Goal: Task Accomplishment & Management: Complete application form

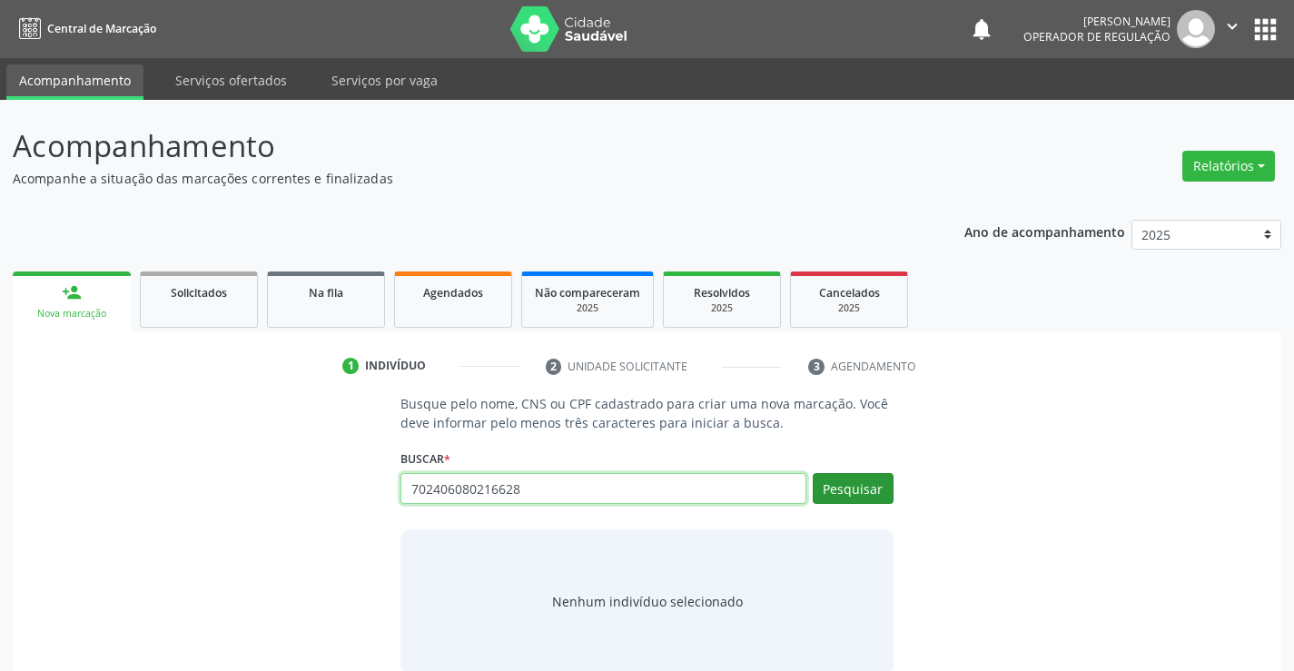
type input "702406080216628"
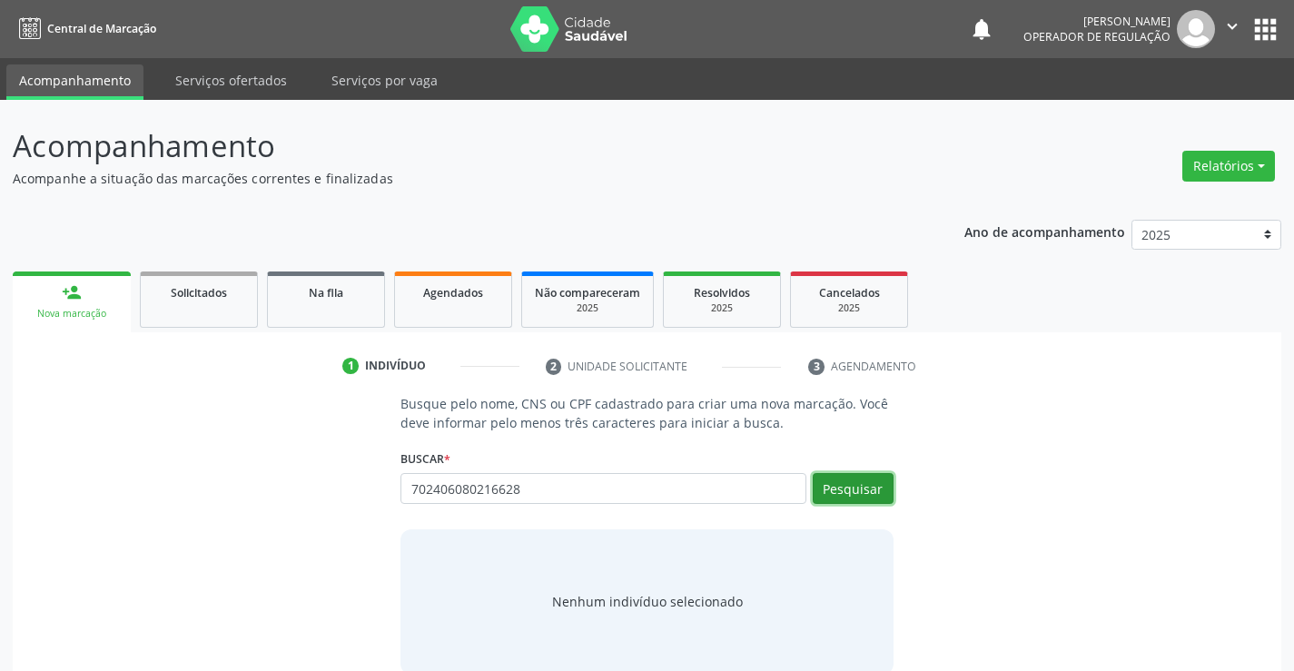
click at [845, 481] on button "Pesquisar" at bounding box center [853, 488] width 81 height 31
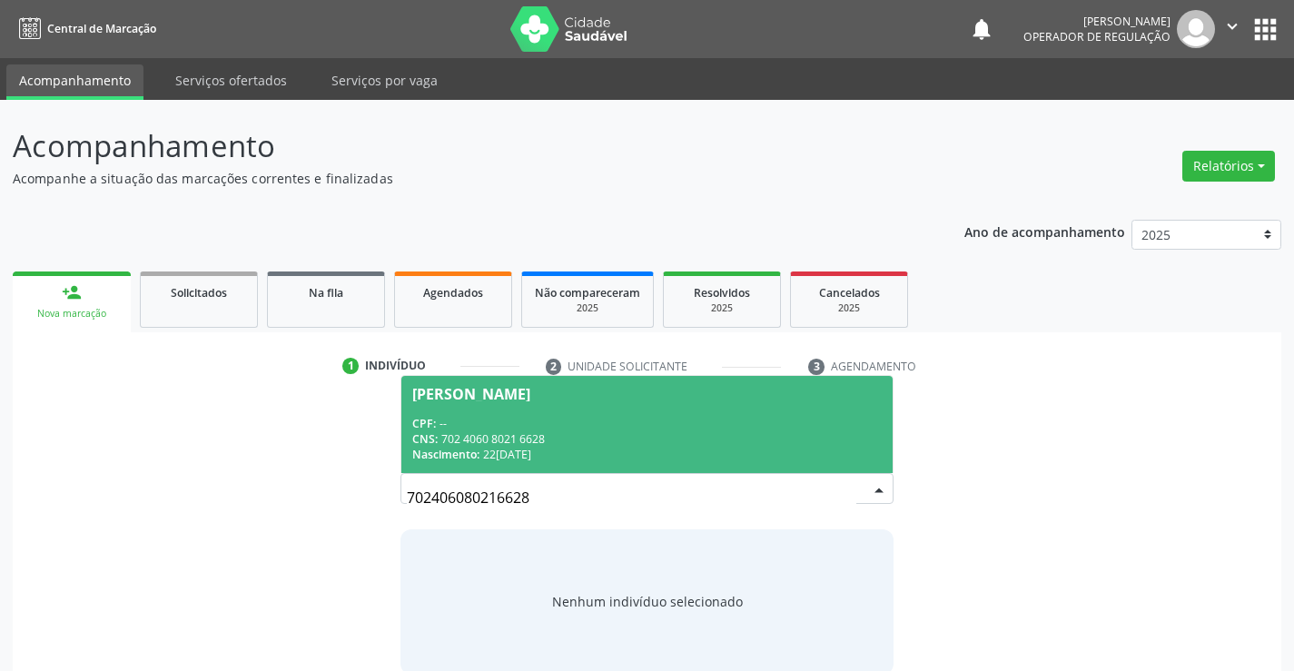
click at [639, 403] on span "Aline da Silva Santos CPF: -- CNS: 702 4060 8021 6628 Nascimento: 22/03/1996" at bounding box center [647, 424] width 491 height 97
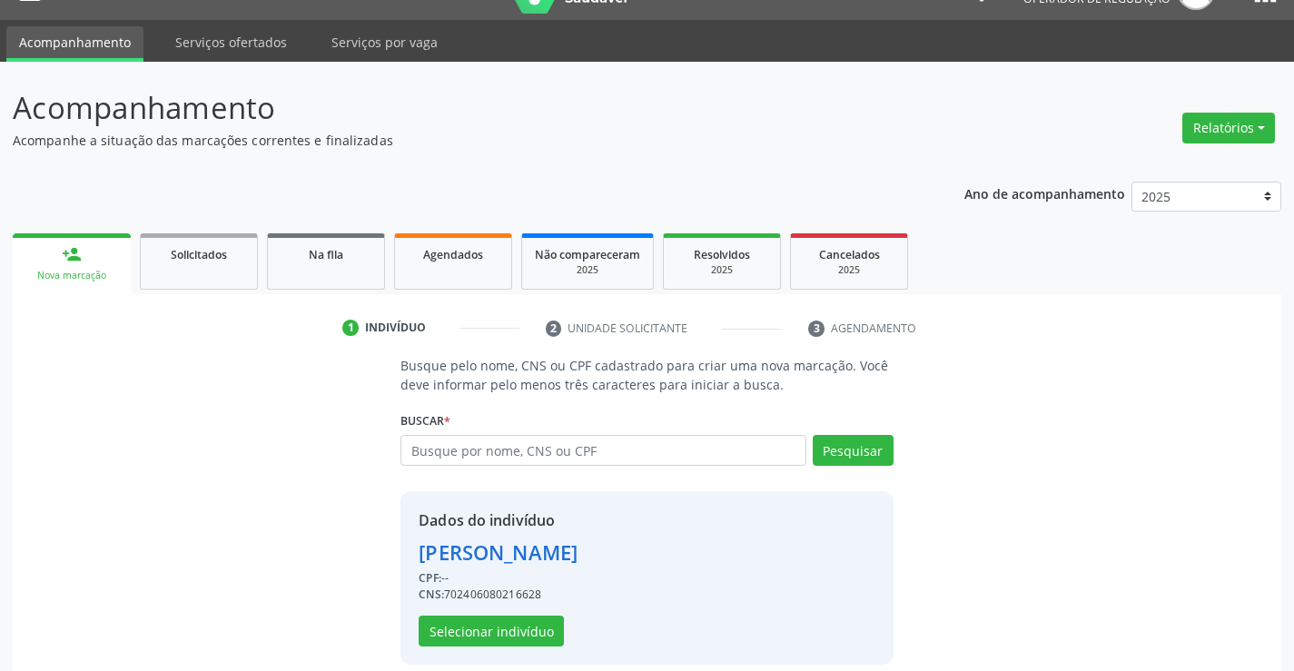
scroll to position [57, 0]
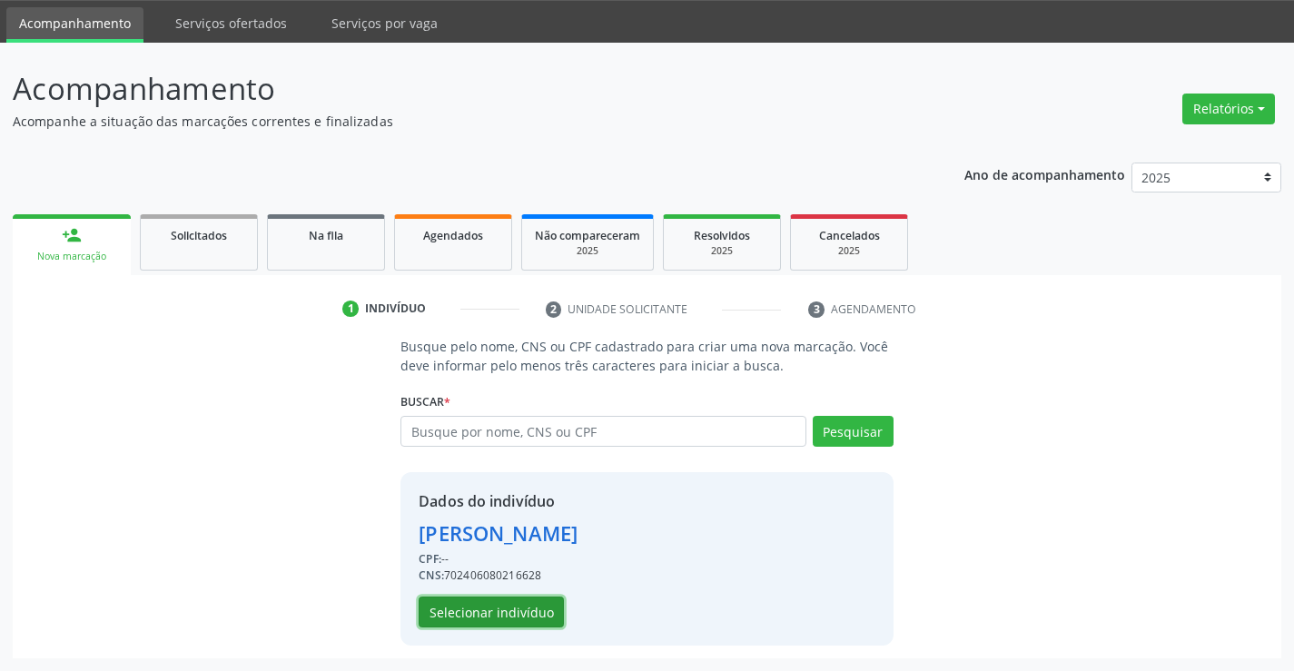
click at [489, 614] on button "Selecionar indivíduo" at bounding box center [491, 612] width 145 height 31
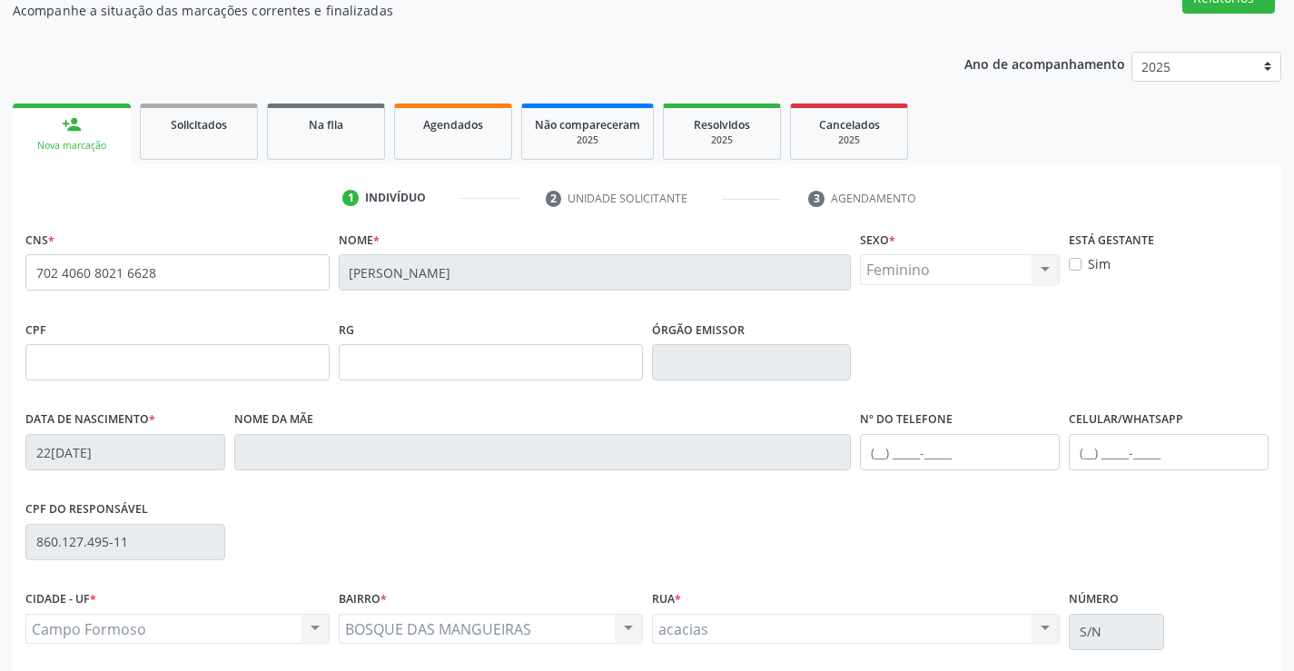
scroll to position [313, 0]
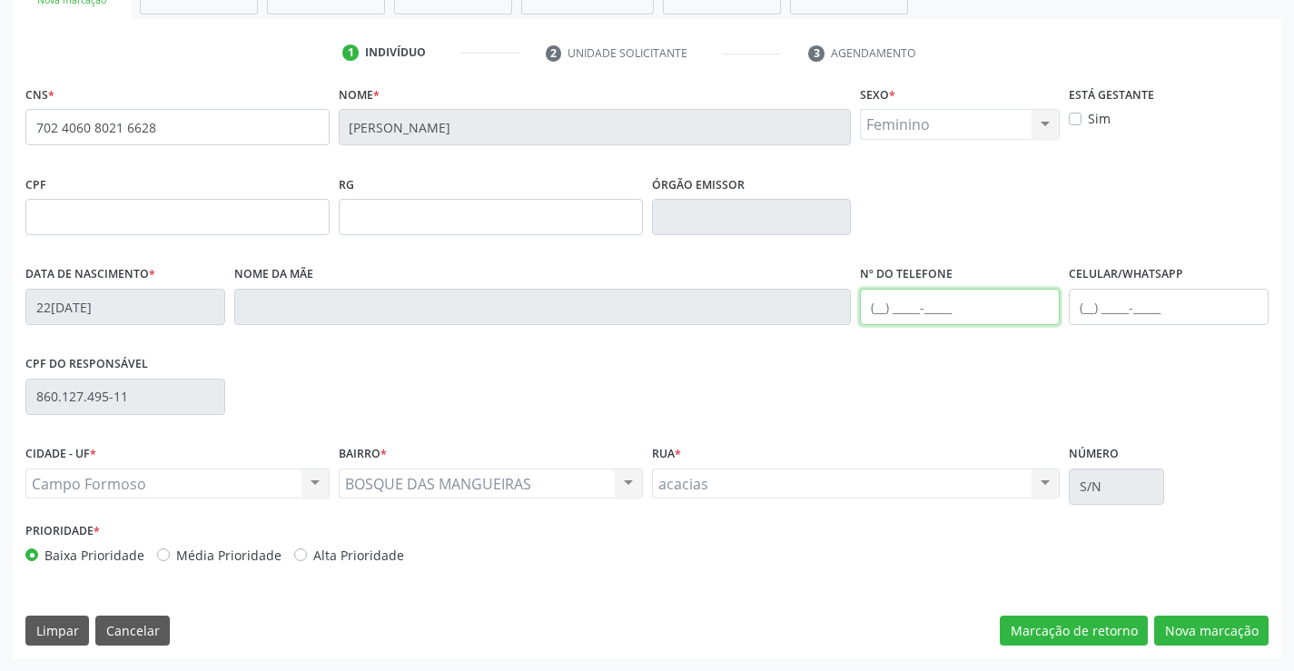
drag, startPoint x: 967, startPoint y: 304, endPoint x: 982, endPoint y: 306, distance: 15.5
click at [966, 306] on input "text" at bounding box center [960, 307] width 200 height 36
type input "(74) 98139-3629"
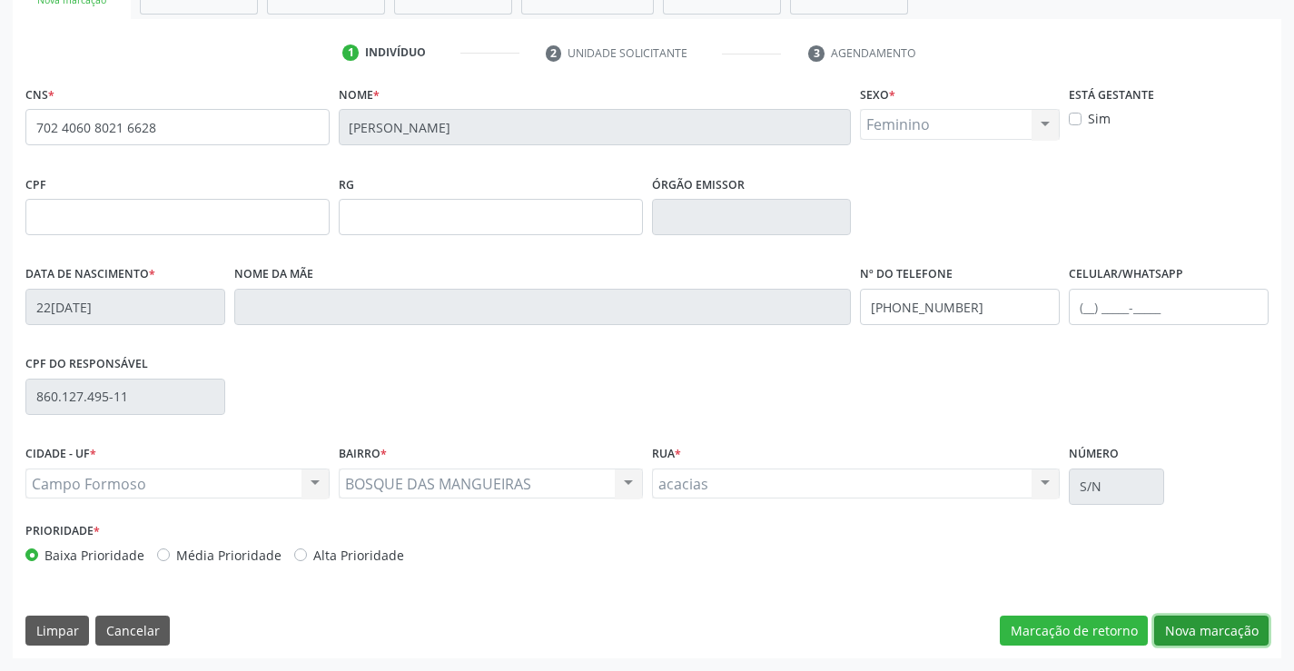
click at [1205, 620] on button "Nova marcação" at bounding box center [1212, 631] width 114 height 31
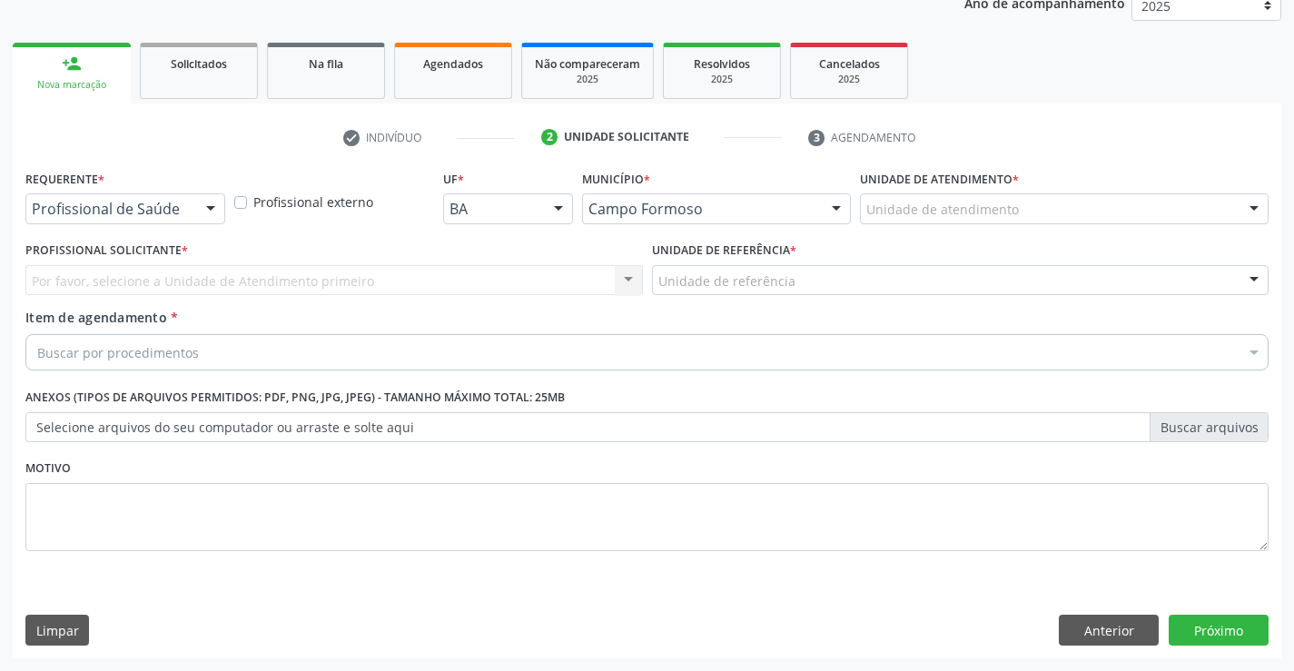
scroll to position [229, 0]
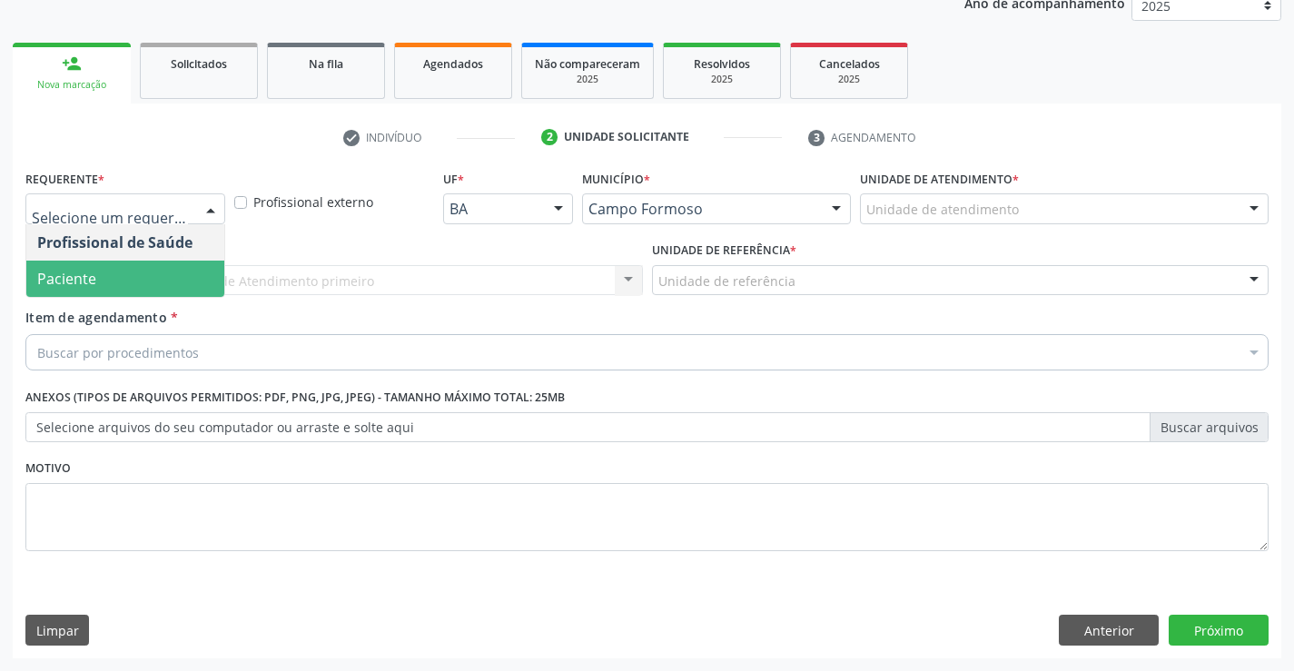
click at [87, 293] on span "Paciente" at bounding box center [125, 279] width 198 height 36
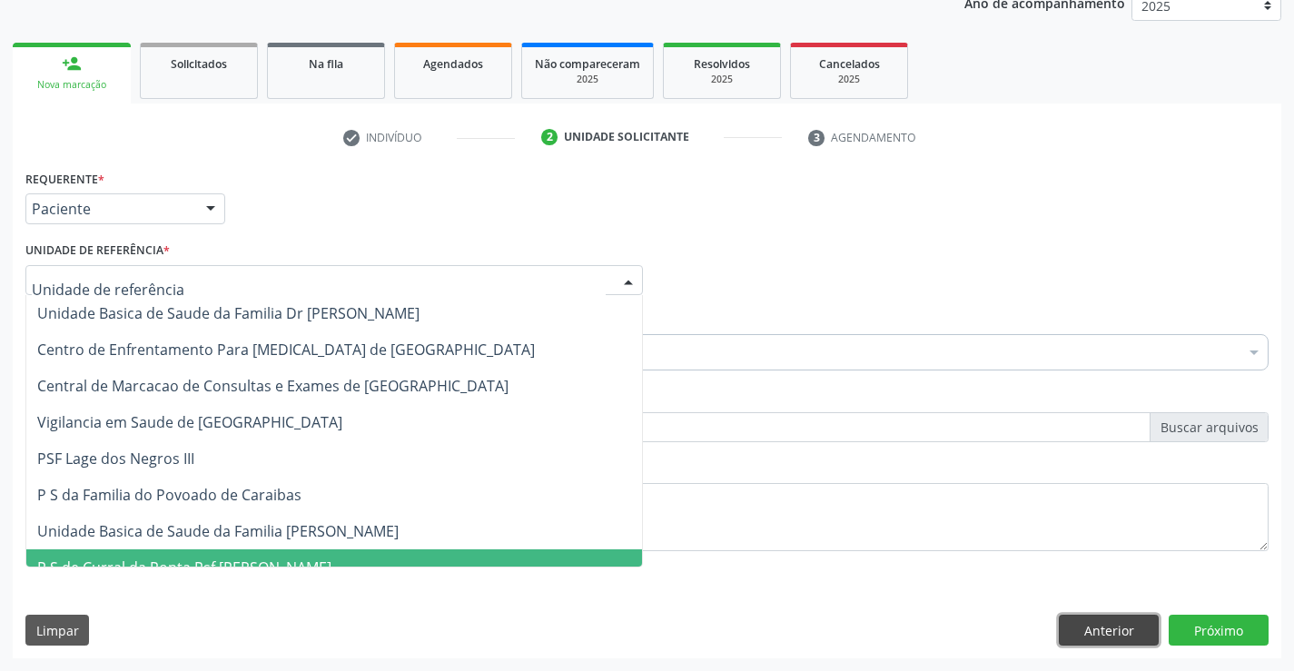
click at [1128, 634] on button "Anterior" at bounding box center [1109, 630] width 100 height 31
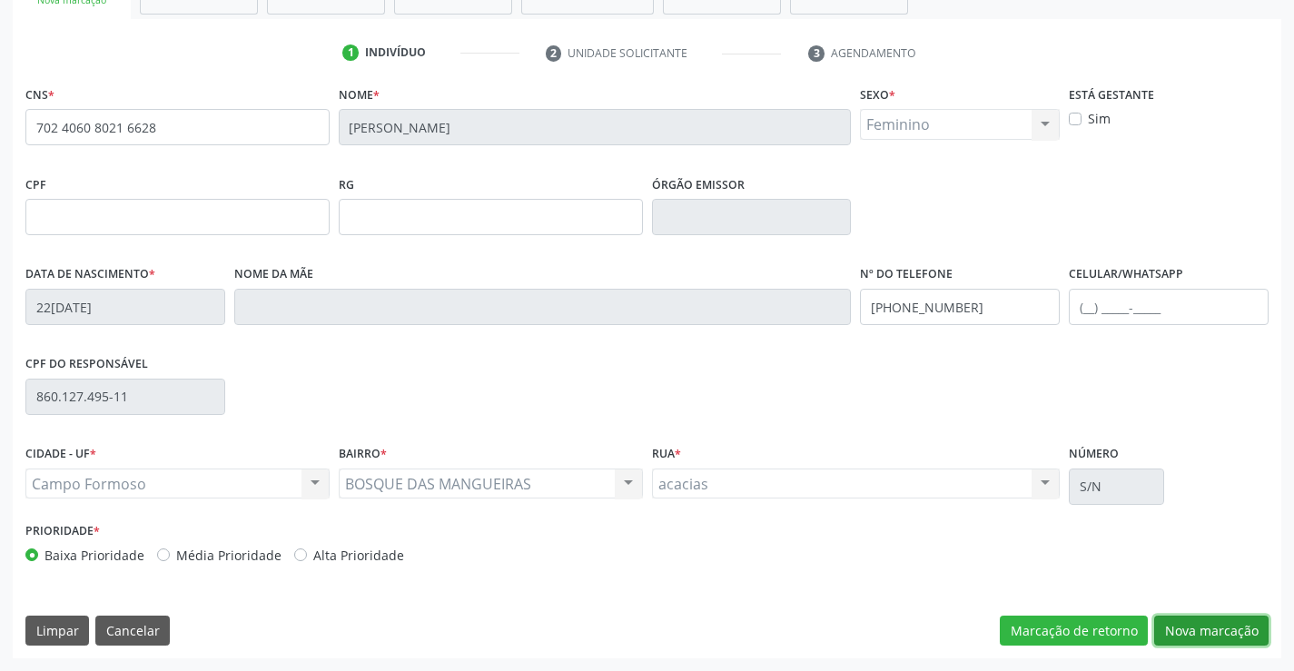
click at [1202, 624] on button "Nova marcação" at bounding box center [1212, 631] width 114 height 31
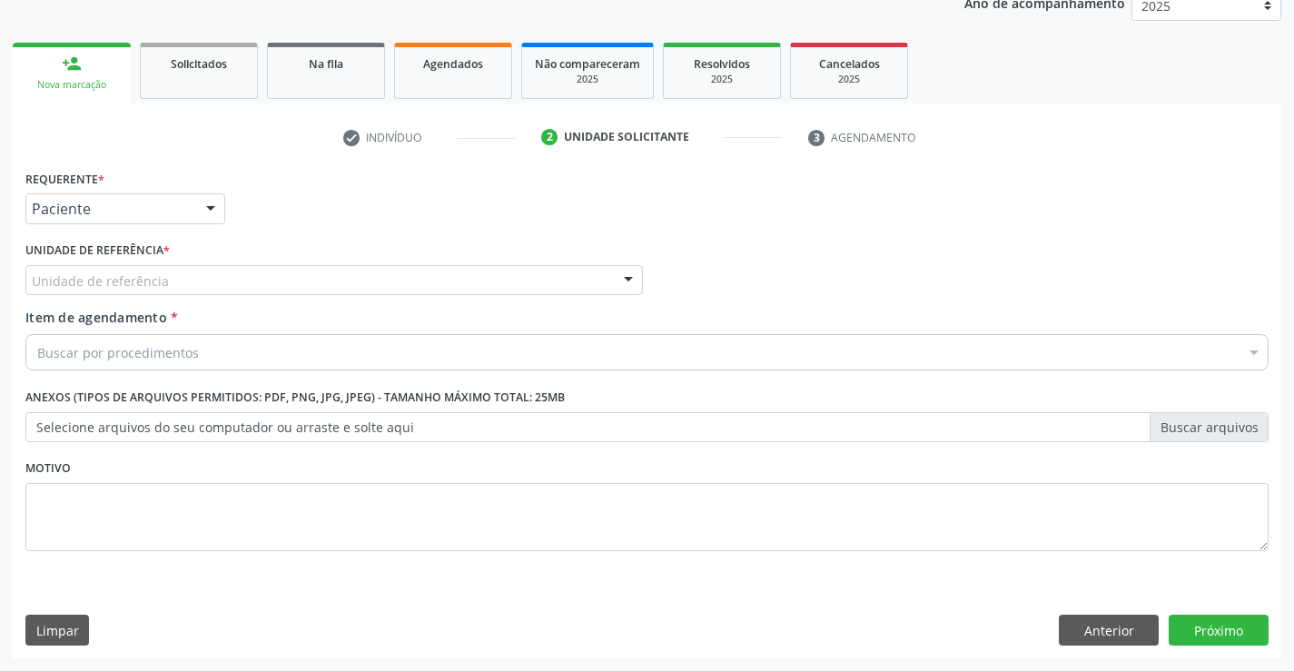
click at [204, 277] on div "Unidade de referência" at bounding box center [334, 280] width 618 height 31
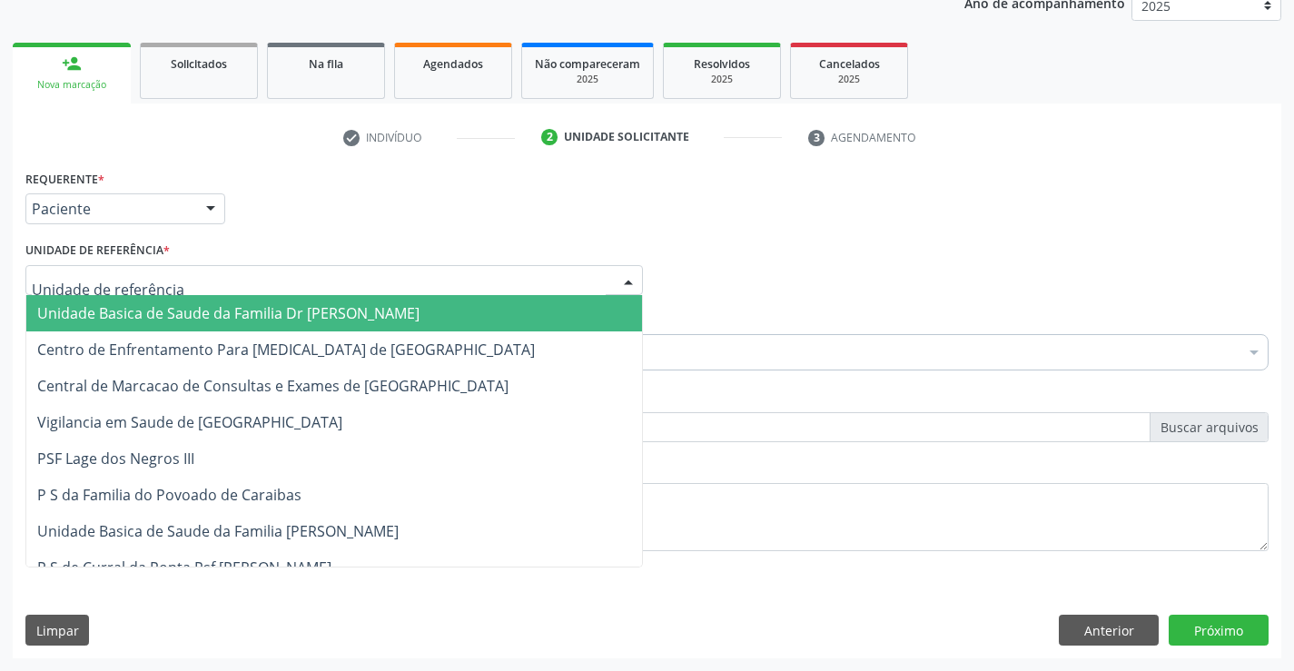
click at [216, 329] on span "Unidade Basica de Saude da Familia Dr [PERSON_NAME]" at bounding box center [334, 313] width 616 height 36
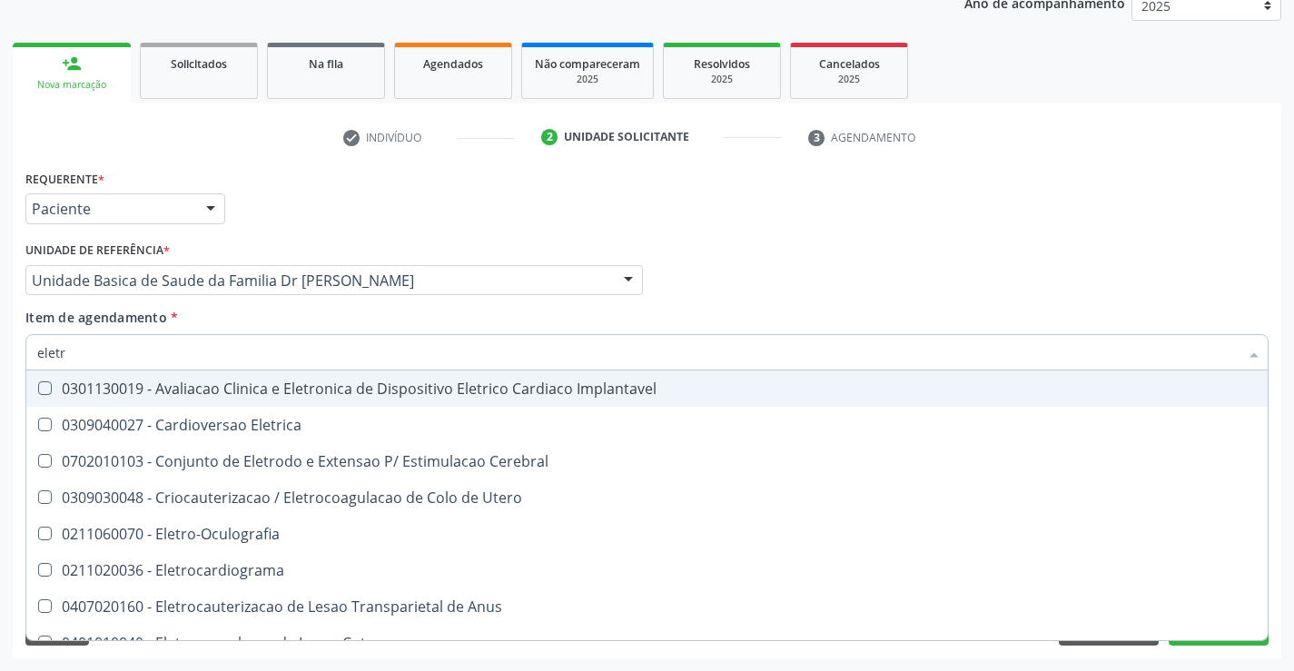
type input "eletro"
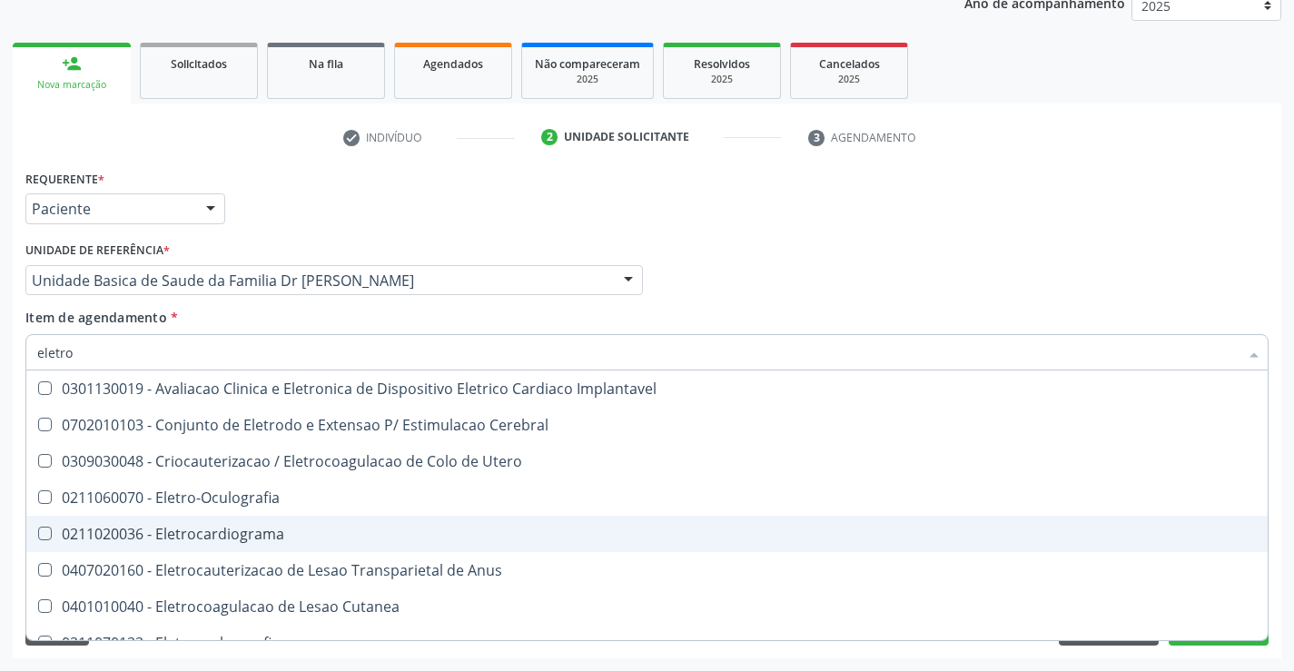
click at [409, 521] on span "0211020036 - Eletrocardiograma" at bounding box center [647, 534] width 1242 height 36
checkbox Eletrocardiograma "true"
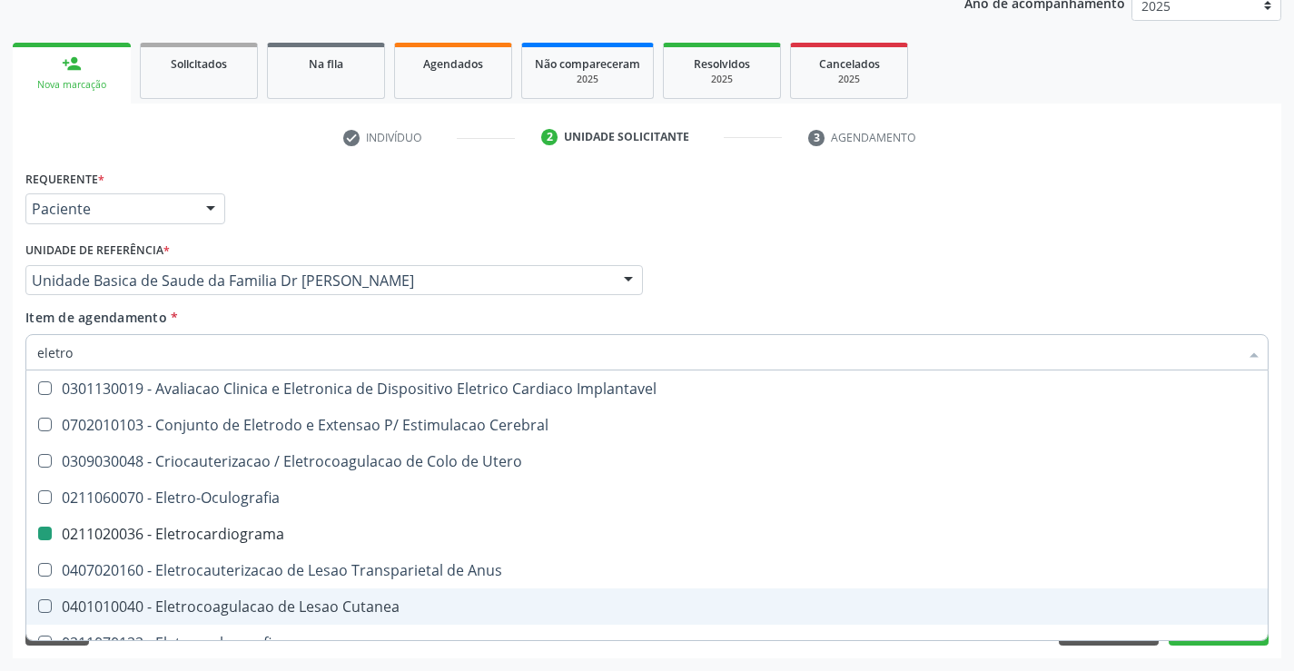
click at [1181, 649] on div "Requerente * Paciente Profissional de Saúde Paciente Nenhum resultado encontrad…" at bounding box center [647, 411] width 1269 height 493
checkbox Cerebral "true"
checkbox Eletrocardiograma "false"
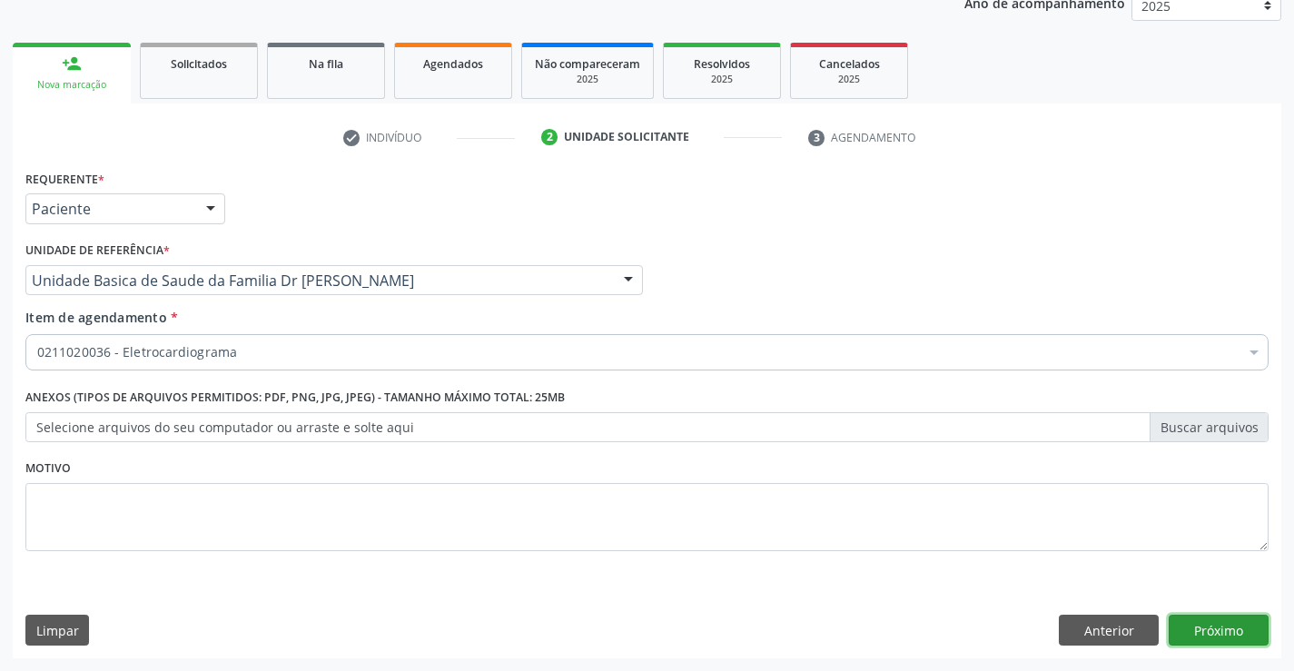
click at [1212, 632] on button "Próximo" at bounding box center [1219, 630] width 100 height 31
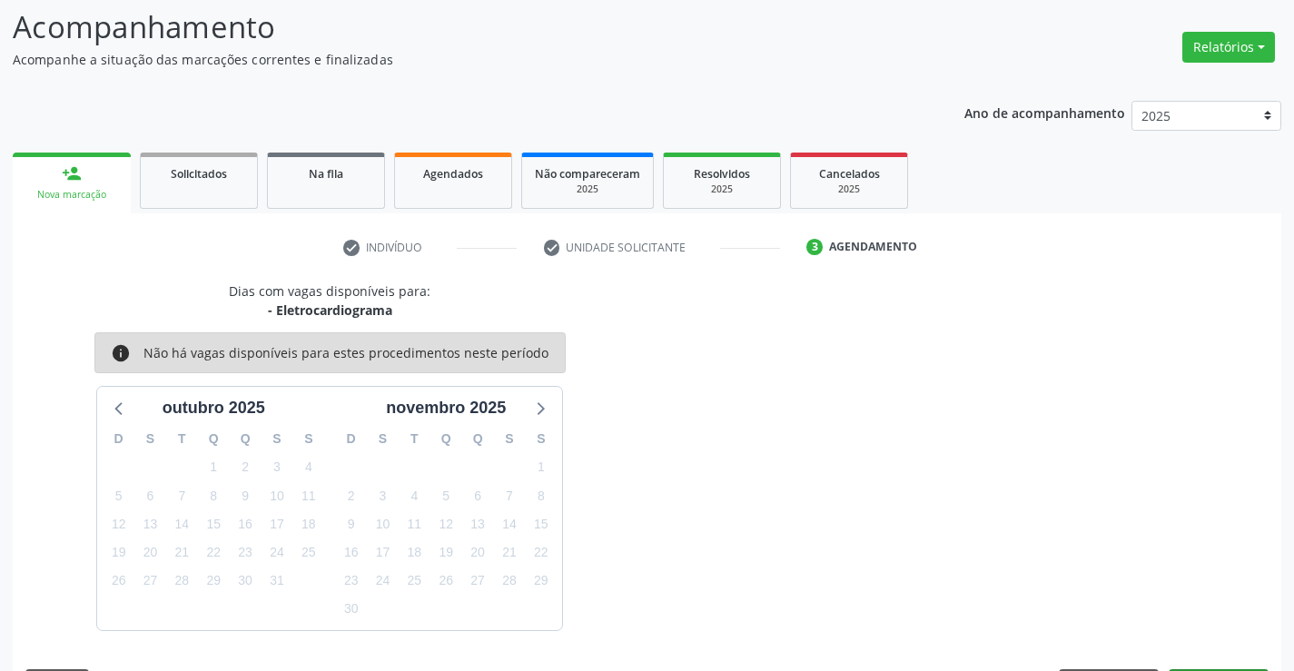
scroll to position [173, 0]
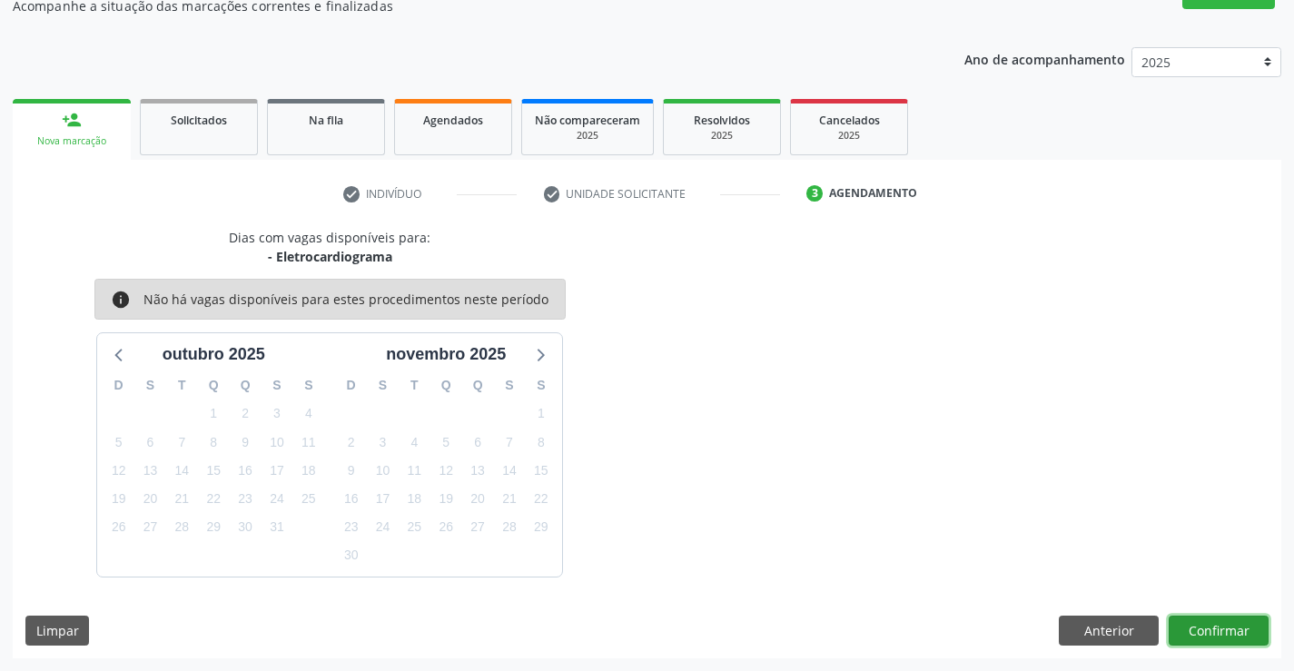
click at [1203, 629] on button "Confirmar" at bounding box center [1219, 631] width 100 height 31
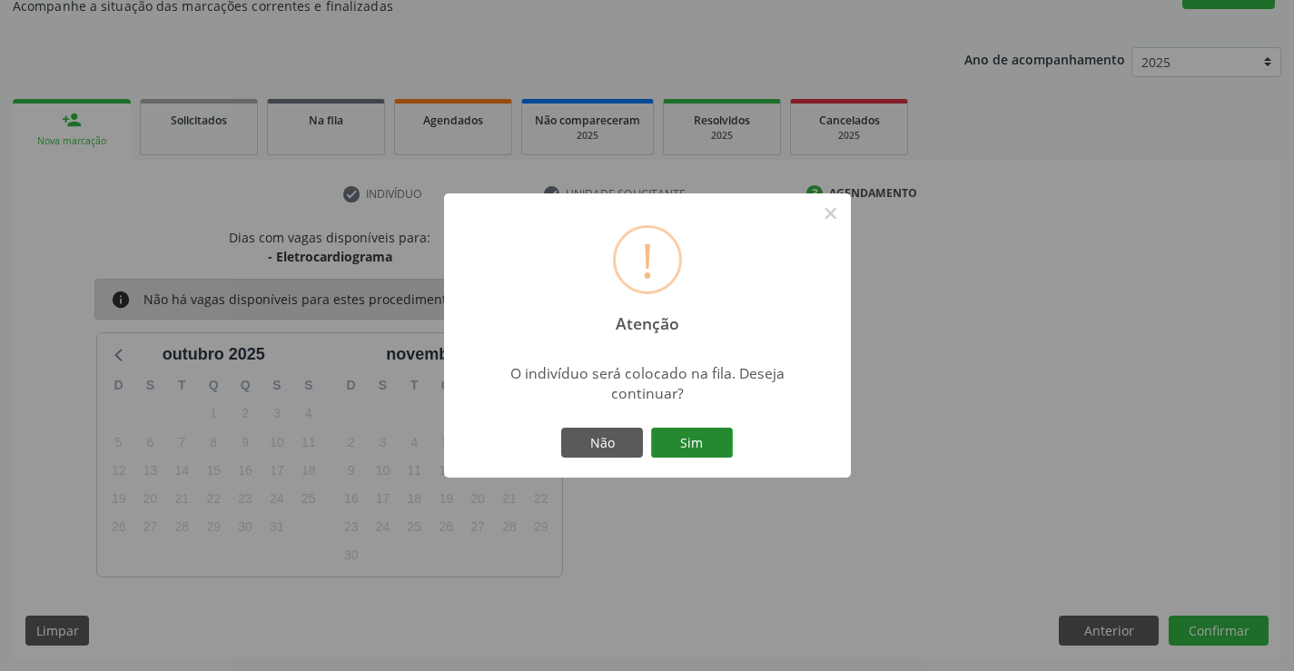
click at [693, 441] on button "Sim" at bounding box center [692, 443] width 82 height 31
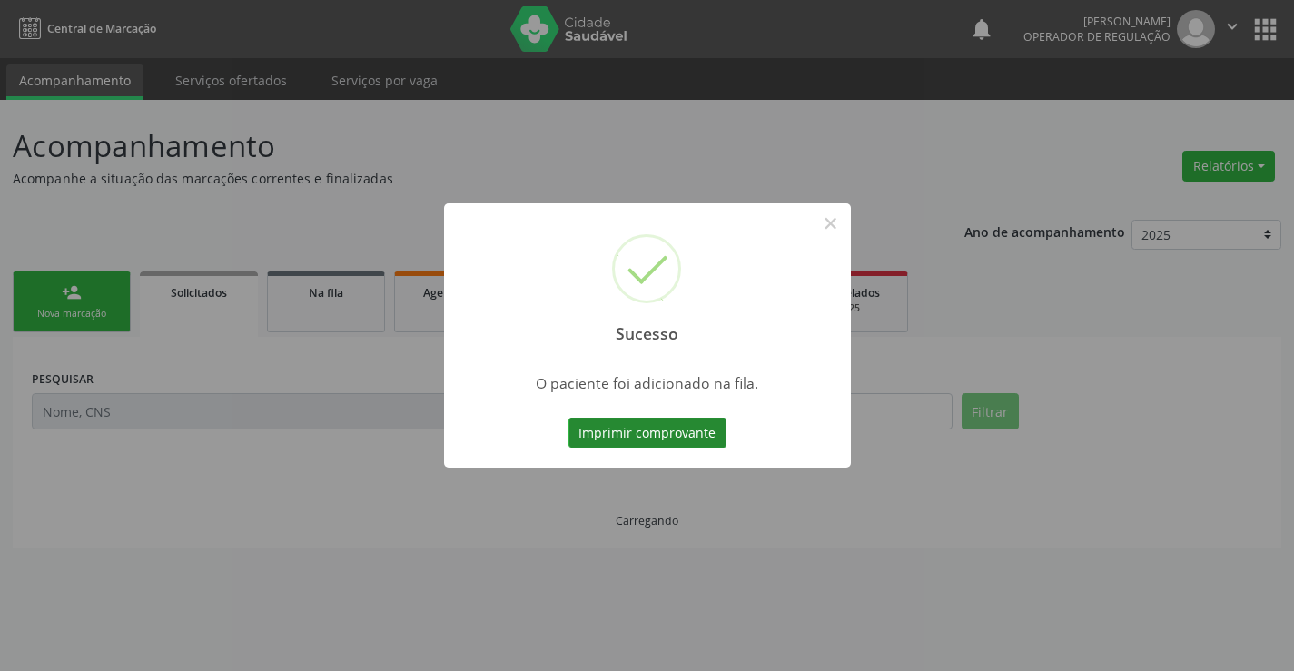
scroll to position [0, 0]
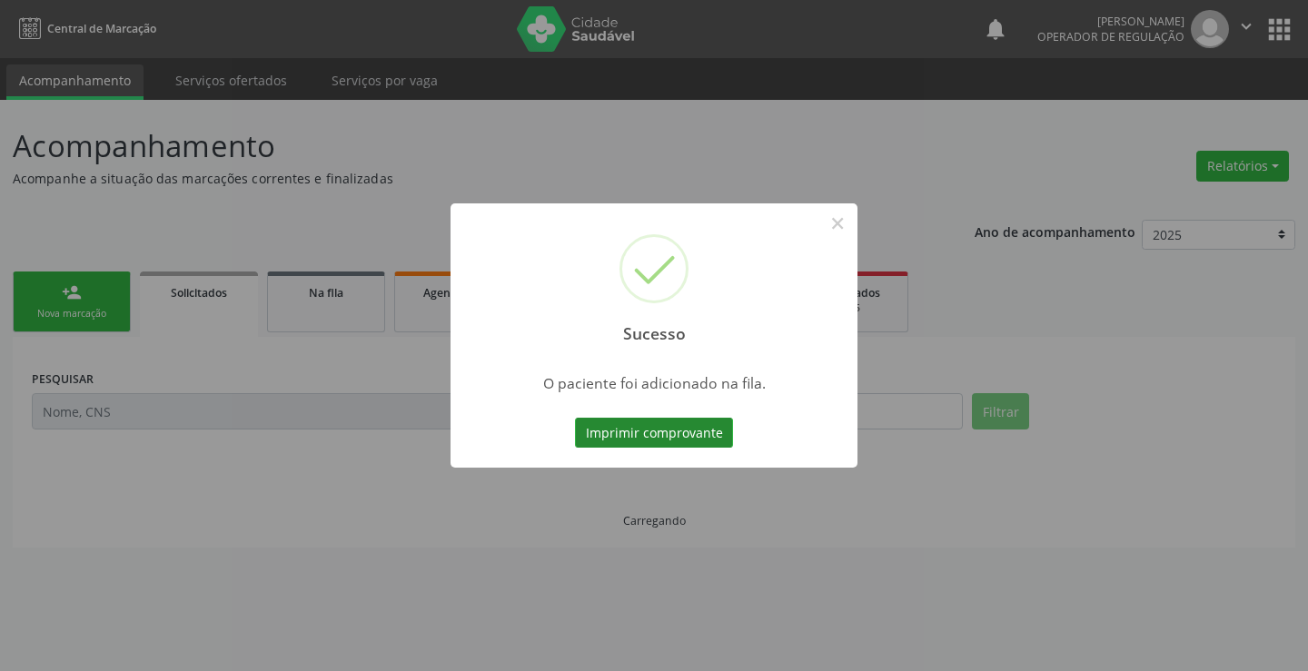
click at [668, 426] on button "Imprimir comprovante" at bounding box center [654, 433] width 158 height 31
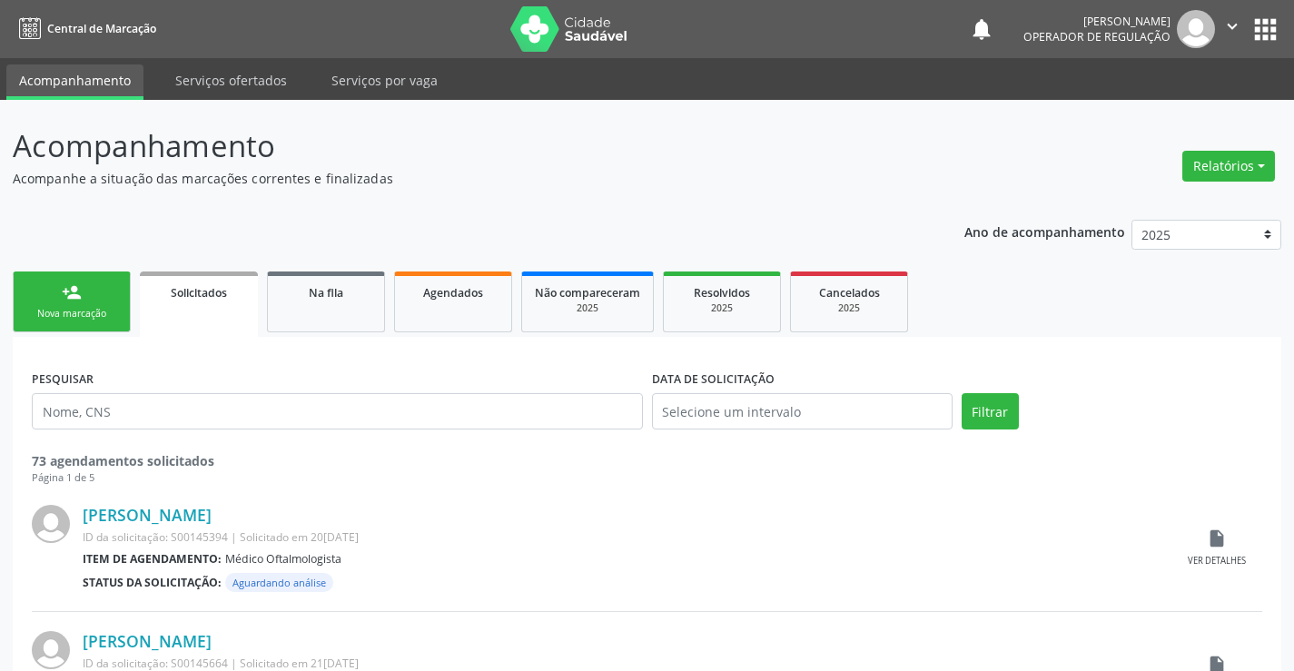
click at [94, 310] on div "Nova marcação" at bounding box center [71, 314] width 91 height 14
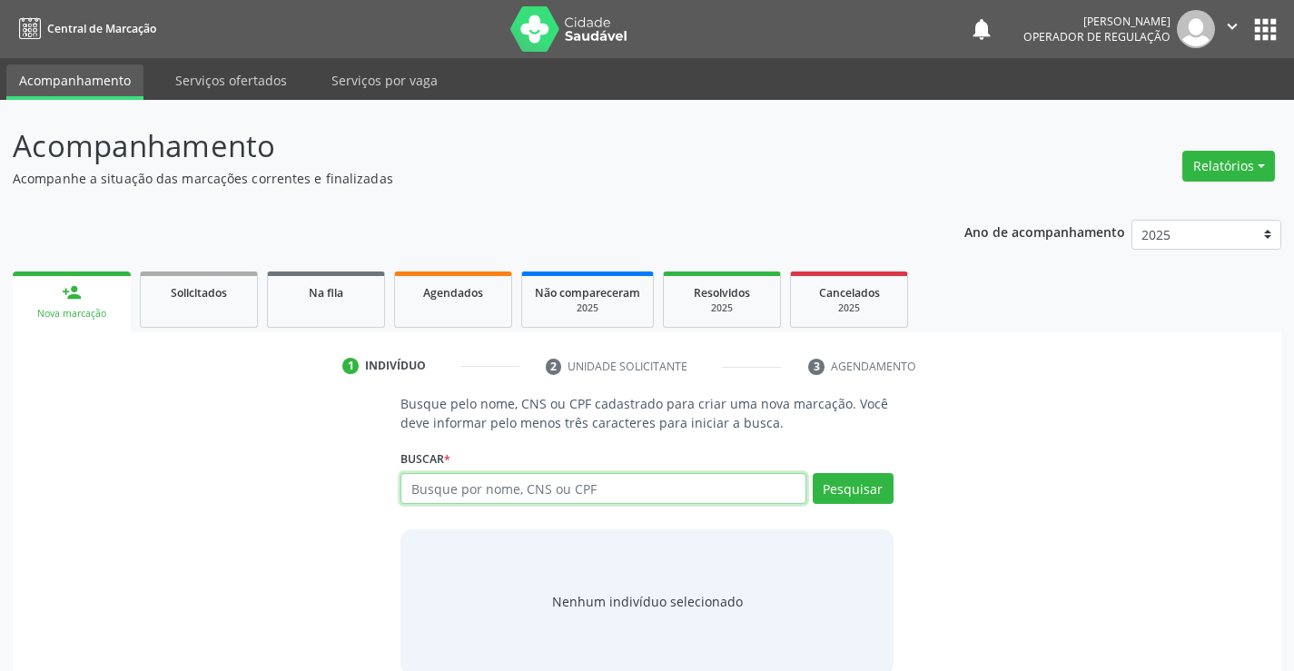
click at [586, 495] on input "text" at bounding box center [603, 488] width 405 height 31
type input "702000389458288"
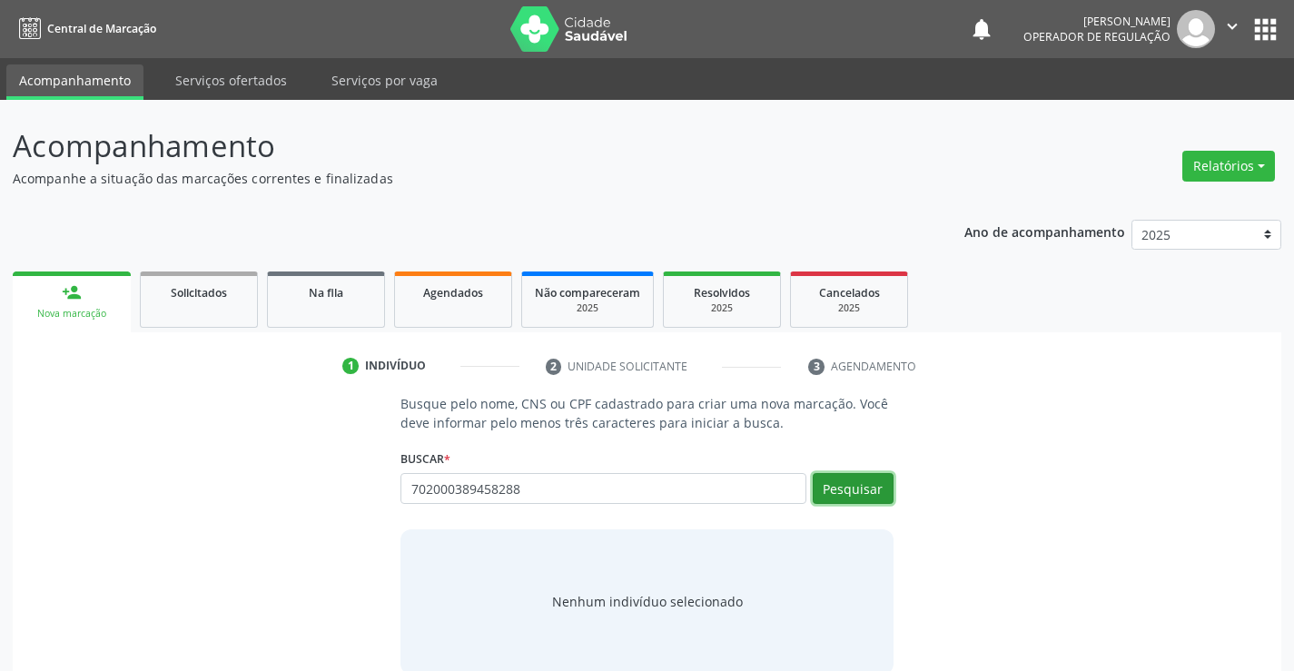
click at [839, 493] on button "Pesquisar" at bounding box center [853, 488] width 81 height 31
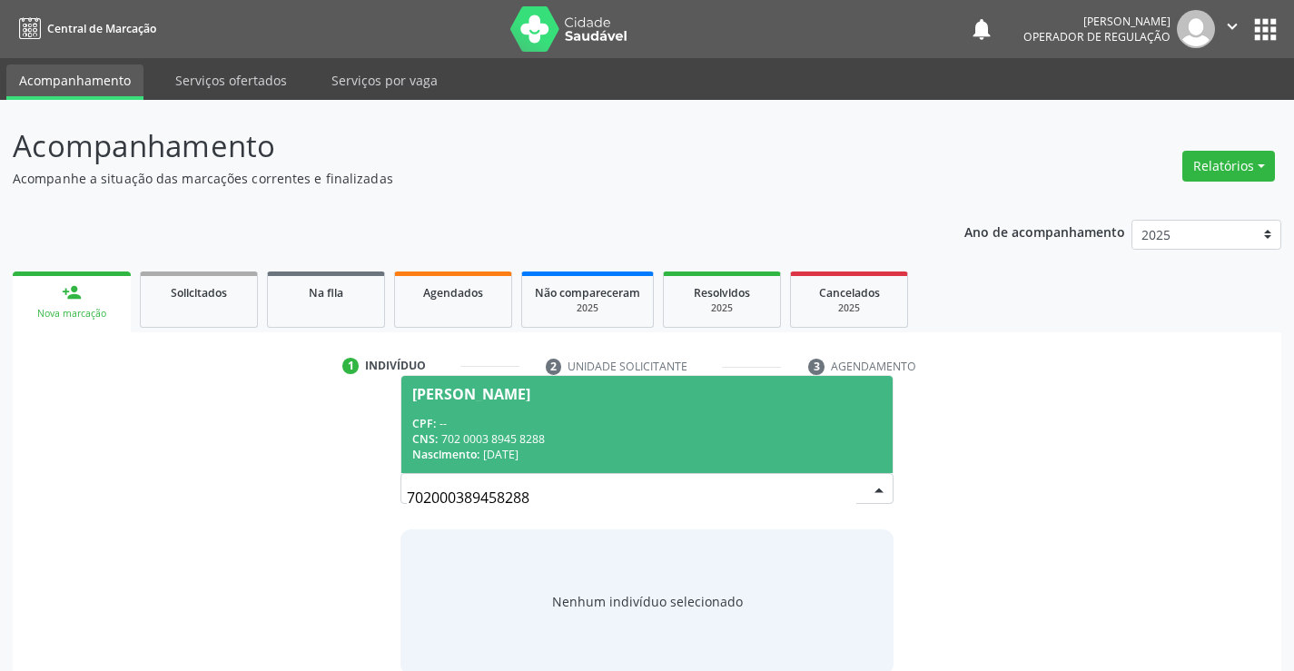
click at [602, 418] on div "CPF: --" at bounding box center [646, 423] width 469 height 15
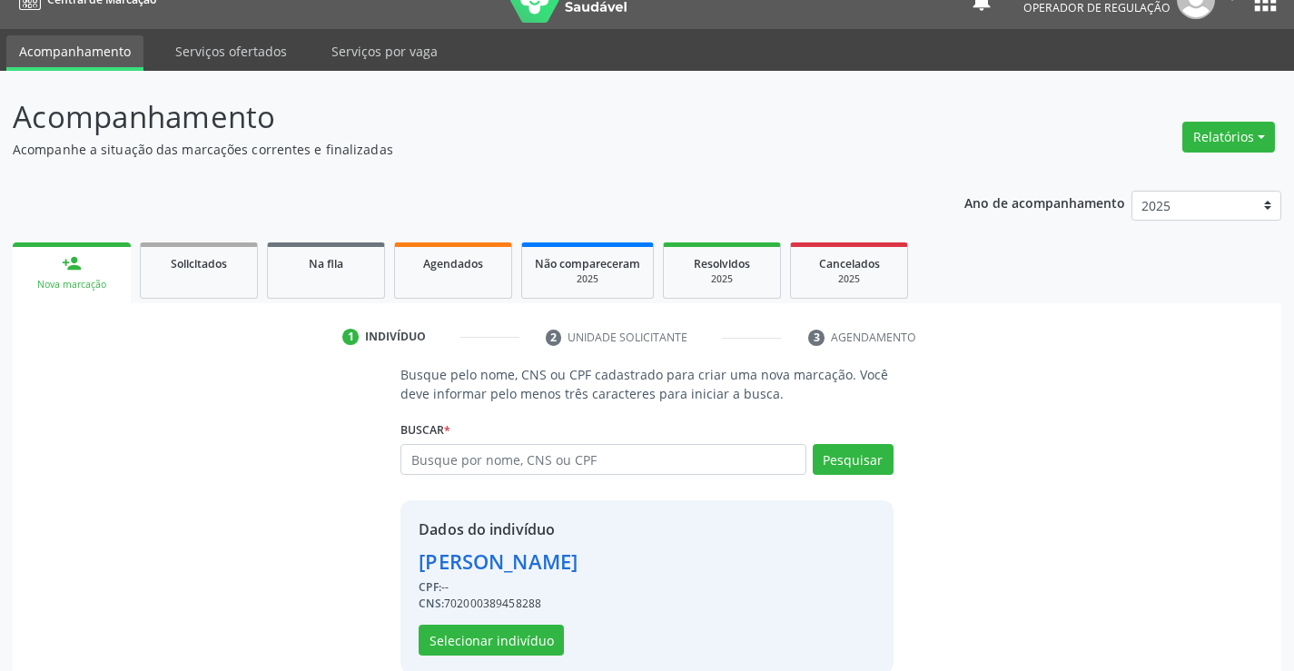
scroll to position [57, 0]
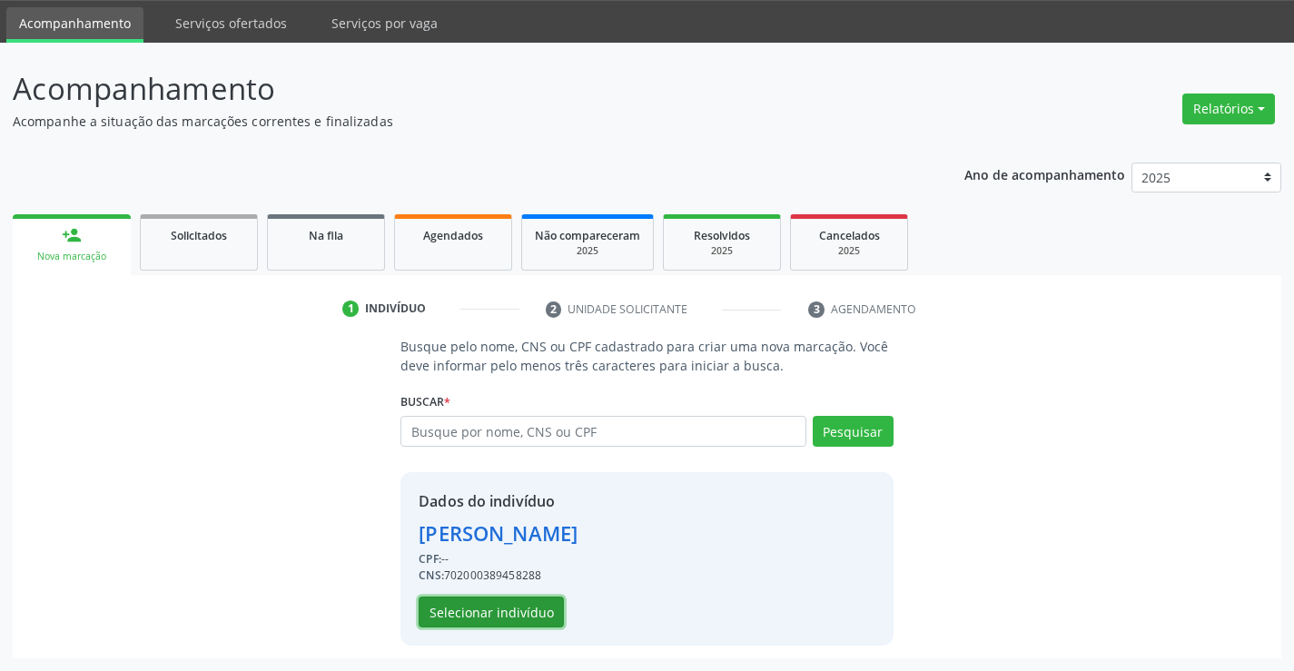
click at [477, 613] on button "Selecionar indivíduo" at bounding box center [491, 612] width 145 height 31
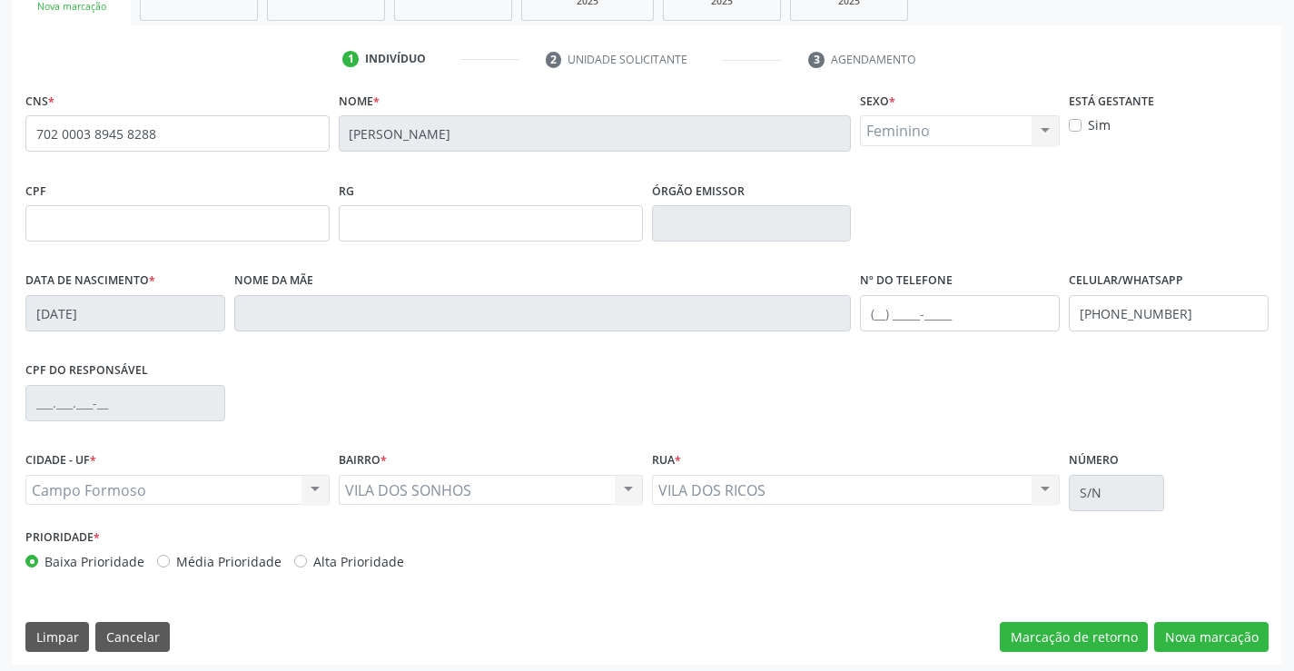
scroll to position [313, 0]
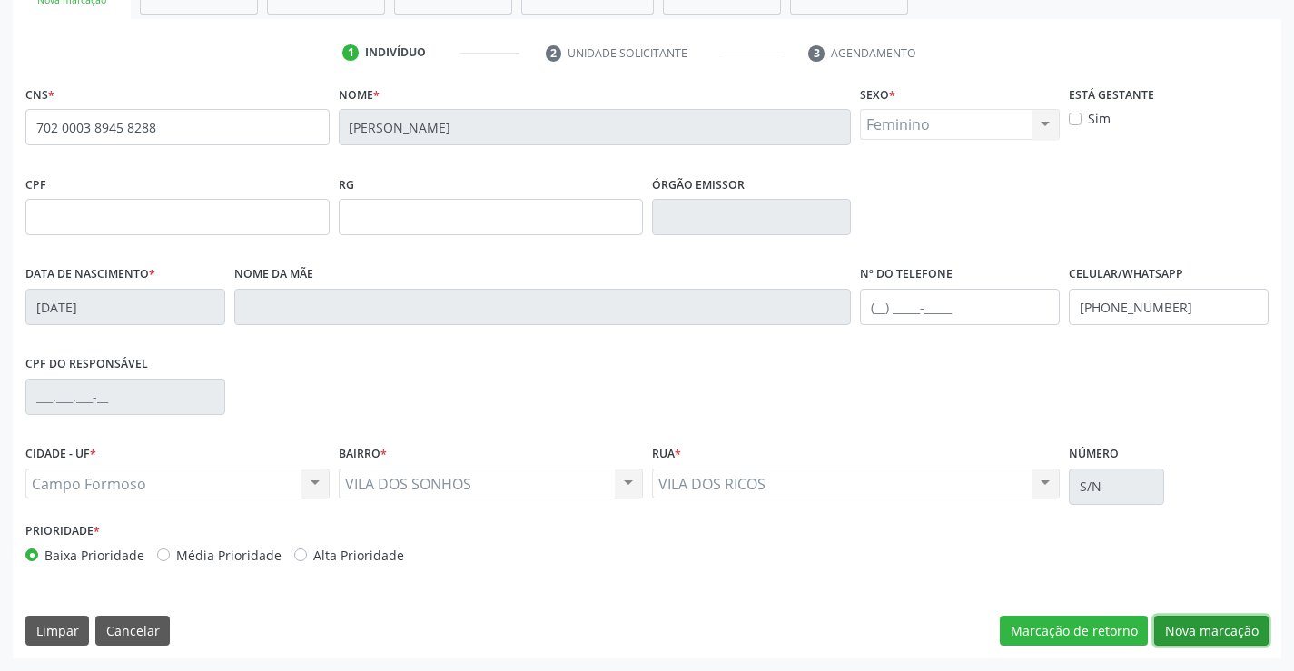
click at [1165, 630] on button "Nova marcação" at bounding box center [1212, 631] width 114 height 31
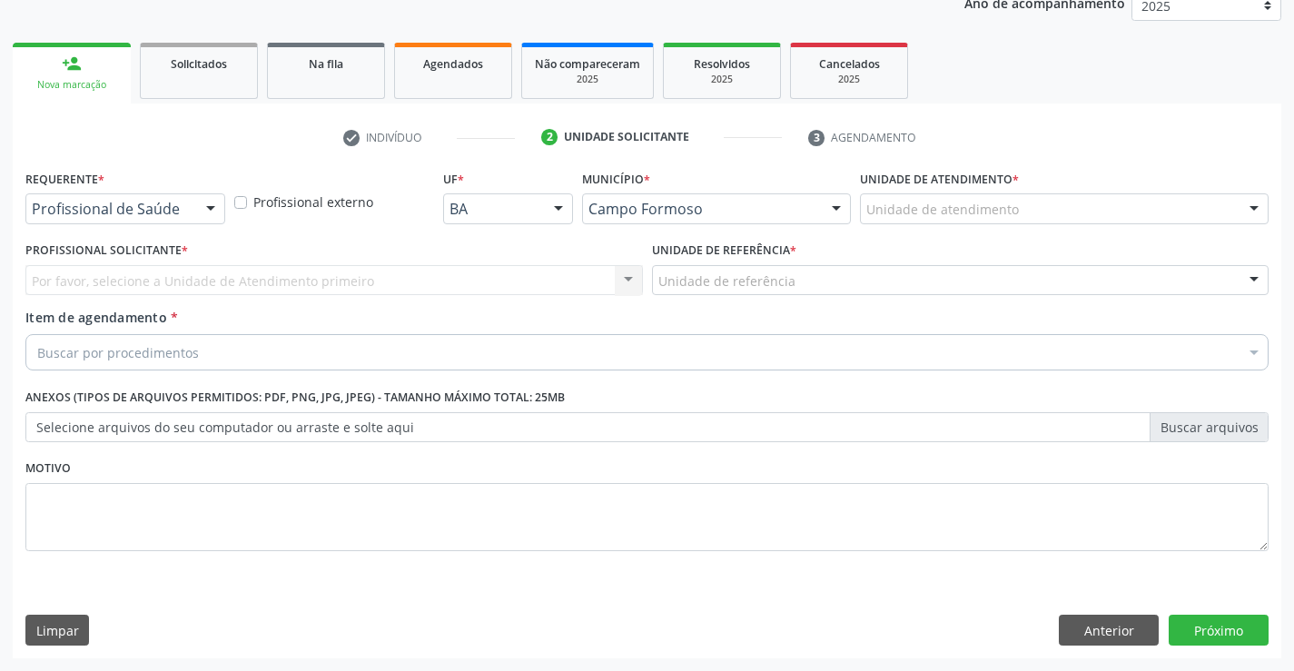
scroll to position [229, 0]
click at [79, 220] on div "Profissional de Saúde" at bounding box center [125, 208] width 200 height 31
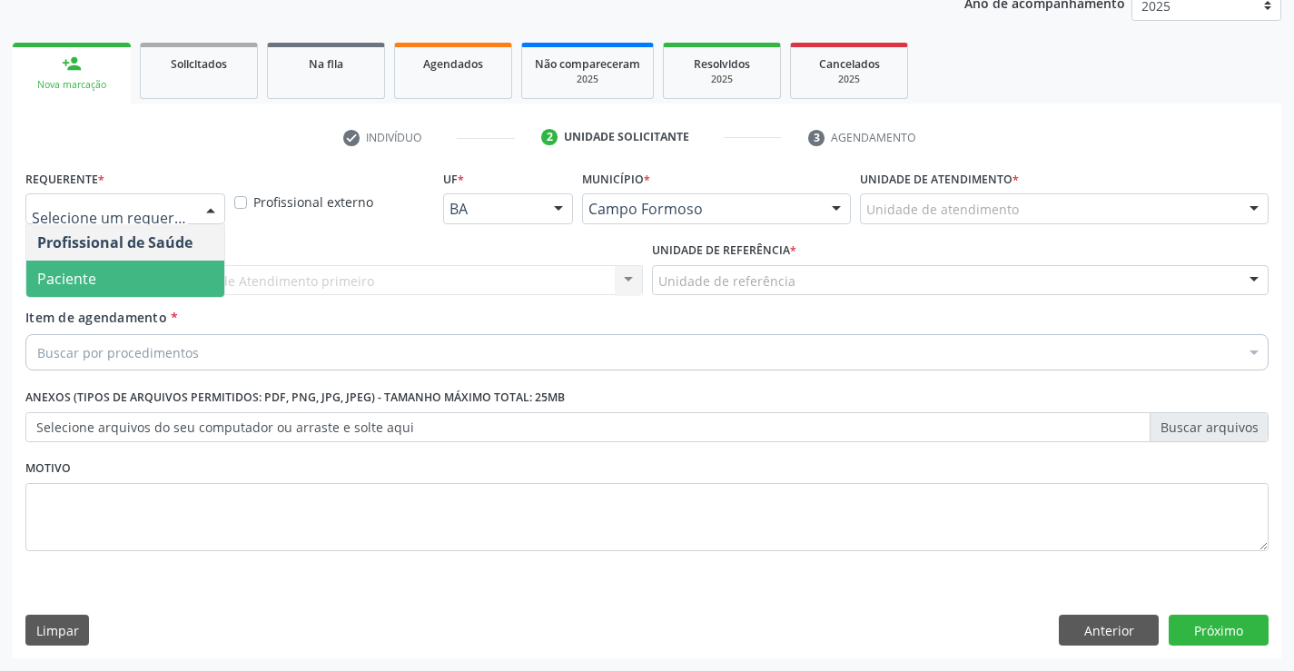
click at [74, 280] on span "Paciente" at bounding box center [66, 279] width 59 height 20
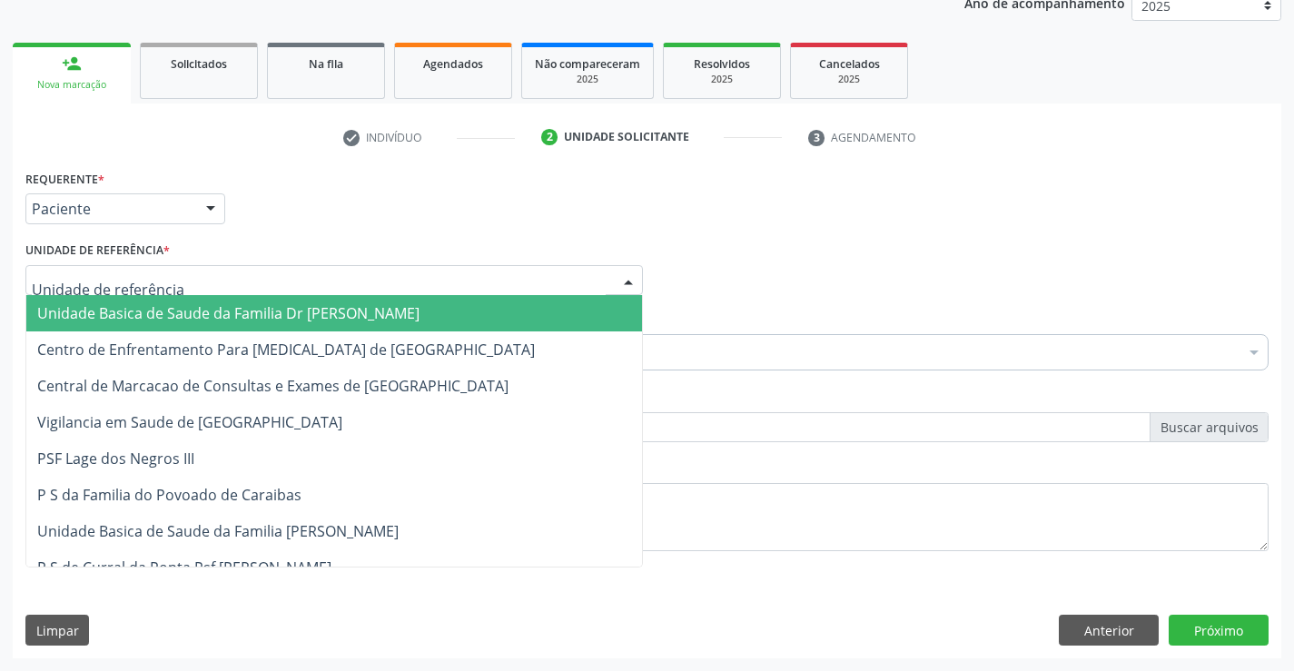
click at [75, 316] on span "Unidade Basica de Saude da Familia Dr [PERSON_NAME]" at bounding box center [228, 313] width 382 height 20
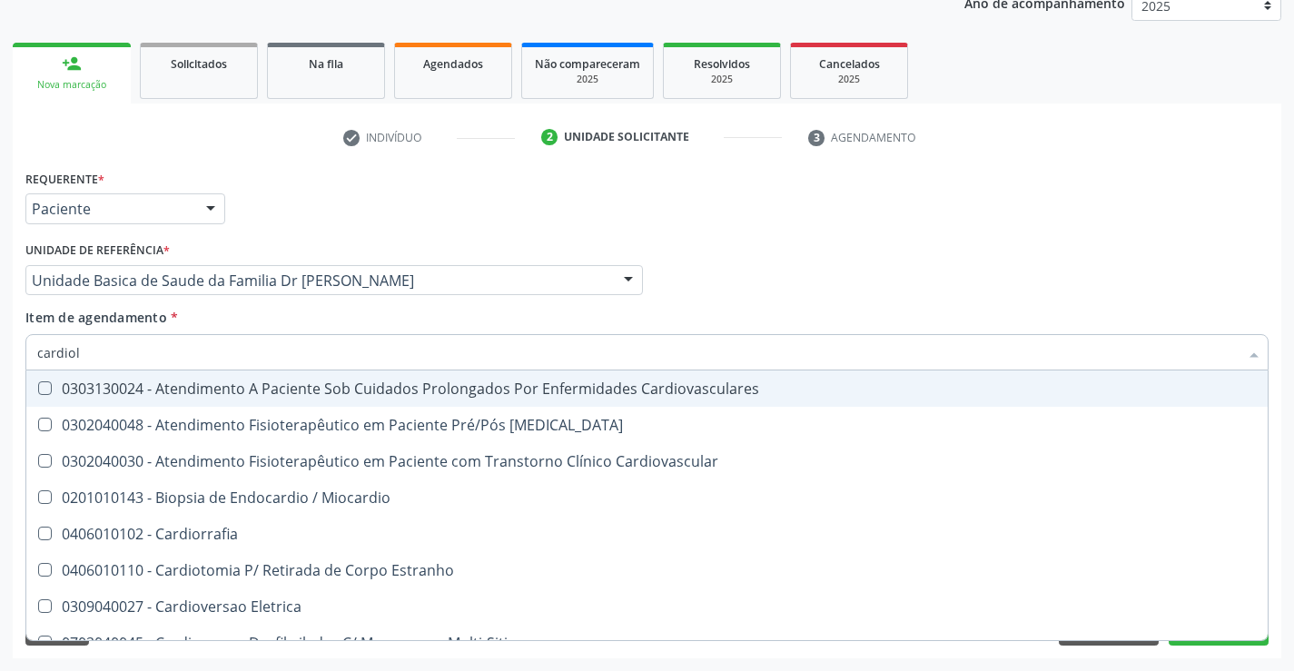
type input "cardiolo"
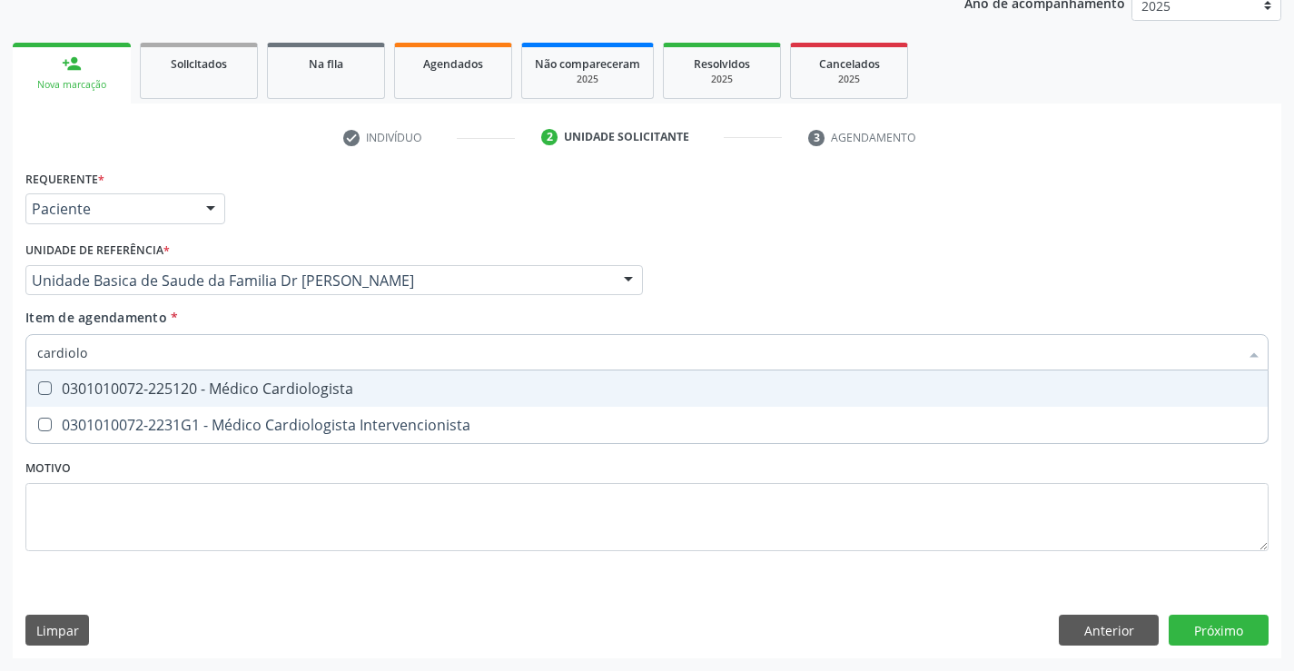
click at [143, 393] on div "0301010072-225120 - Médico Cardiologista" at bounding box center [647, 389] width 1220 height 15
checkbox Cardiologista "true"
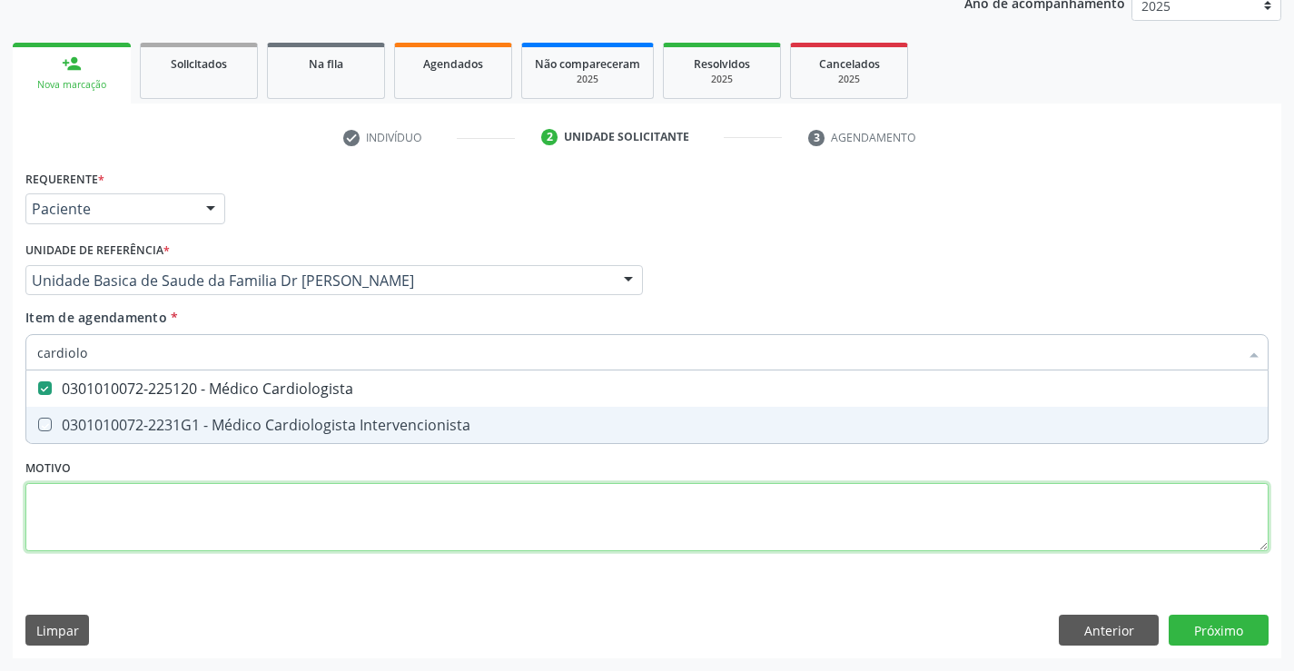
click at [95, 507] on div "Requerente * Paciente Profissional de Saúde Paciente Nenhum resultado encontrad…" at bounding box center [647, 371] width 1244 height 412
checkbox Intervencionista "true"
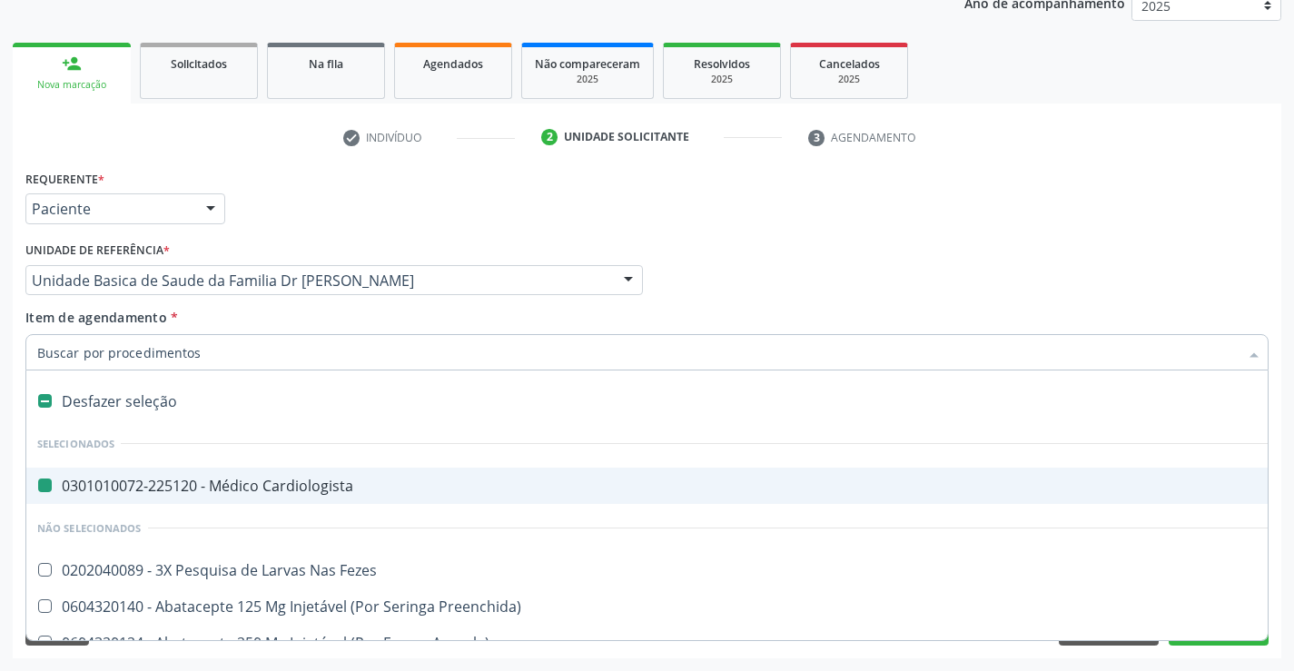
type input "h"
checkbox Cardiologista "false"
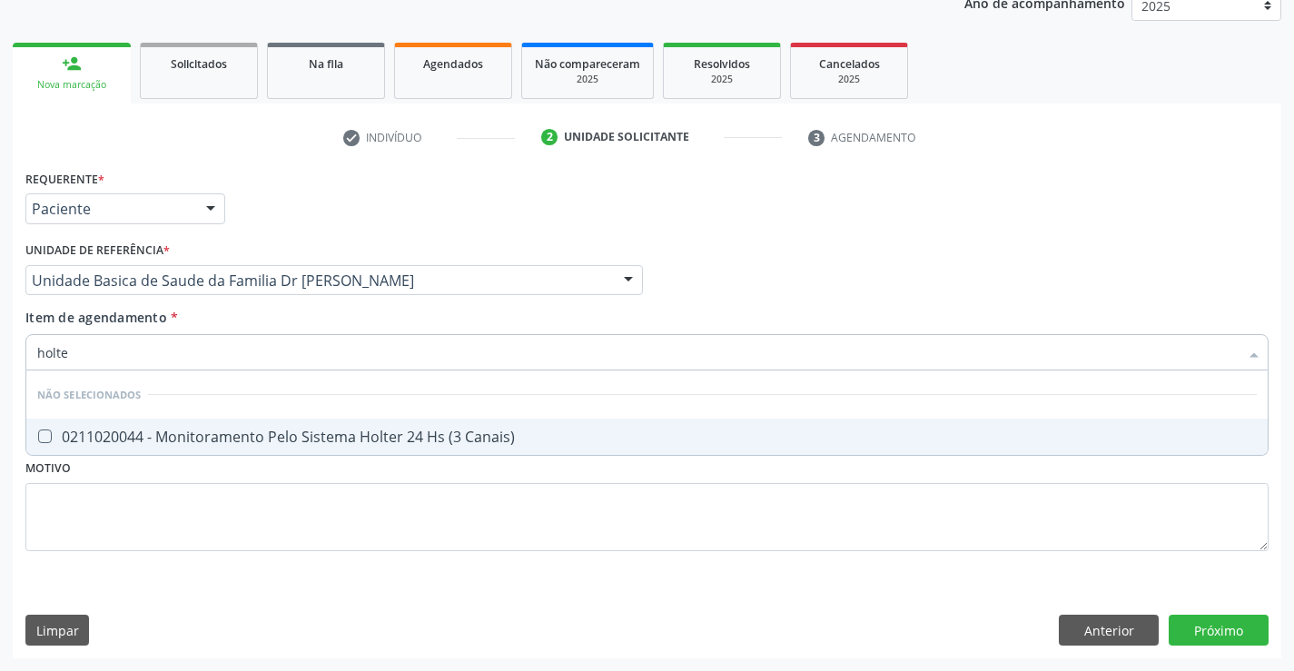
type input "holter"
click at [316, 423] on span "0211020044 - Monitoramento Pelo Sistema Holter 24 Hs (3 Canais)" at bounding box center [647, 437] width 1242 height 36
checkbox Canais\) "true"
click at [1229, 624] on div "Requerente * Paciente Profissional de Saúde Paciente Nenhum resultado encontrad…" at bounding box center [647, 411] width 1269 height 493
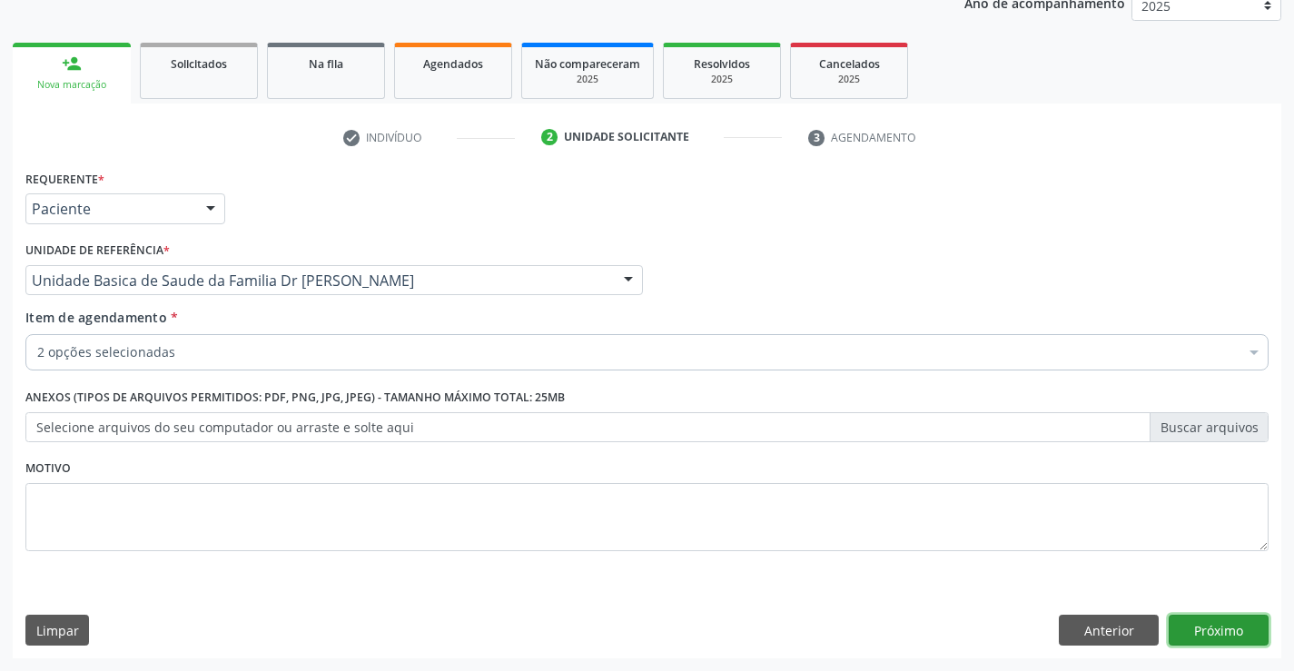
click at [1237, 621] on button "Próximo" at bounding box center [1219, 630] width 100 height 31
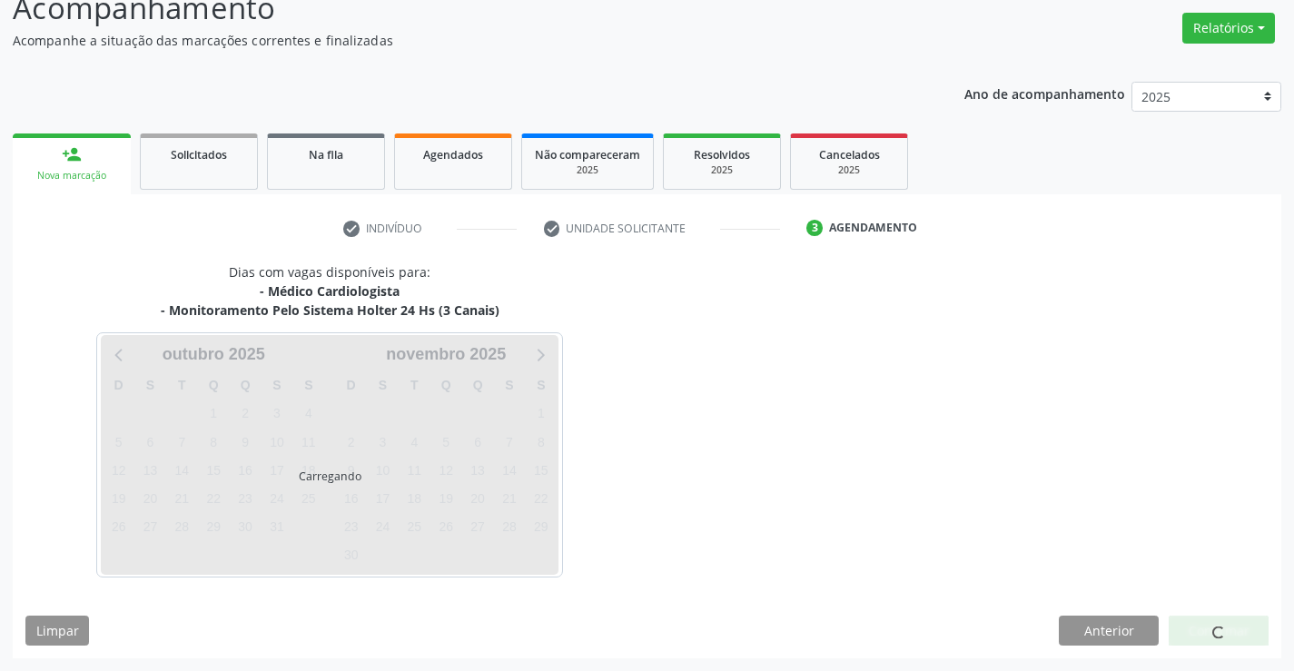
scroll to position [192, 0]
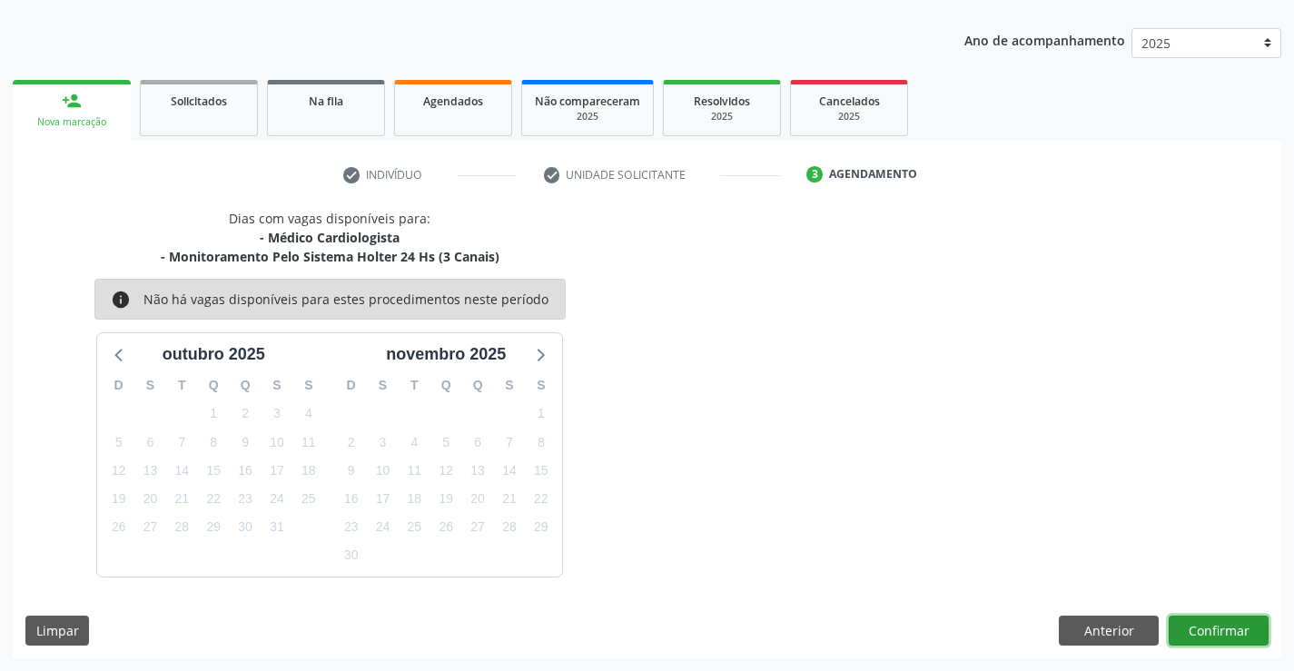
click at [1206, 620] on button "Confirmar" at bounding box center [1219, 631] width 100 height 31
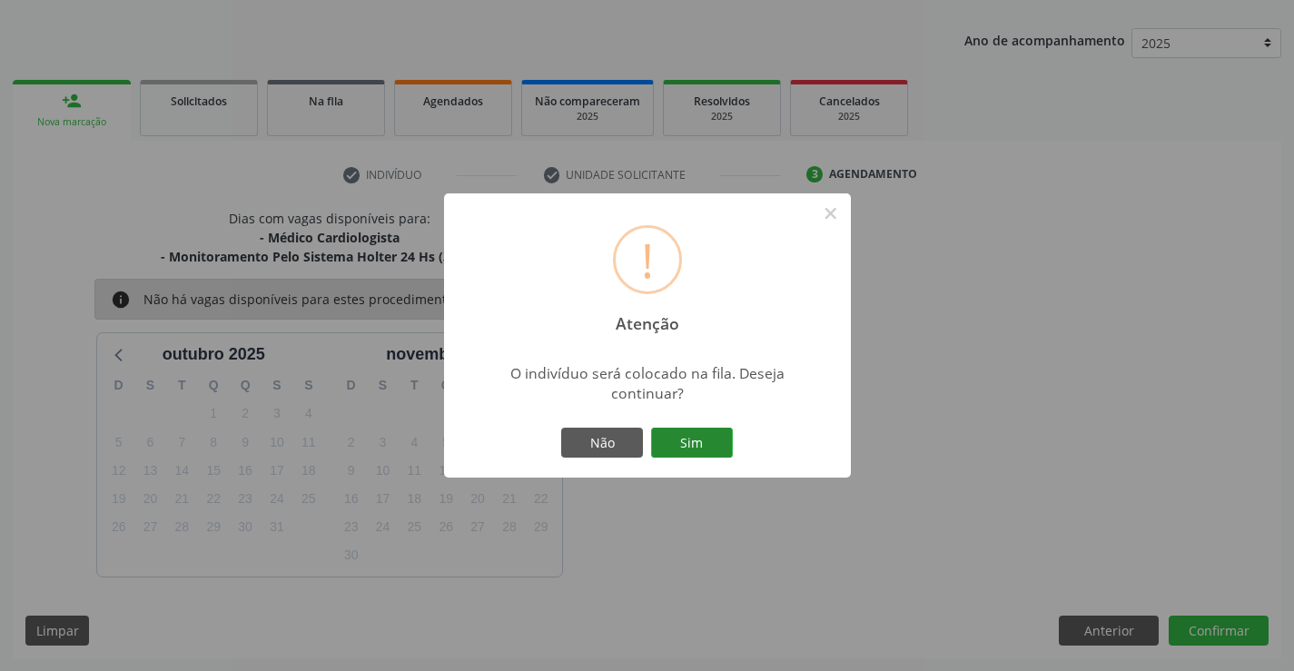
click at [694, 438] on button "Sim" at bounding box center [692, 443] width 82 height 31
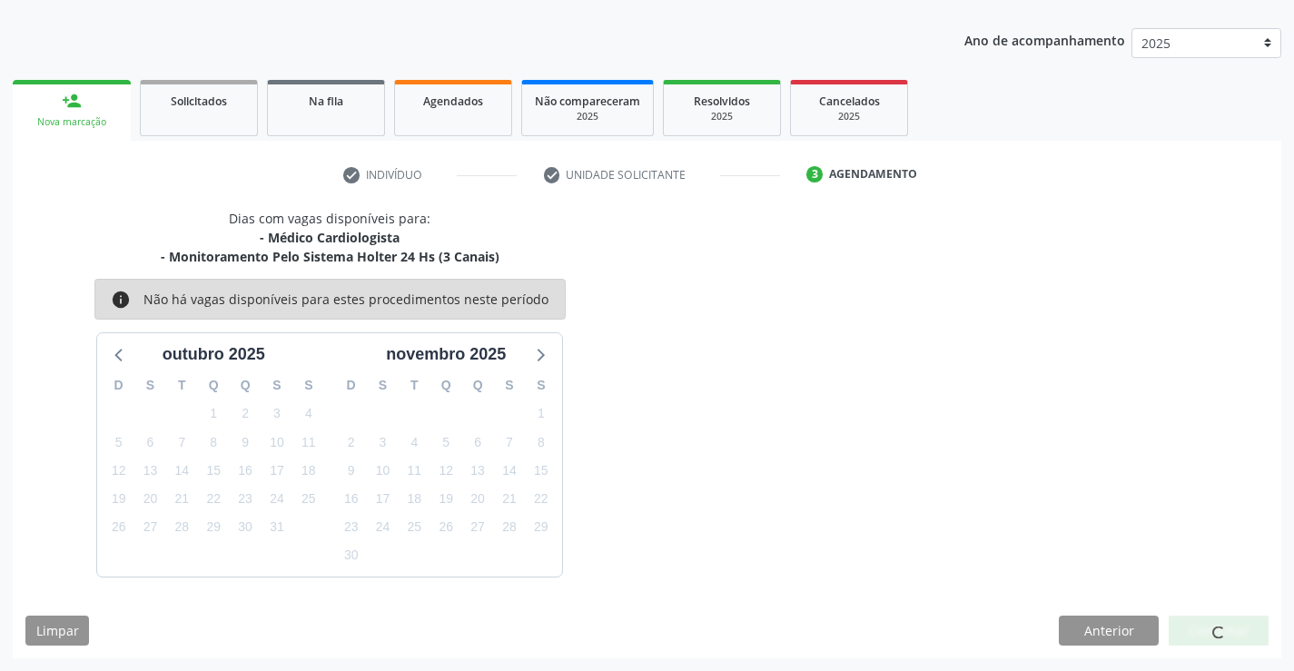
scroll to position [0, 0]
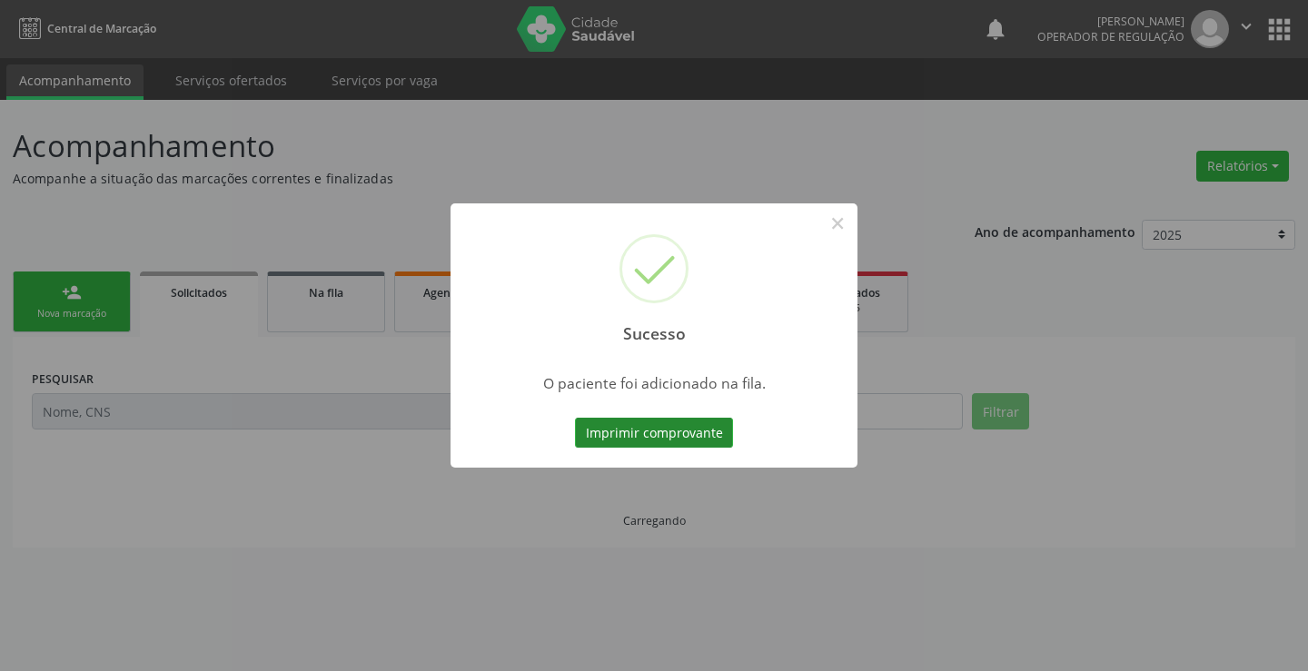
click at [689, 433] on button "Imprimir comprovante" at bounding box center [654, 433] width 158 height 31
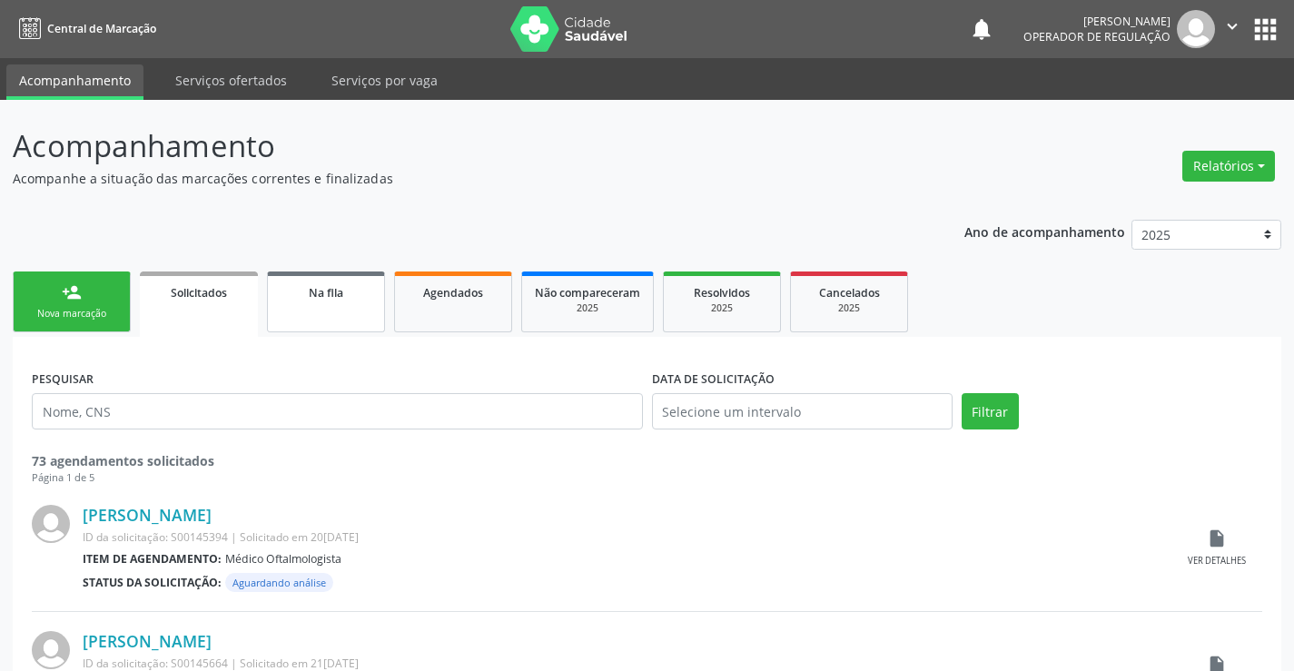
click at [329, 295] on span "Na fila" at bounding box center [326, 292] width 35 height 15
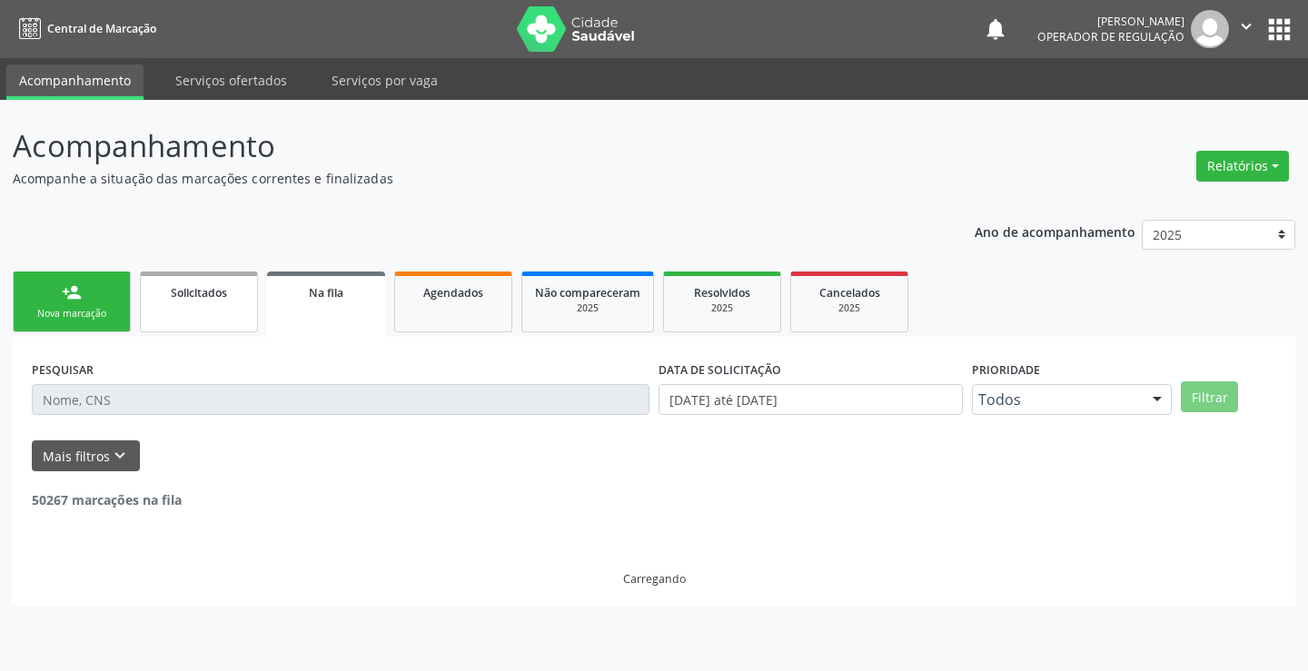
click at [207, 298] on span "Solicitados" at bounding box center [199, 292] width 56 height 15
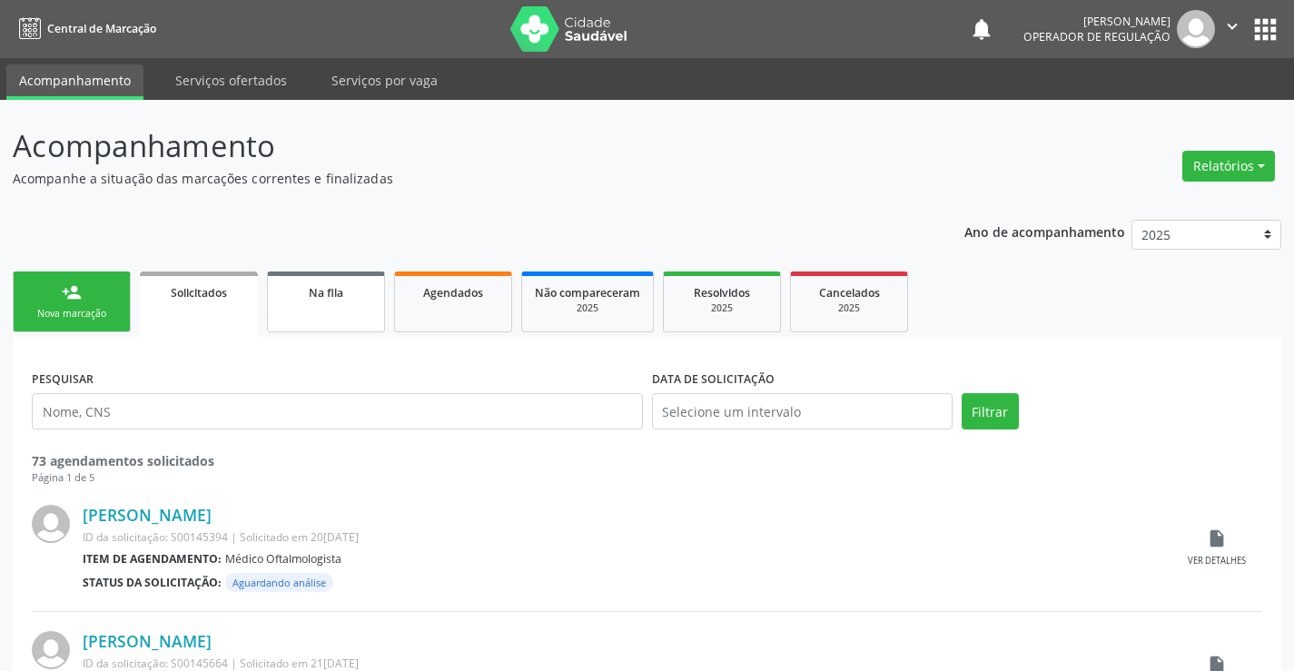
click at [317, 301] on div "Na fila" at bounding box center [326, 292] width 91 height 19
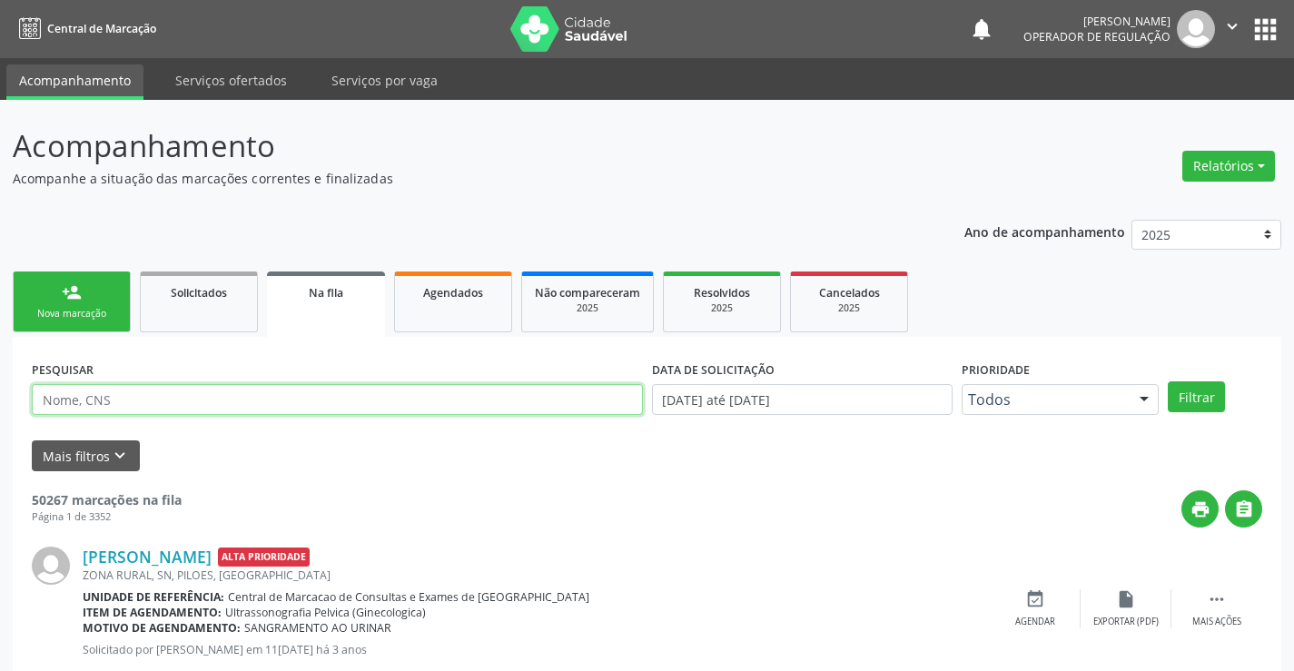
click at [282, 390] on input "text" at bounding box center [337, 399] width 611 height 31
type input "702604796776740"
click at [1199, 398] on button "Filtrar" at bounding box center [1196, 397] width 57 height 31
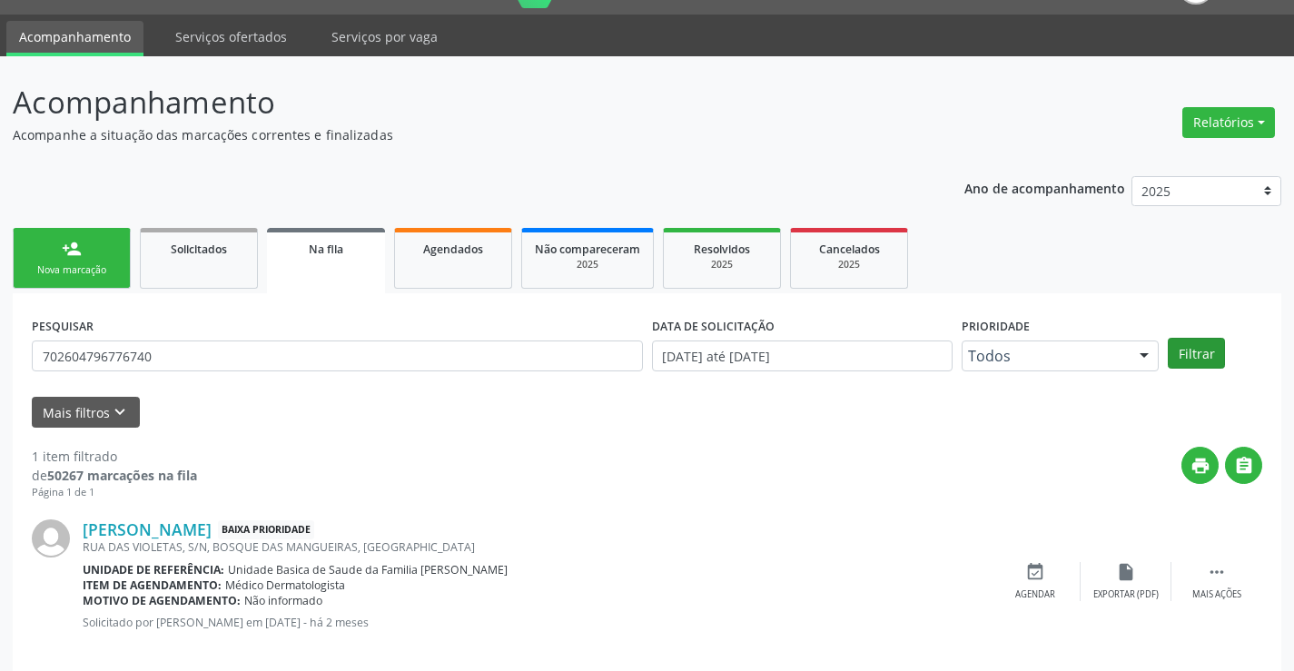
scroll to position [66, 0]
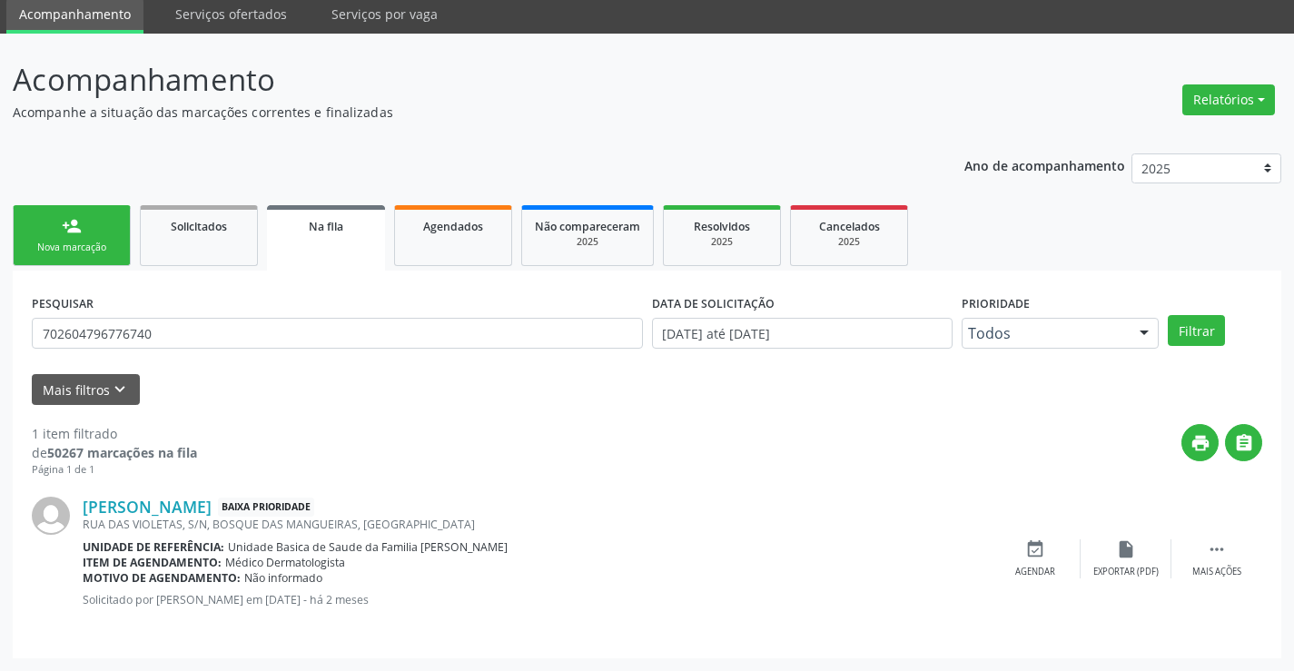
click at [86, 249] on div "Nova marcação" at bounding box center [71, 248] width 91 height 14
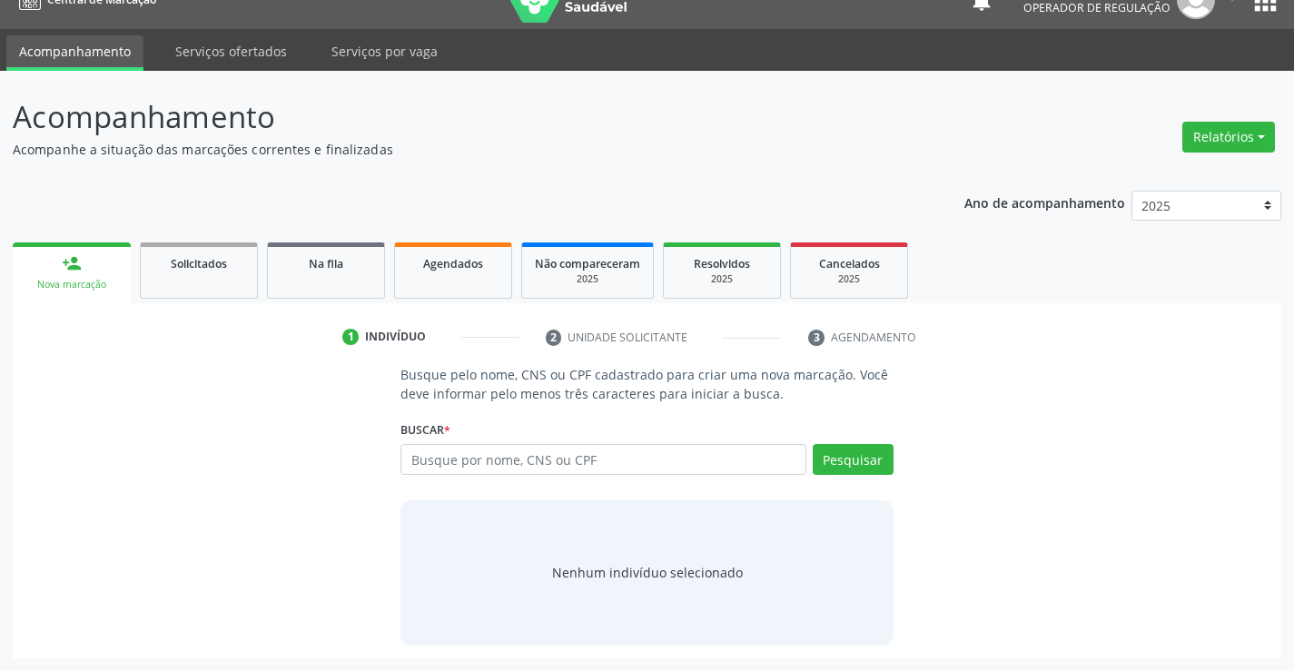
scroll to position [29, 0]
click at [436, 452] on input "text" at bounding box center [603, 459] width 405 height 31
type input "706709223432720"
click at [823, 451] on button "Pesquisar" at bounding box center [853, 459] width 81 height 31
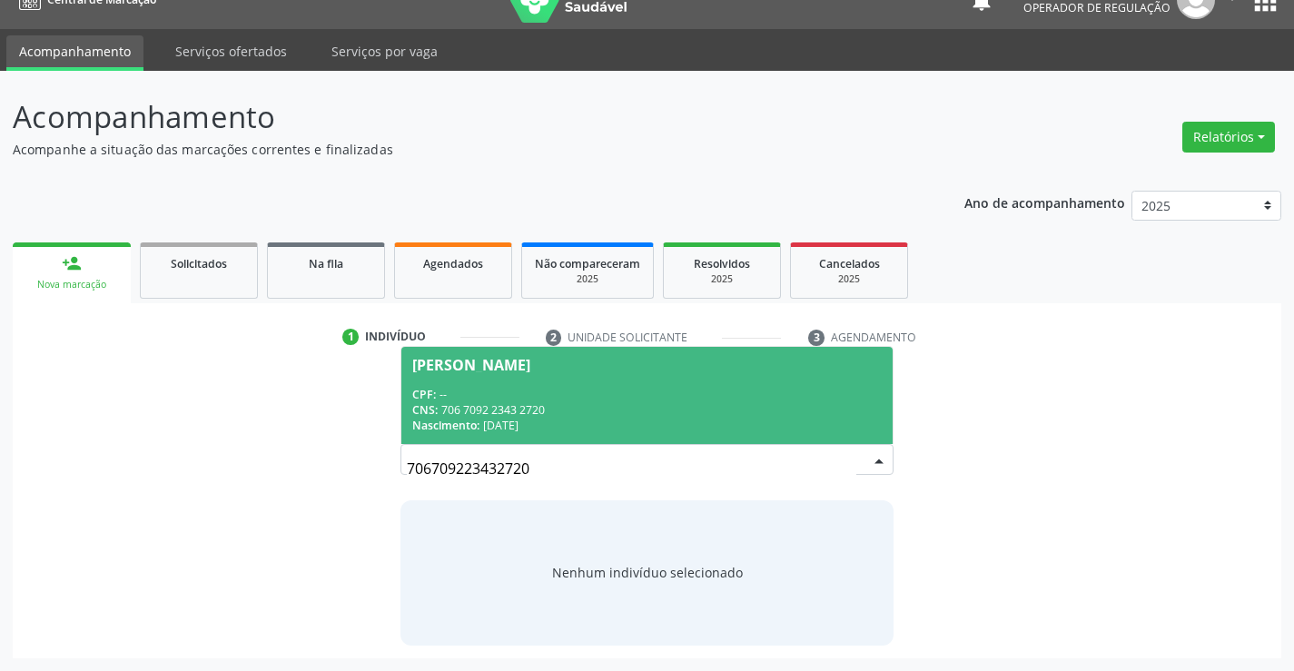
click at [570, 419] on div "Nascimento: 13/06/1963" at bounding box center [646, 425] width 469 height 15
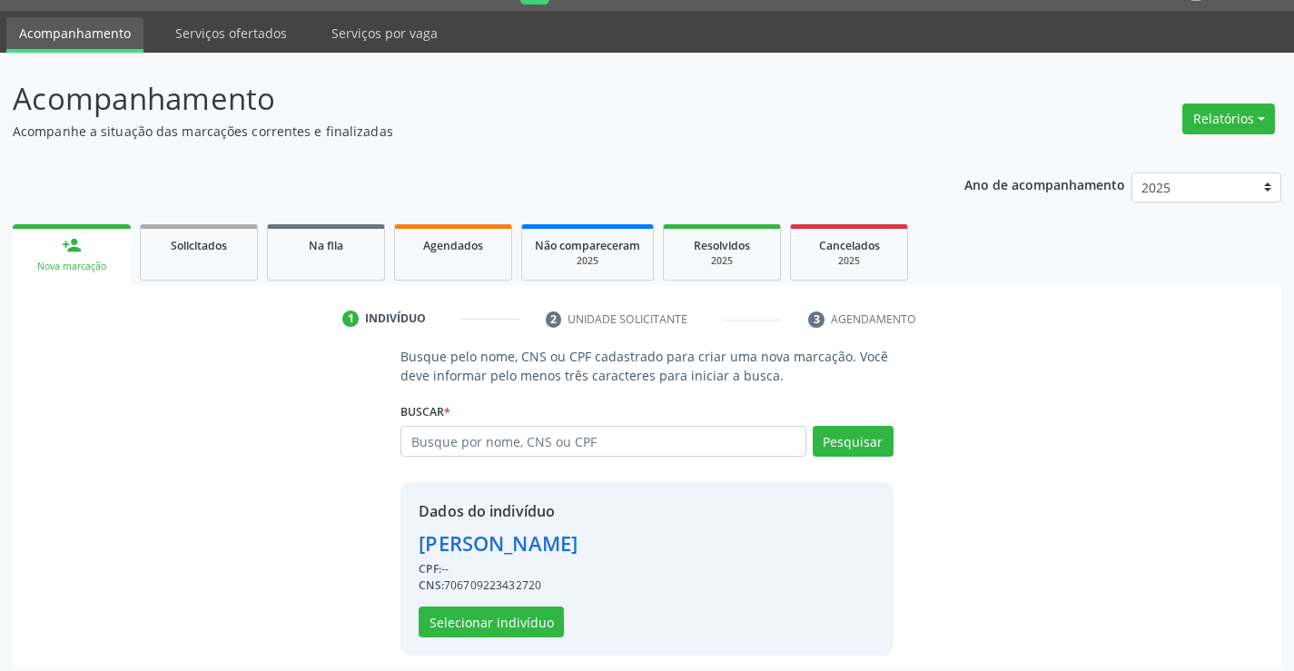
scroll to position [57, 0]
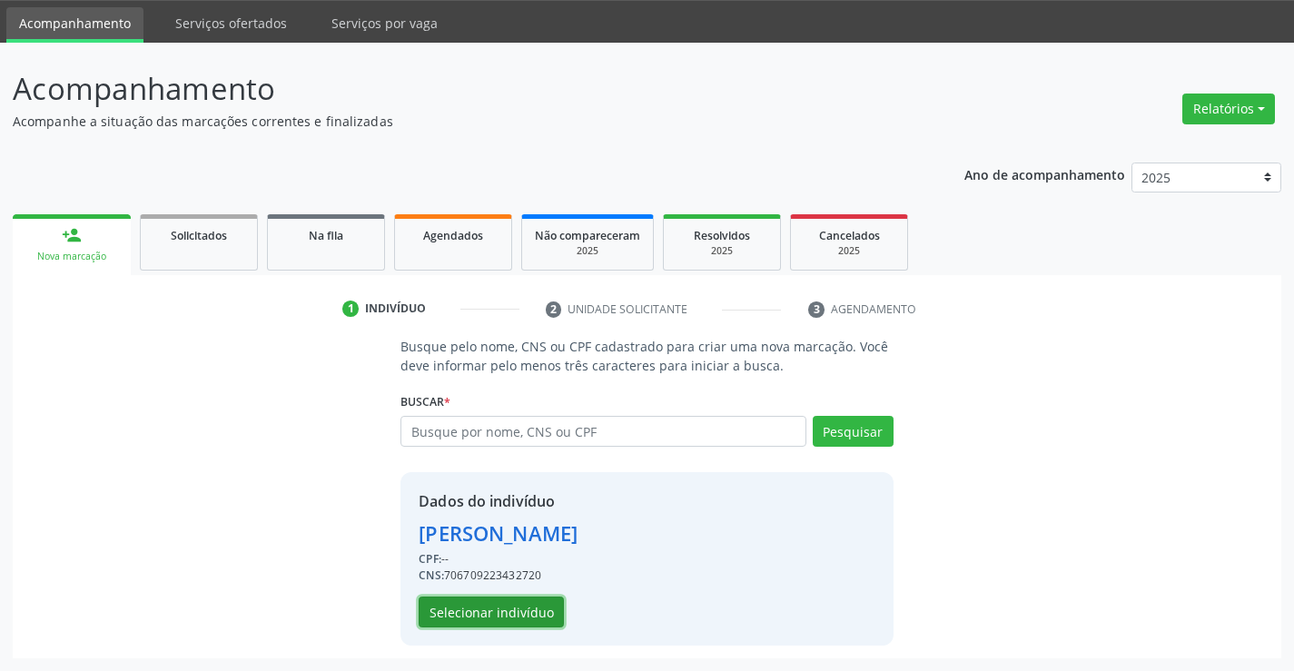
click at [524, 619] on button "Selecionar indivíduo" at bounding box center [491, 612] width 145 height 31
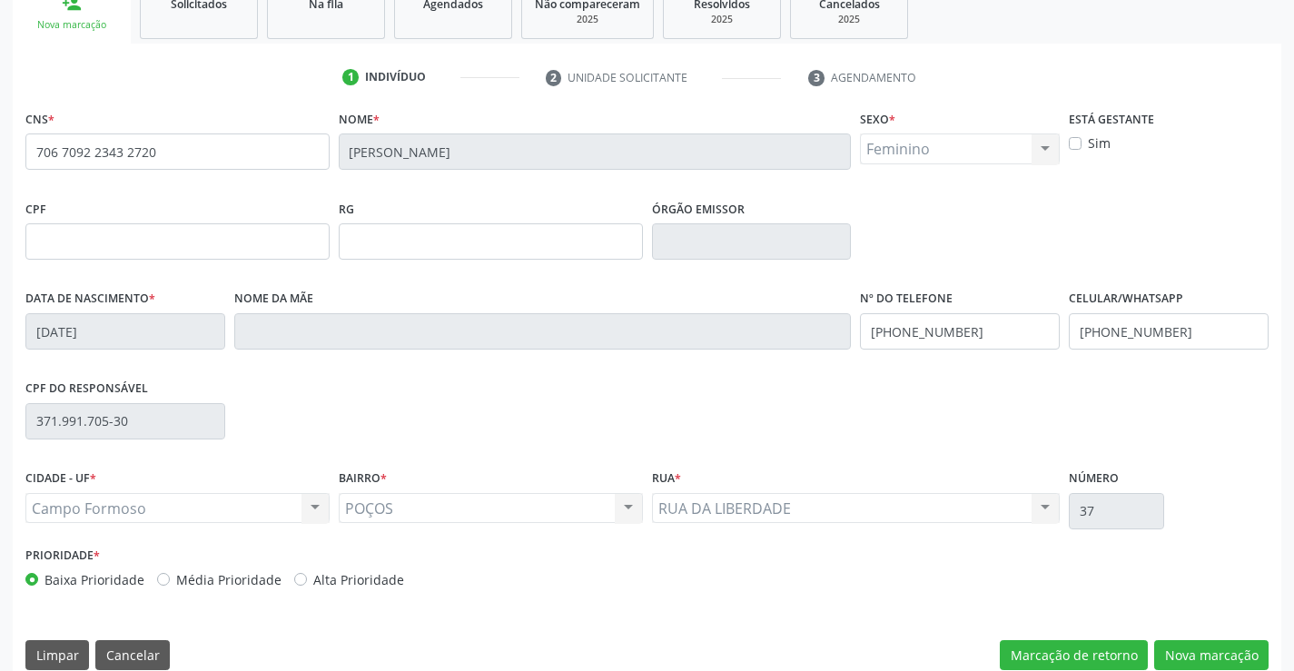
scroll to position [313, 0]
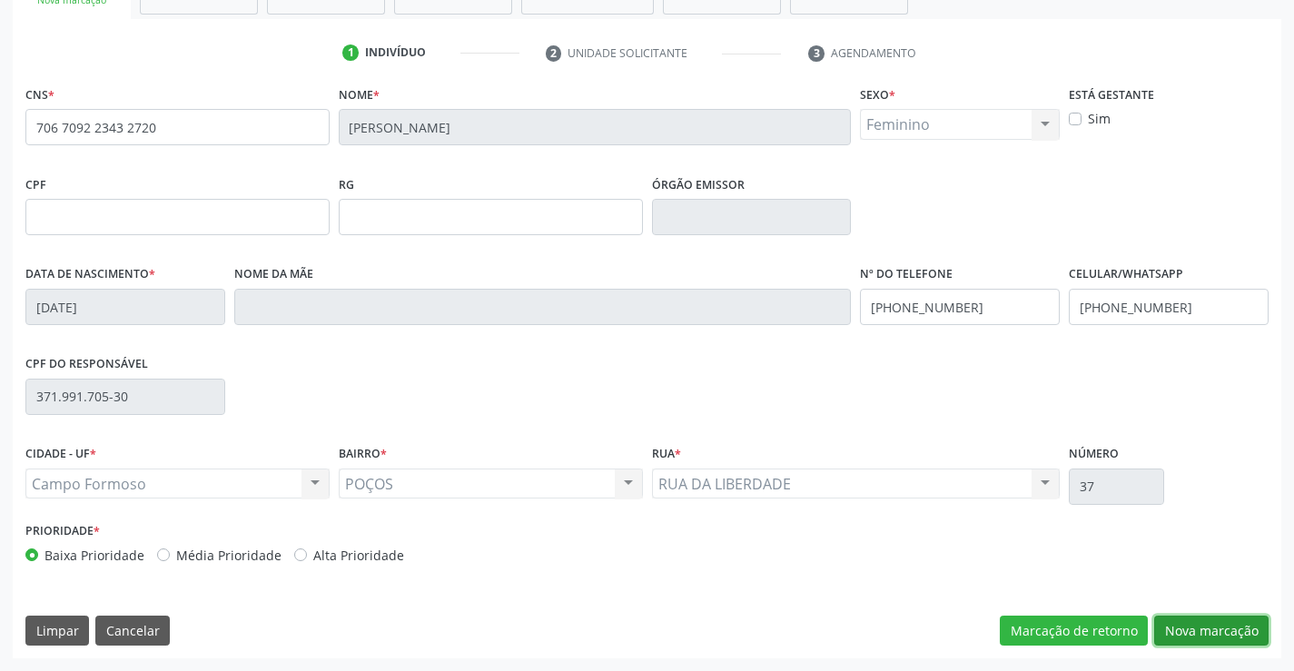
click at [1209, 631] on button "Nova marcação" at bounding box center [1212, 631] width 114 height 31
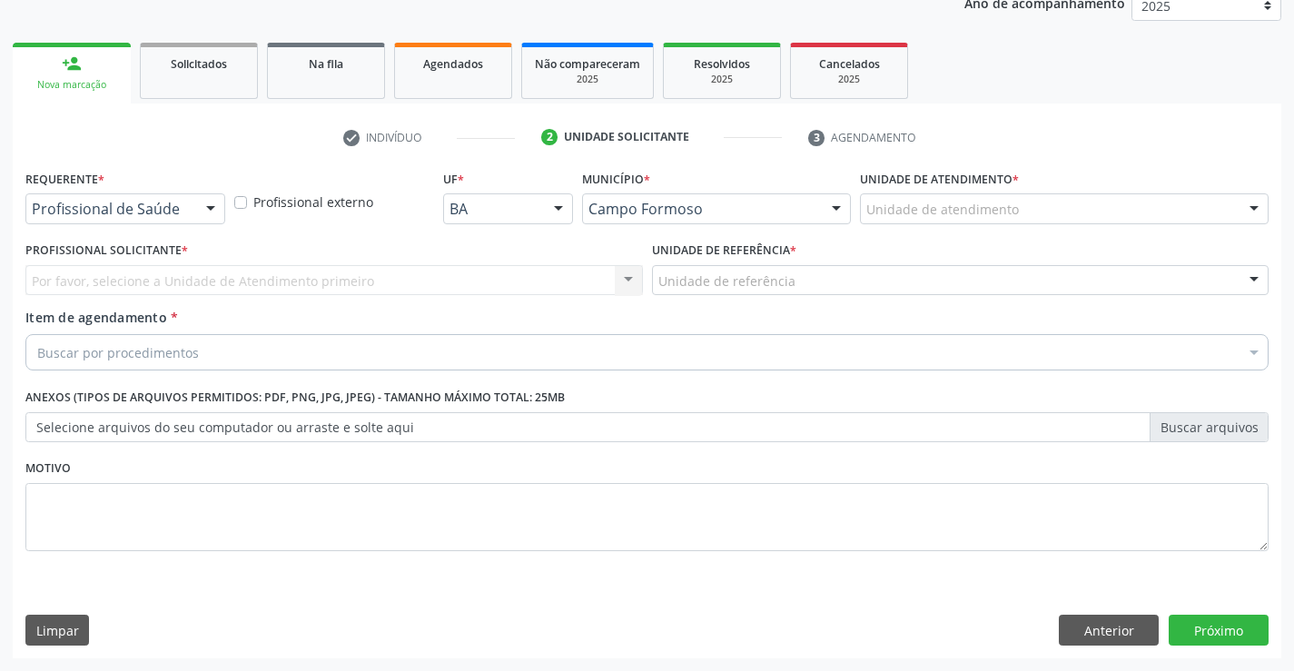
scroll to position [229, 0]
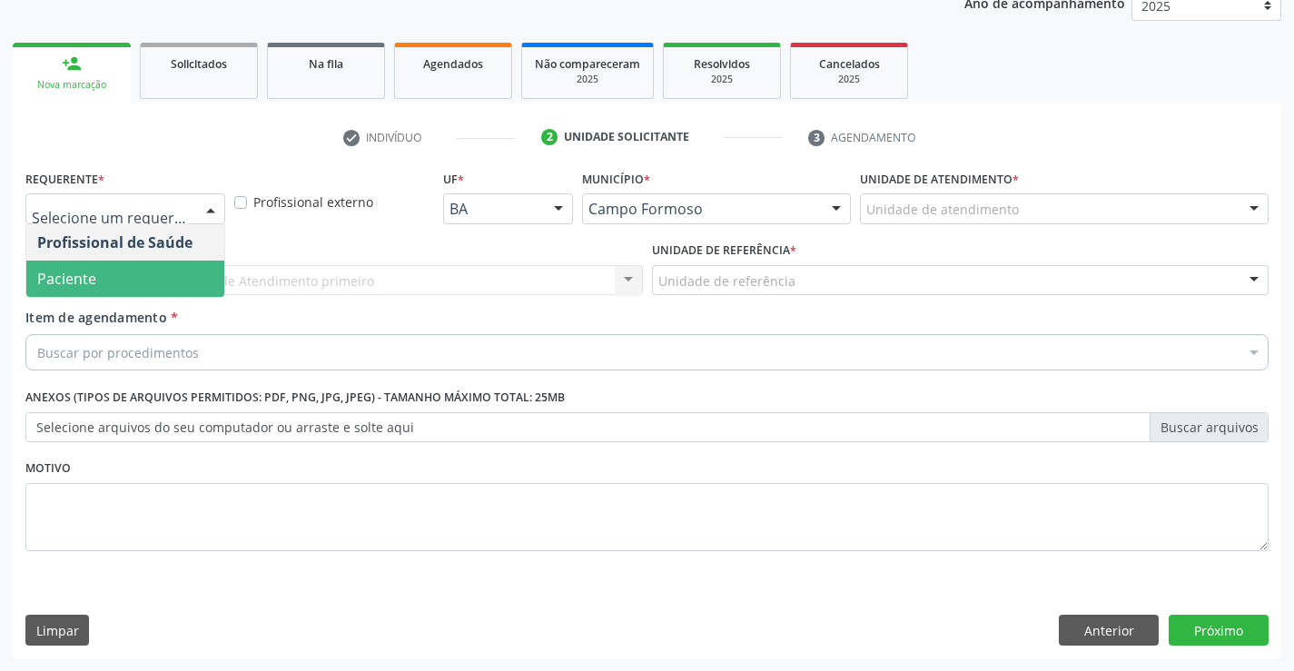
click at [109, 271] on span "Paciente" at bounding box center [125, 279] width 198 height 36
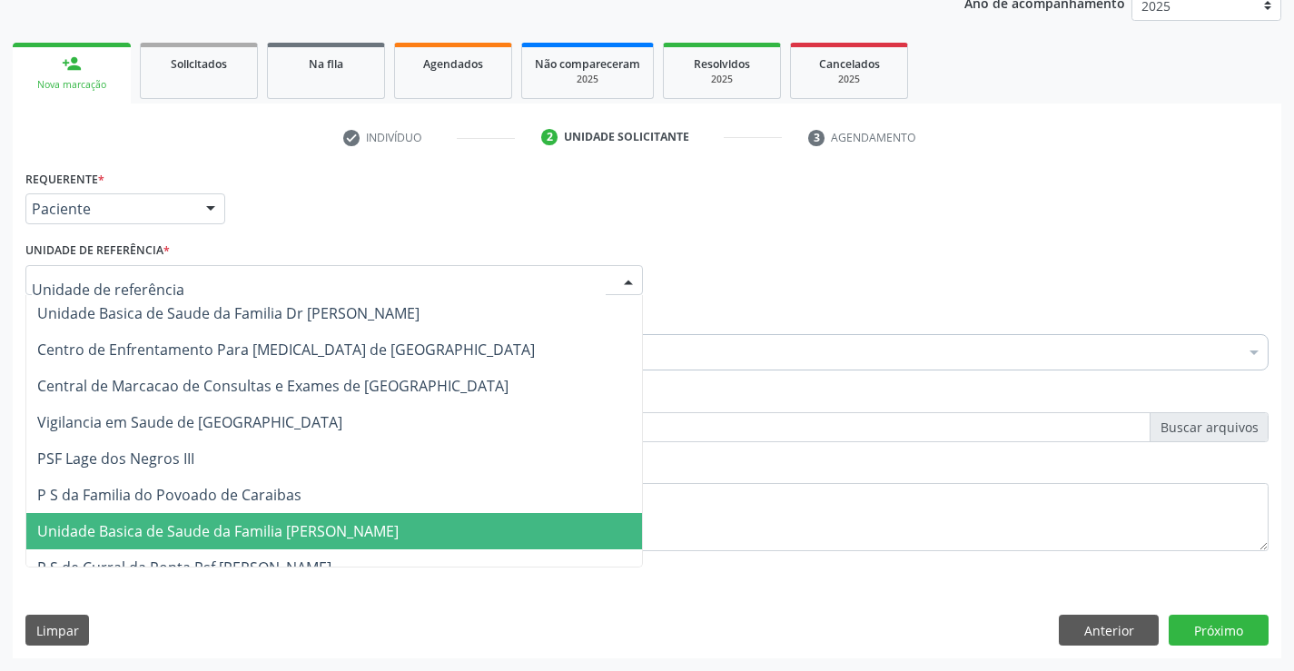
scroll to position [0, 0]
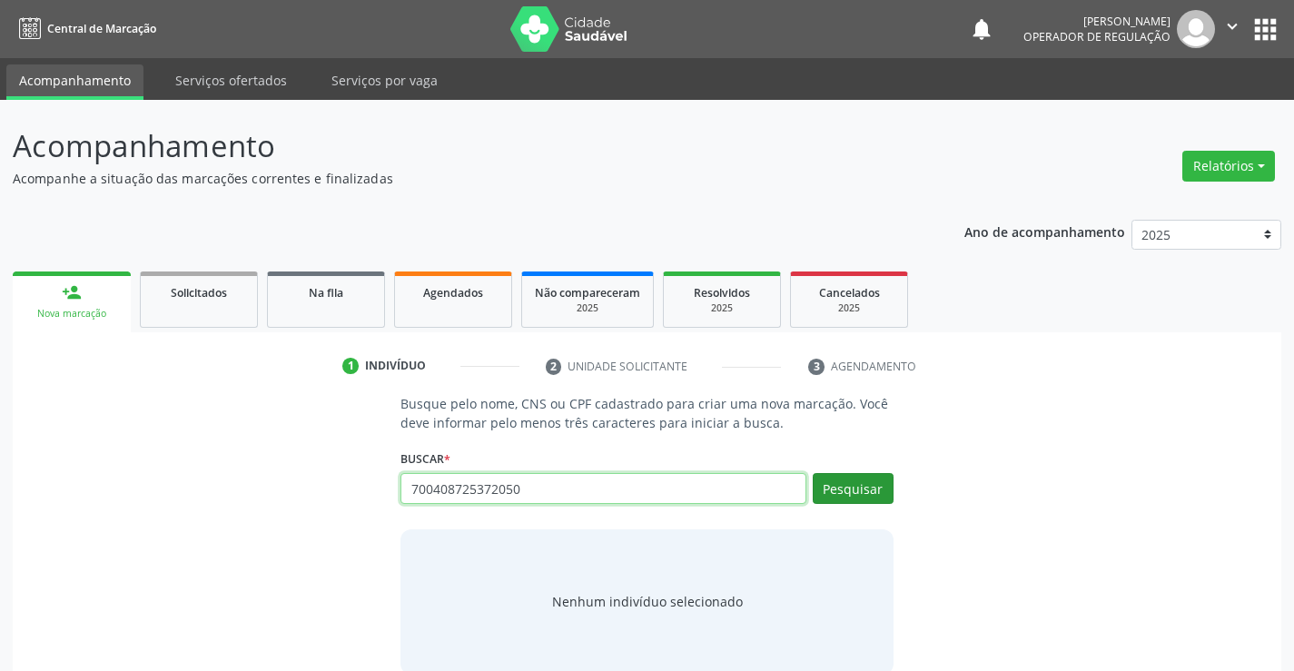
type input "700408725372050"
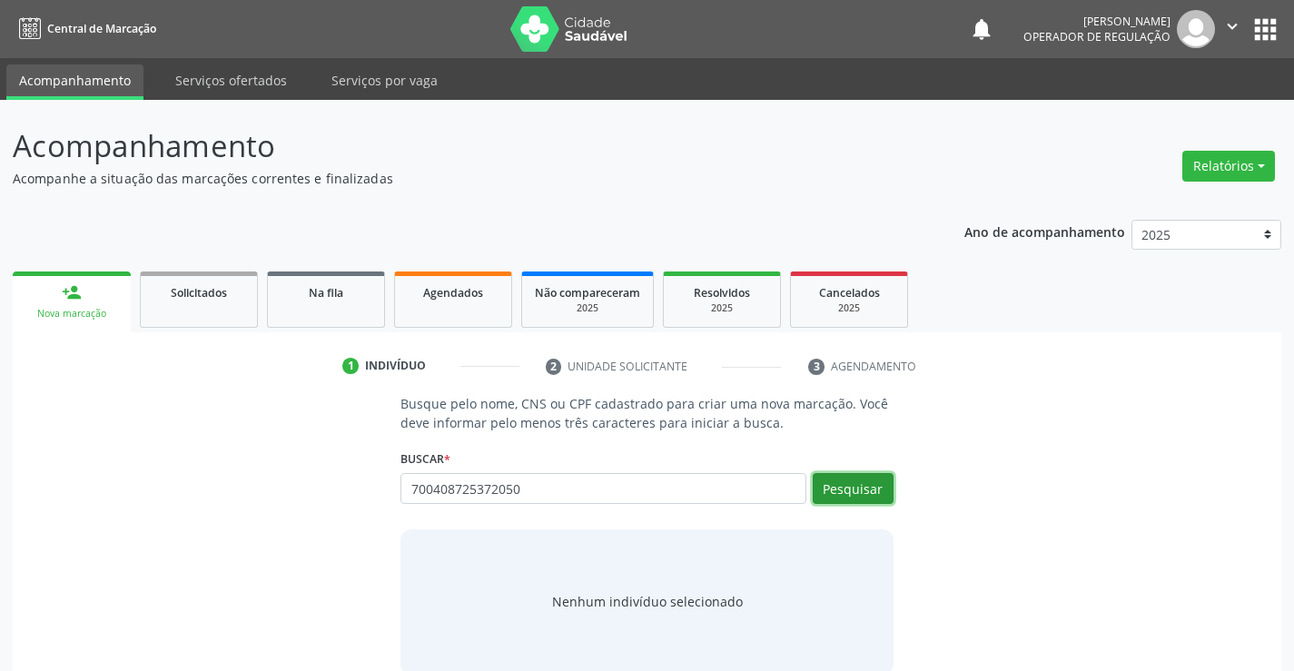
click at [848, 491] on button "Pesquisar" at bounding box center [853, 488] width 81 height 31
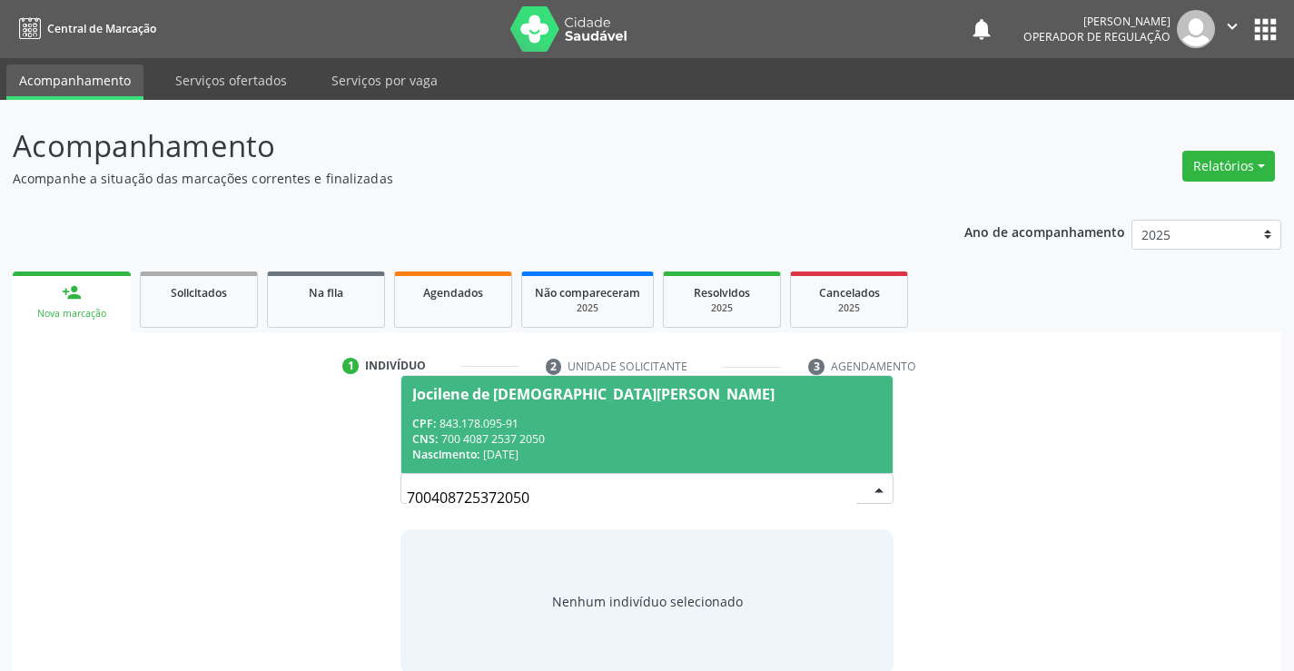
click at [621, 421] on div "CPF: 843.178.095-91" at bounding box center [646, 423] width 469 height 15
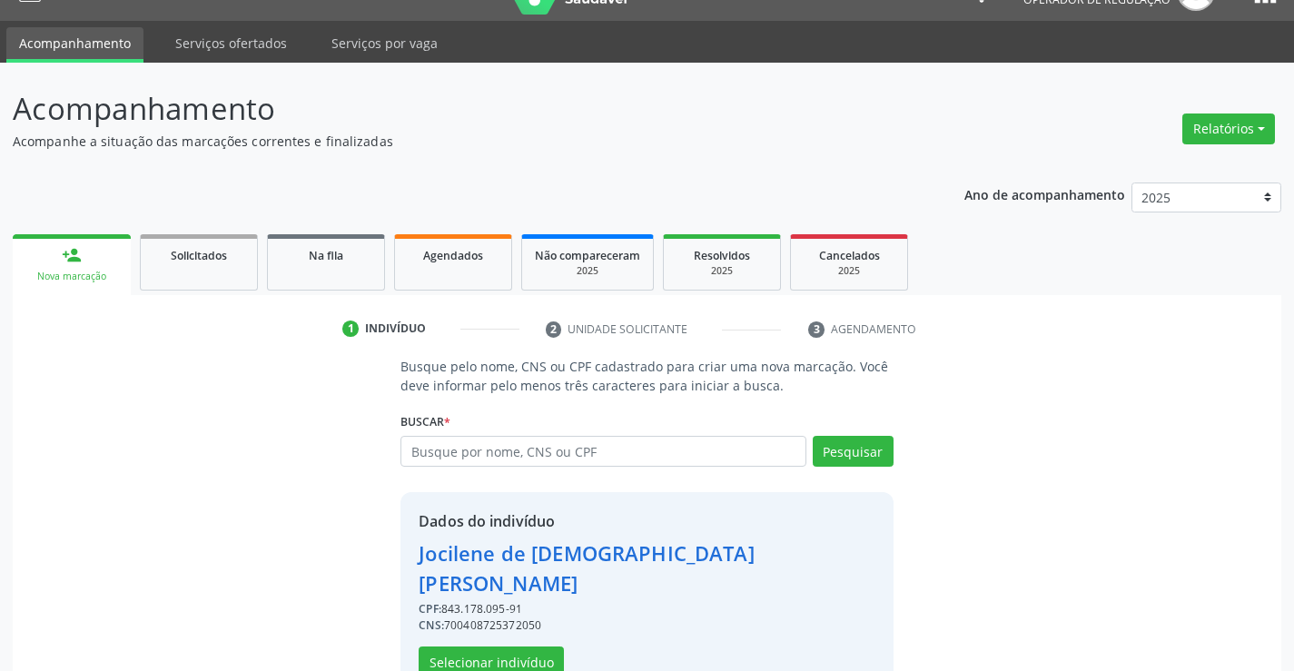
scroll to position [57, 0]
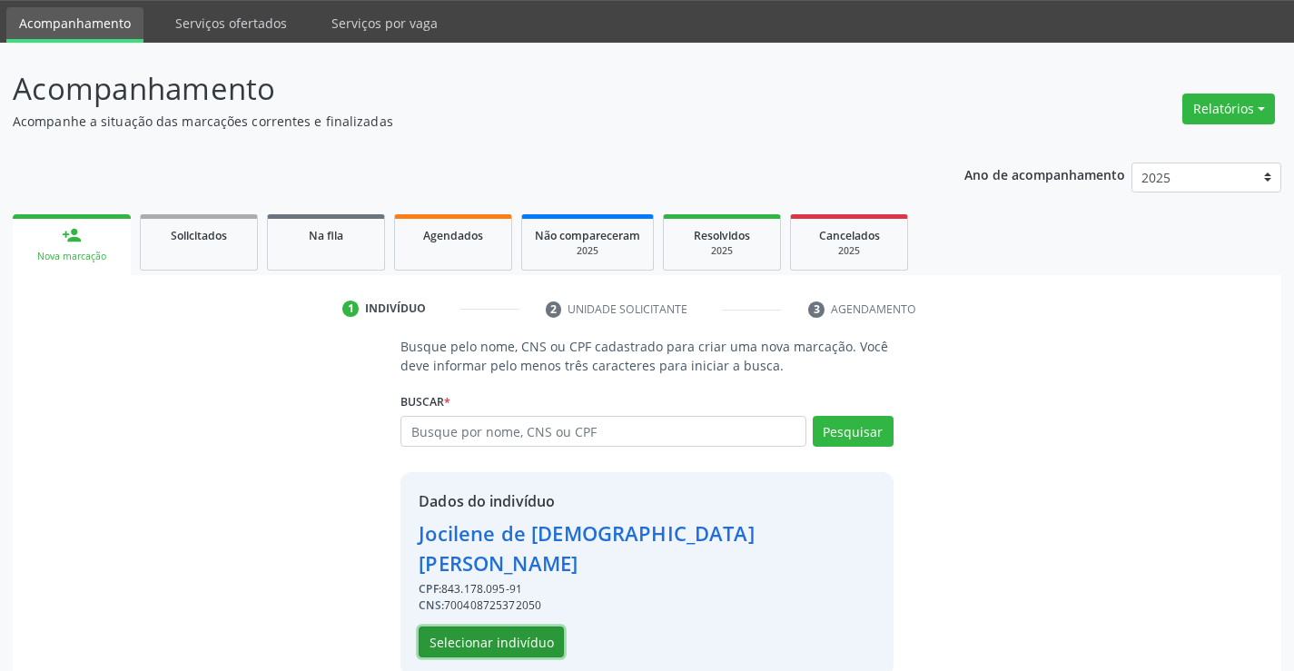
click at [515, 627] on button "Selecionar indivíduo" at bounding box center [491, 642] width 145 height 31
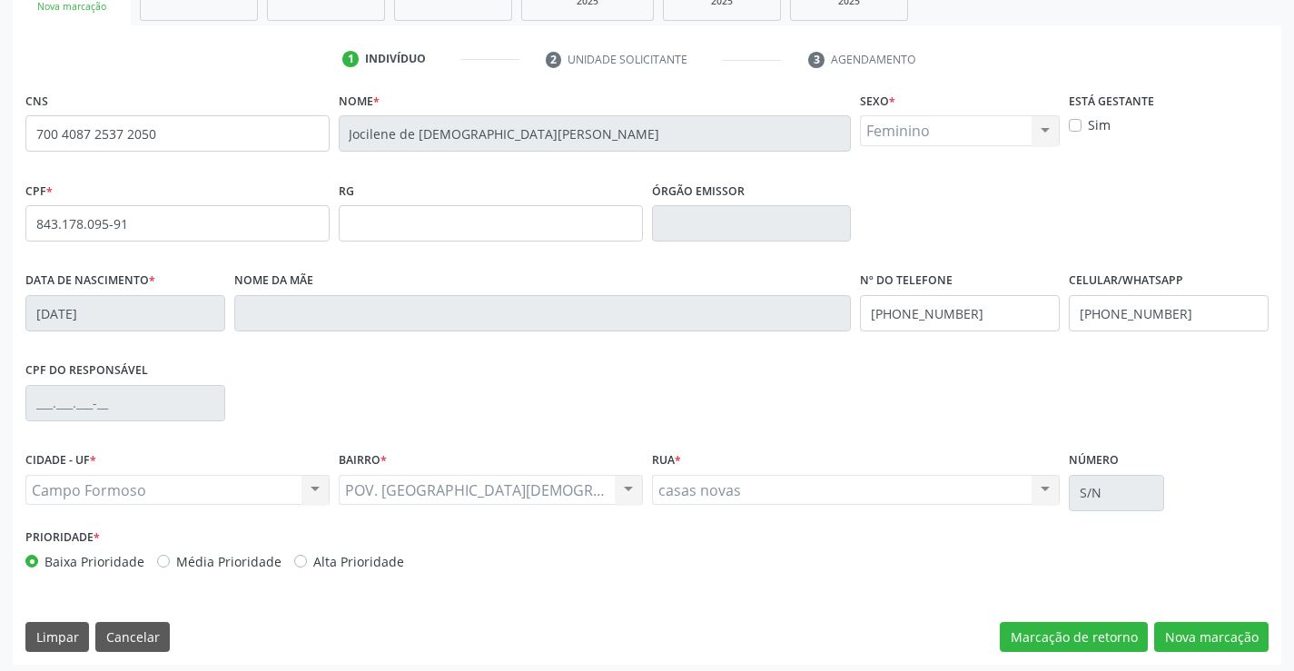
scroll to position [313, 0]
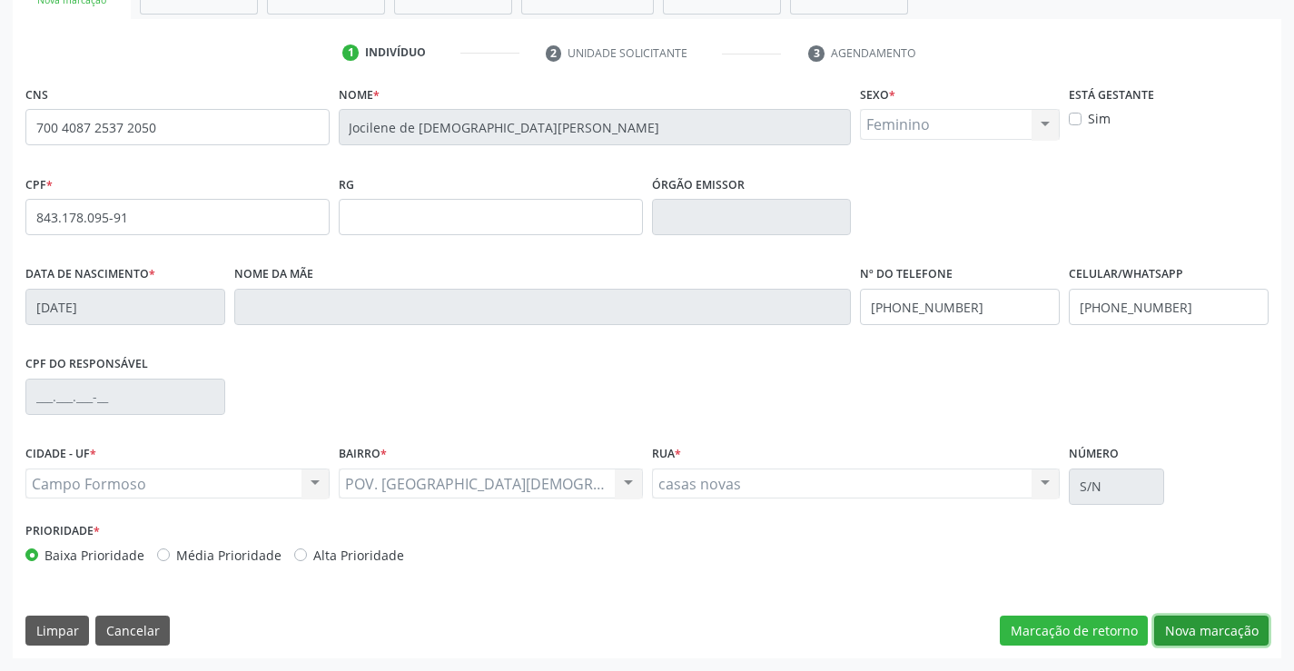
click at [1200, 625] on button "Nova marcação" at bounding box center [1212, 631] width 114 height 31
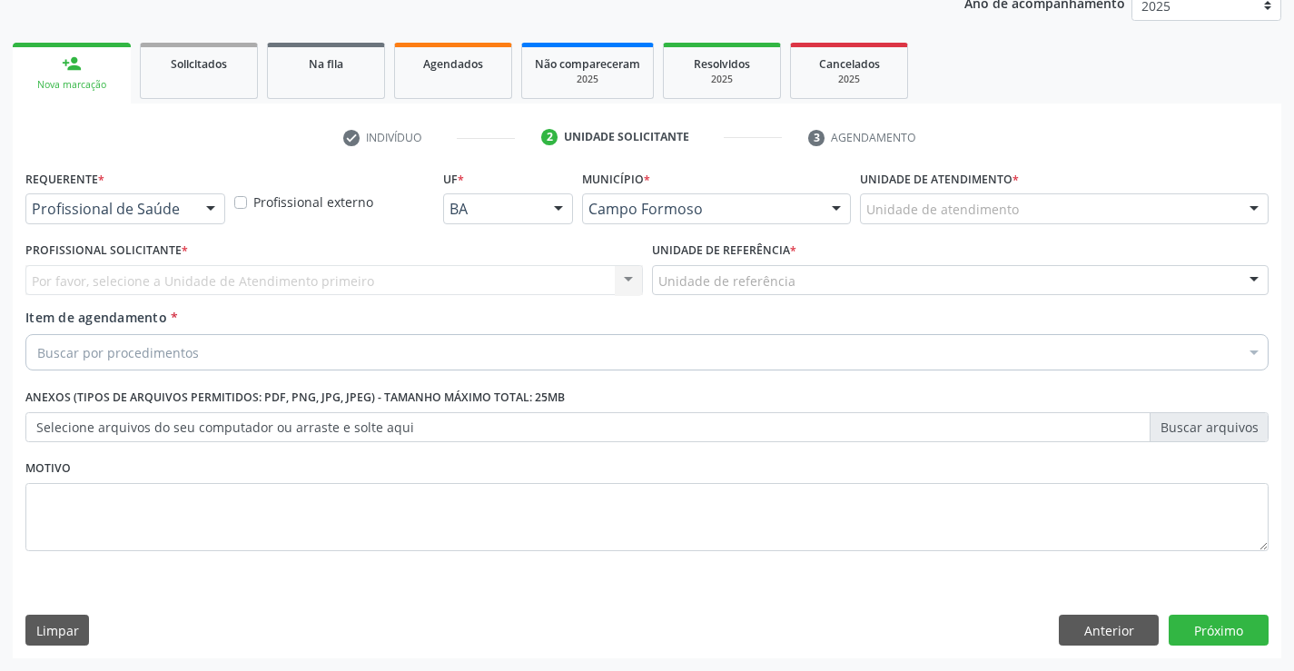
scroll to position [229, 0]
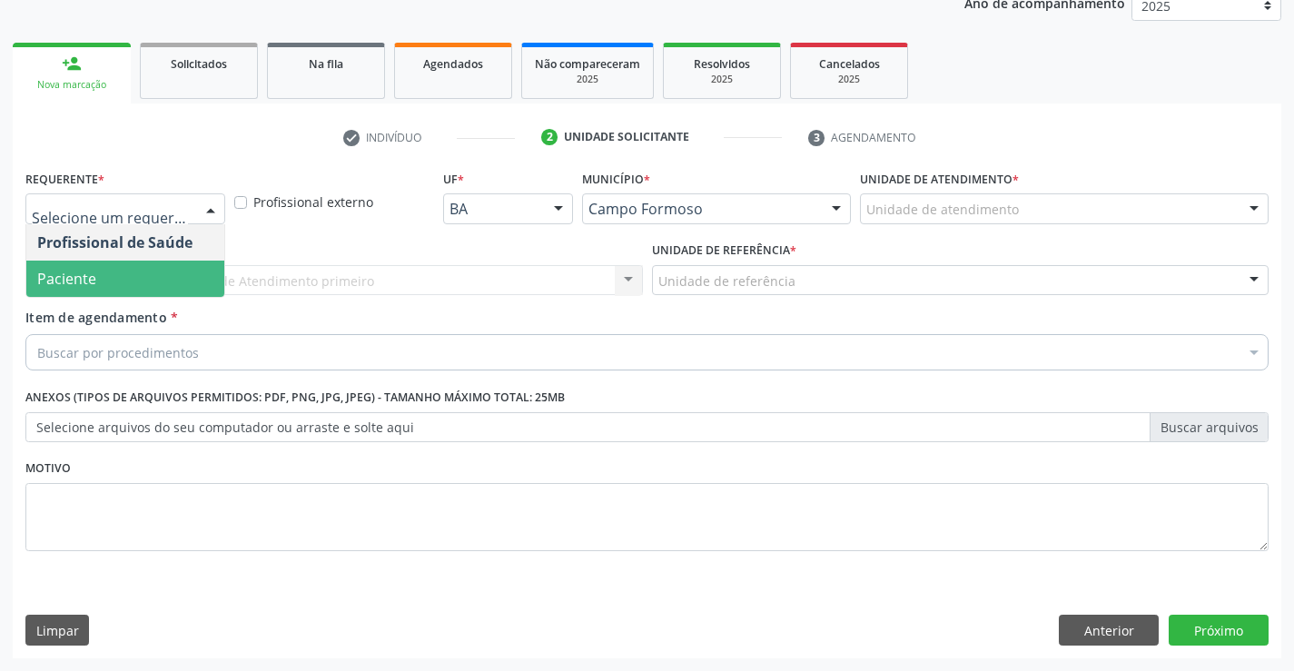
click at [96, 273] on span "Paciente" at bounding box center [125, 279] width 198 height 36
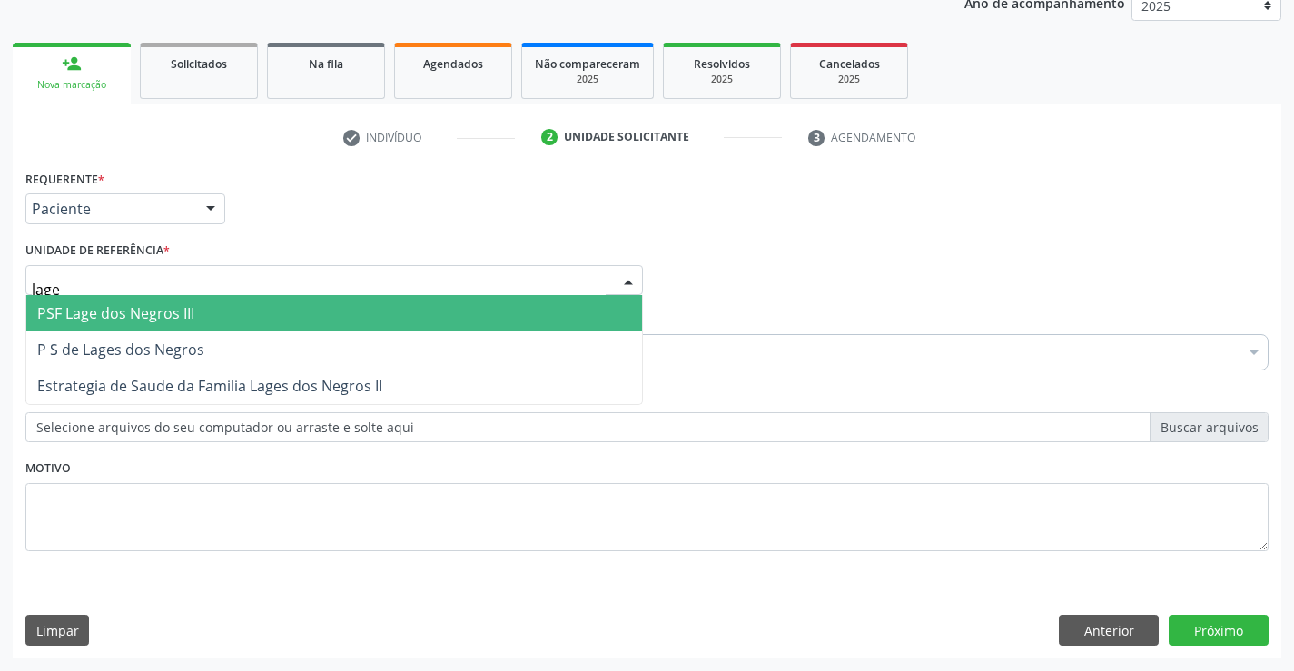
type input "lages"
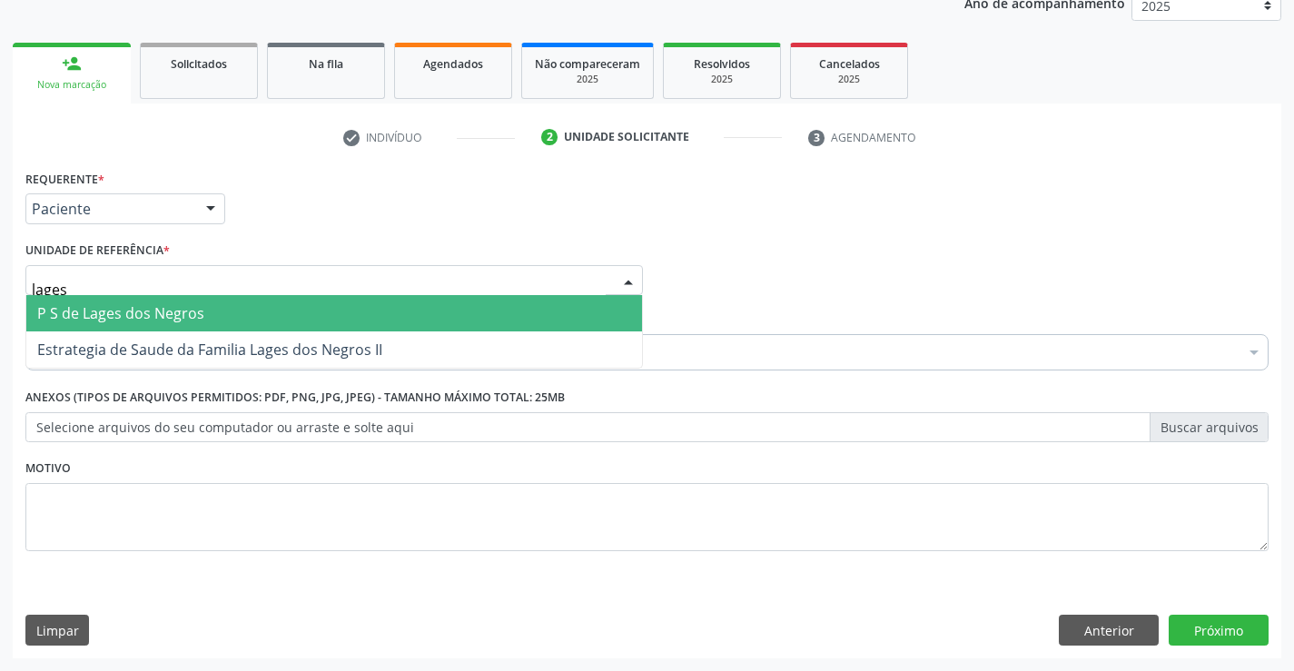
click at [163, 322] on span "P S de Lages dos Negros" at bounding box center [120, 313] width 167 height 20
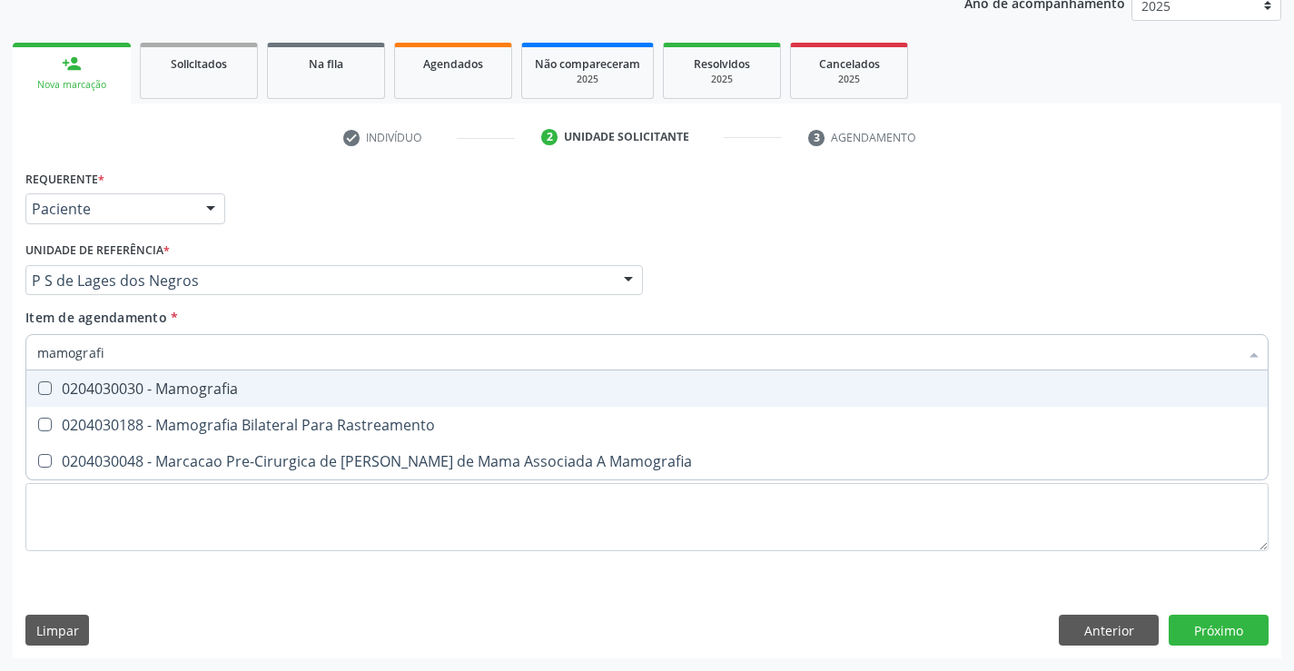
type input "mamografia"
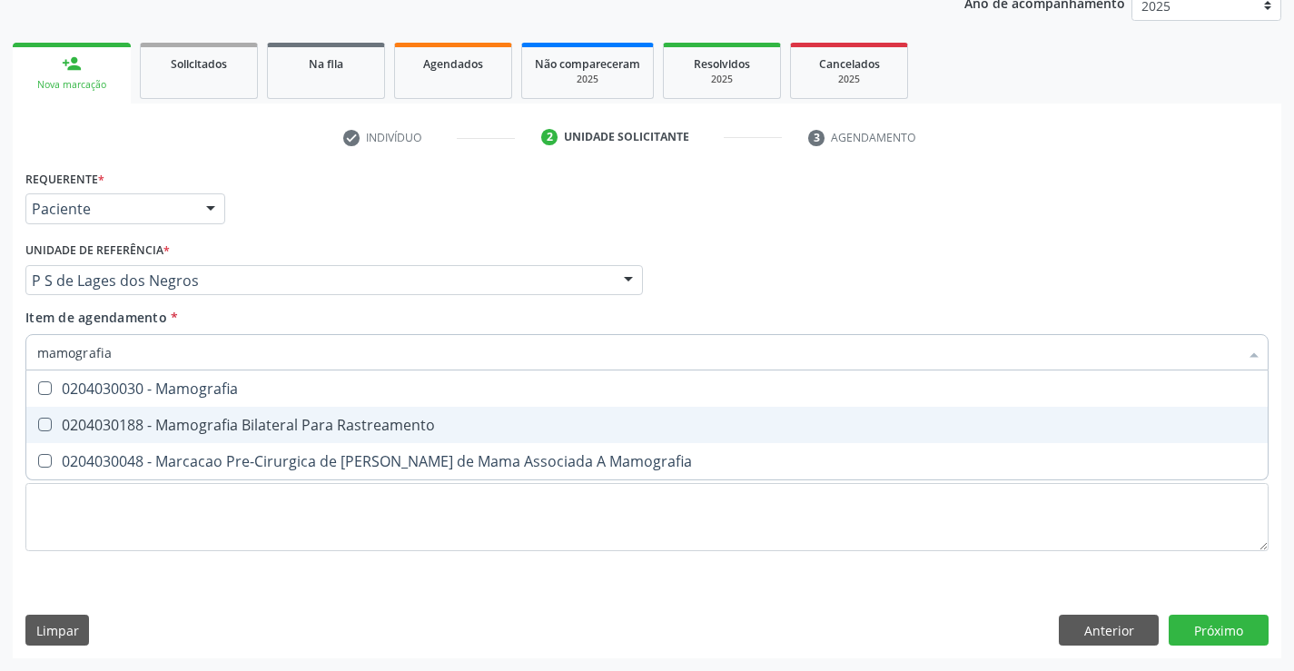
click at [82, 435] on span "0204030188 - Mamografia Bilateral Para Rastreamento" at bounding box center [647, 425] width 1242 height 36
checkbox Rastreamento "true"
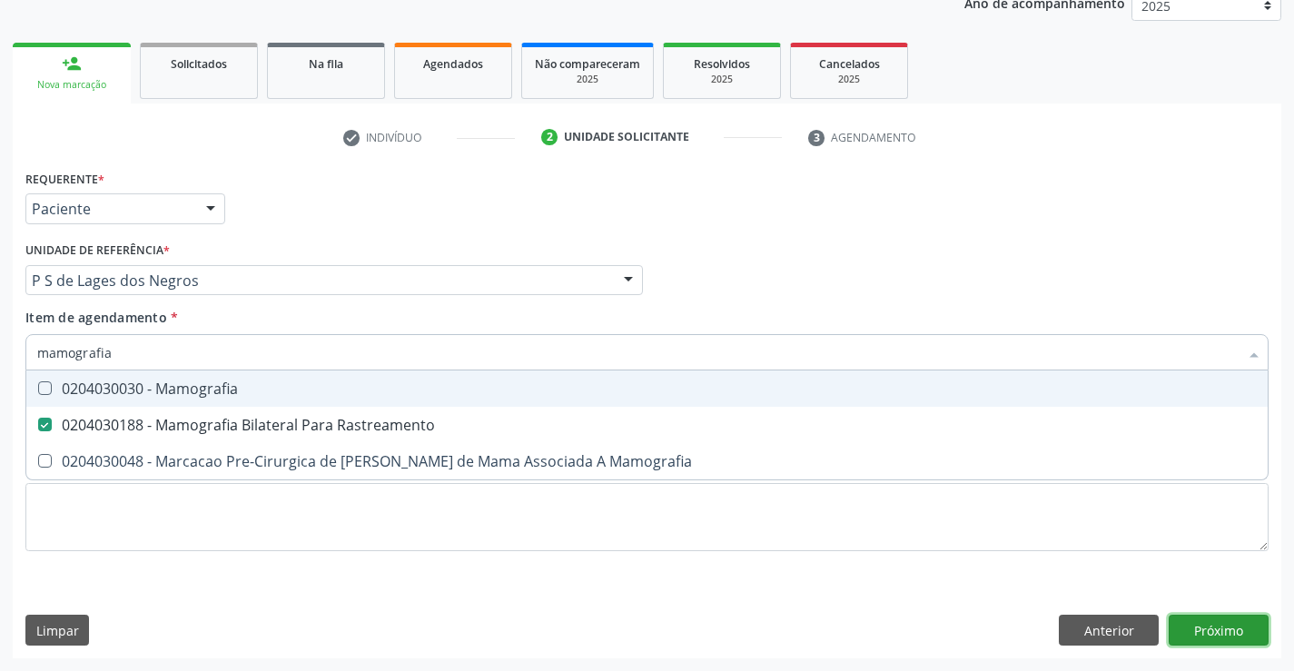
click at [1201, 634] on div "Requerente * Paciente Profissional de Saúde Paciente Nenhum resultado encontrad…" at bounding box center [647, 411] width 1269 height 493
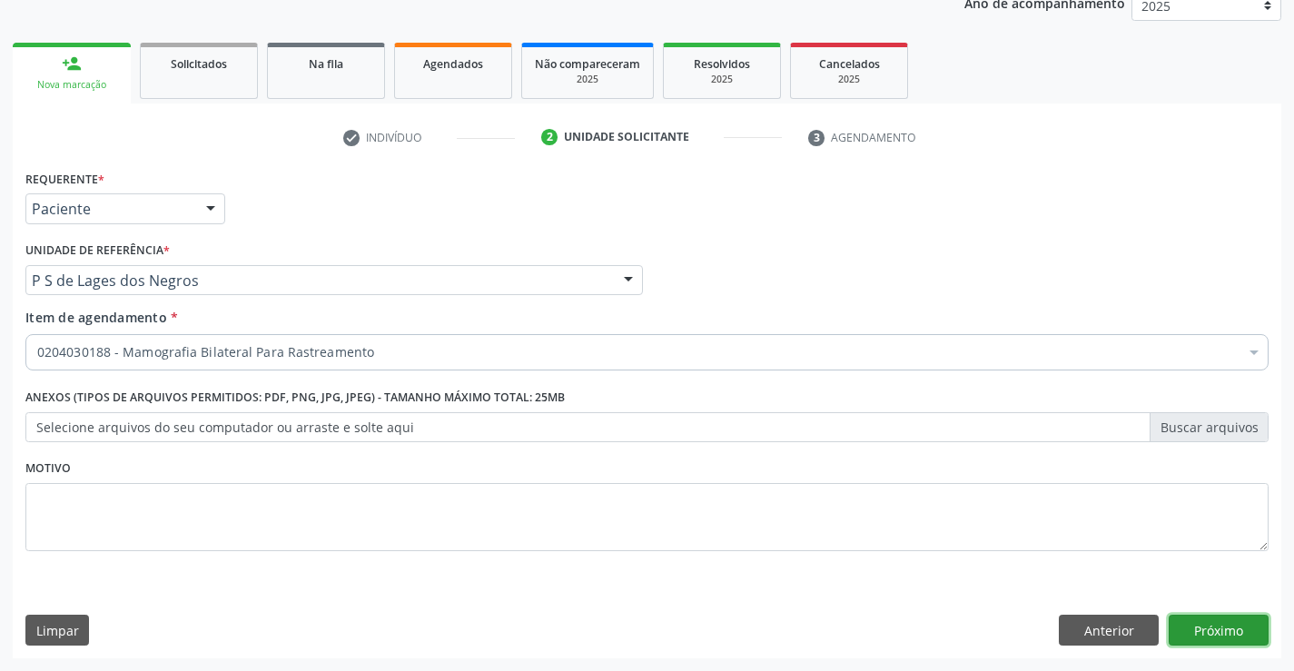
click at [1207, 629] on button "Próximo" at bounding box center [1219, 630] width 100 height 31
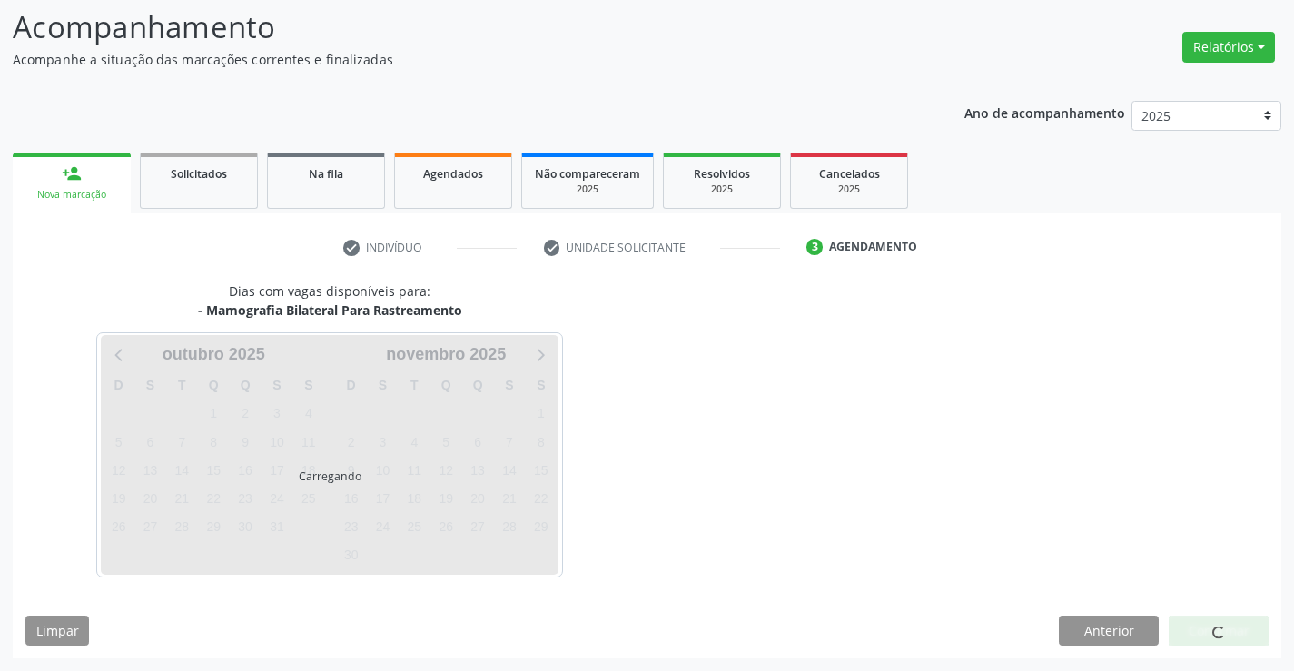
scroll to position [119, 0]
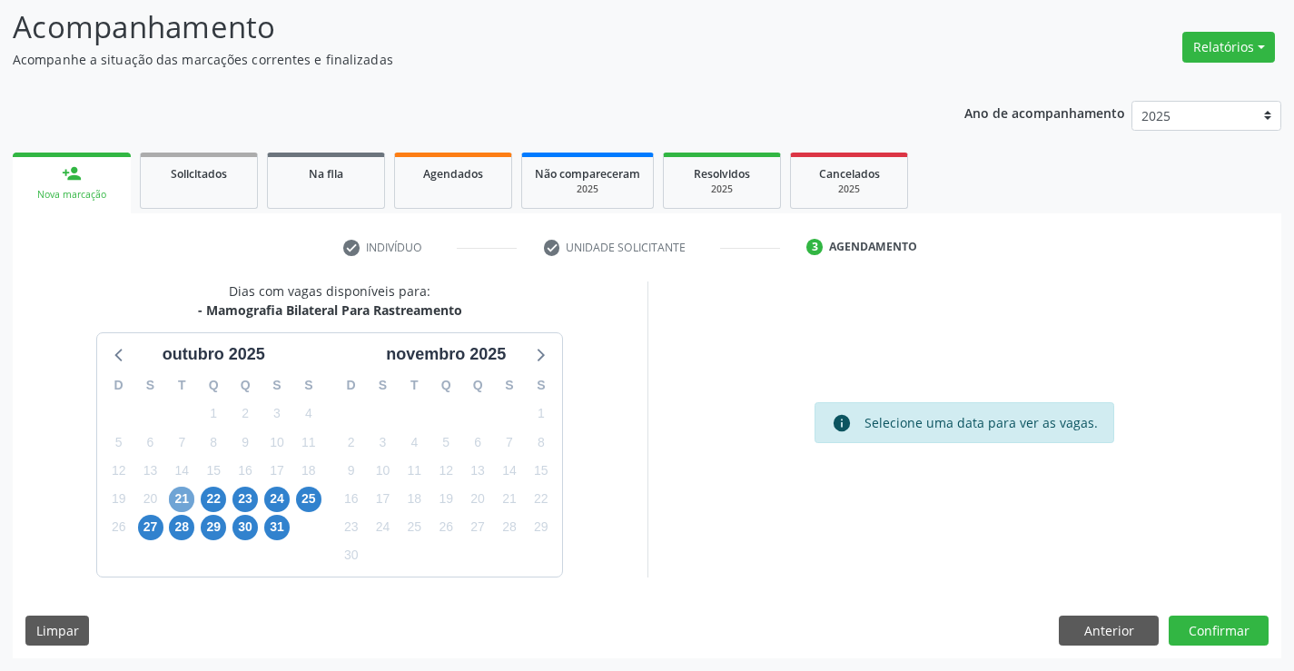
click at [179, 496] on span "21" at bounding box center [181, 499] width 25 height 25
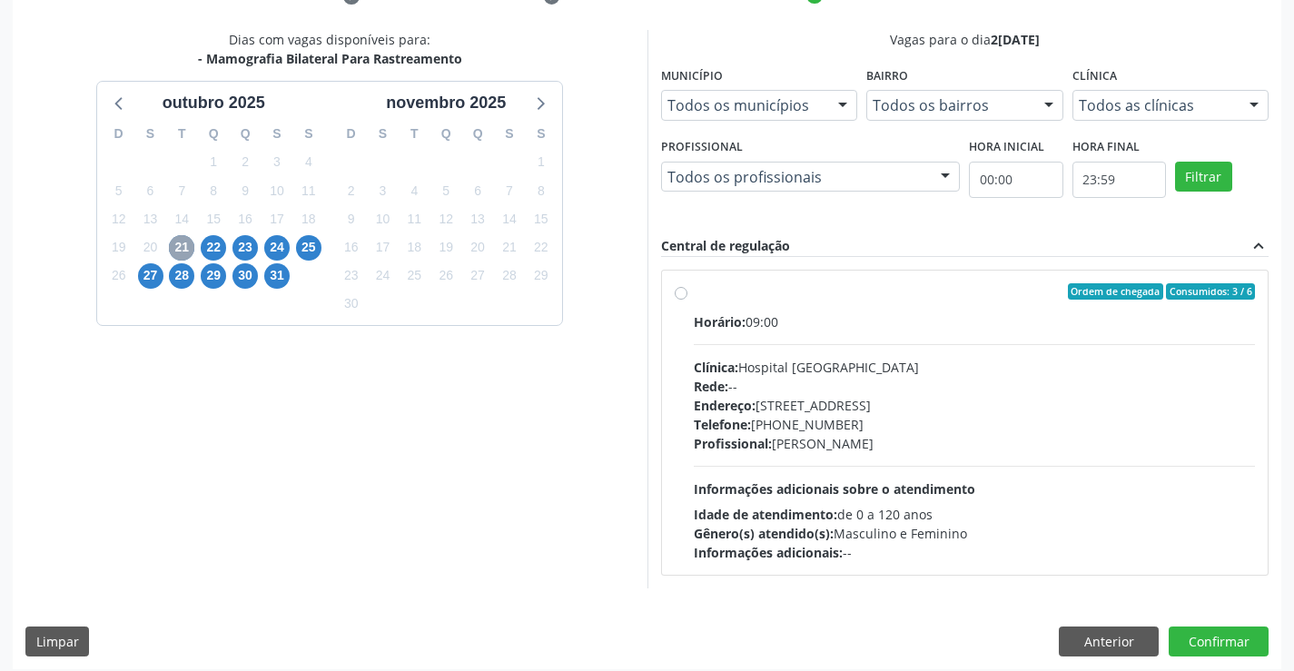
scroll to position [382, 0]
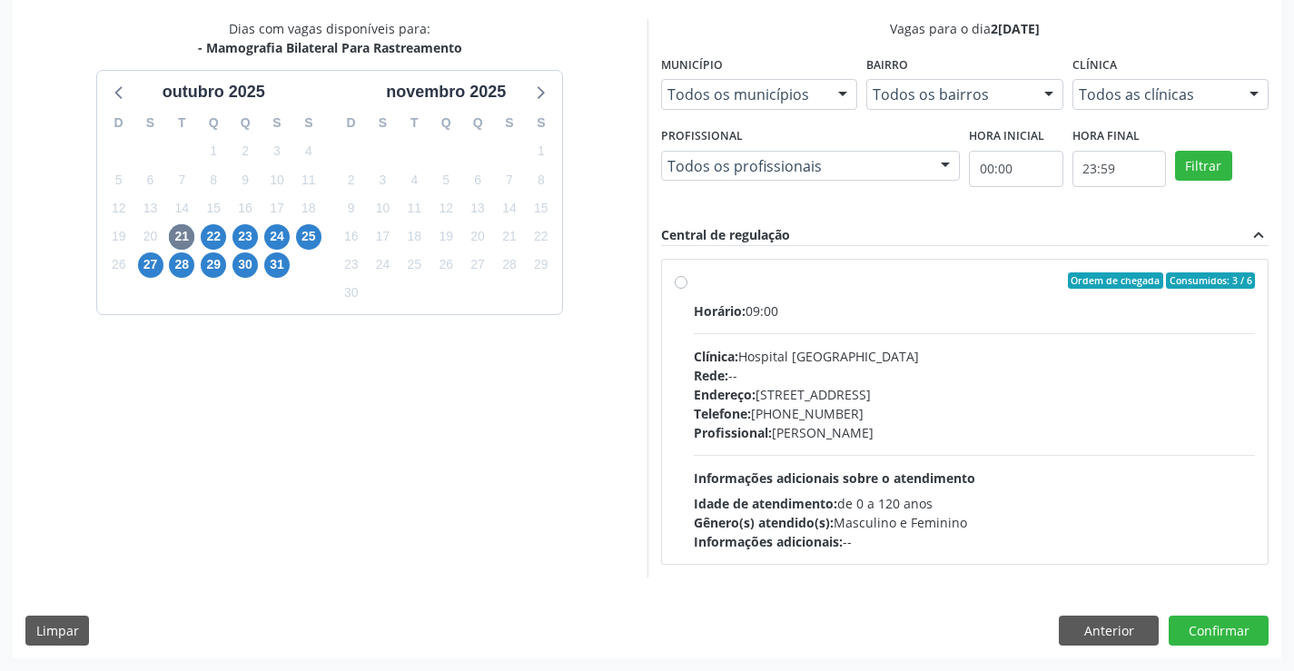
click at [694, 284] on label "Ordem de chegada Consumidos: 3 / 6 Horário: 09:00 Clínica: Hospital [GEOGRAPHIC…" at bounding box center [975, 412] width 562 height 279
click at [681, 284] on input "Ordem de chegada Consumidos: 3 / 6 Horário: 09:00 Clínica: Hospital [GEOGRAPHIC…" at bounding box center [681, 281] width 13 height 16
radio input "true"
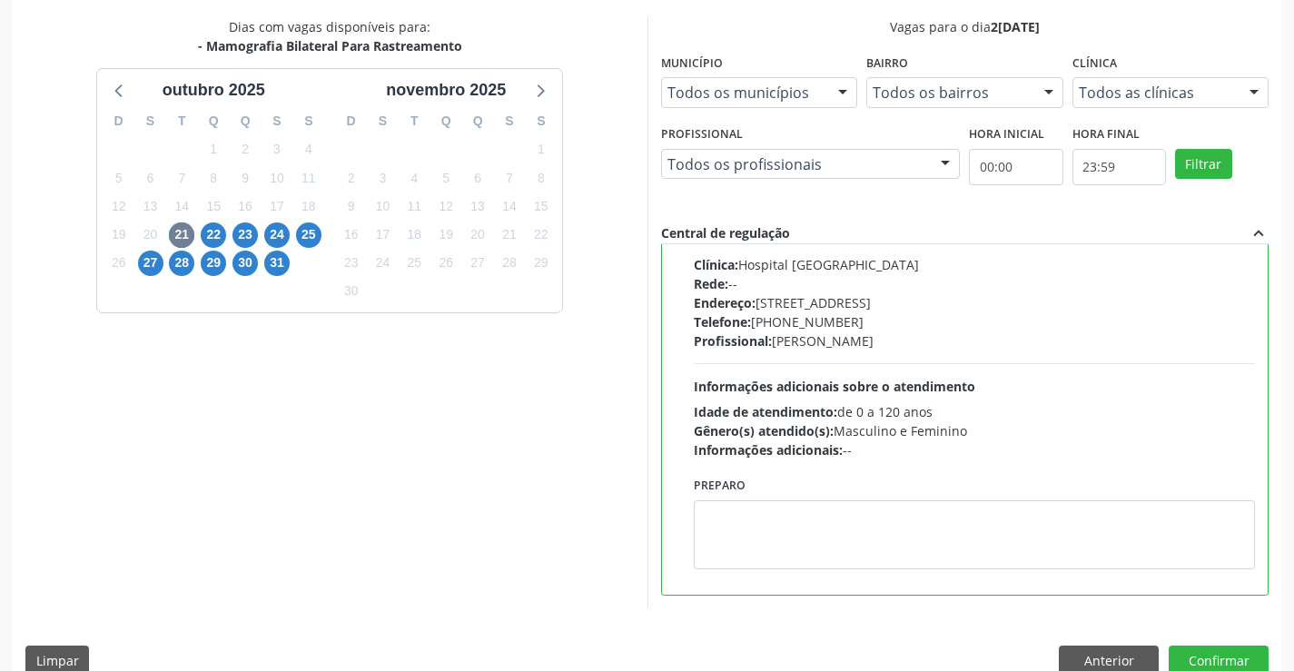
scroll to position [414, 0]
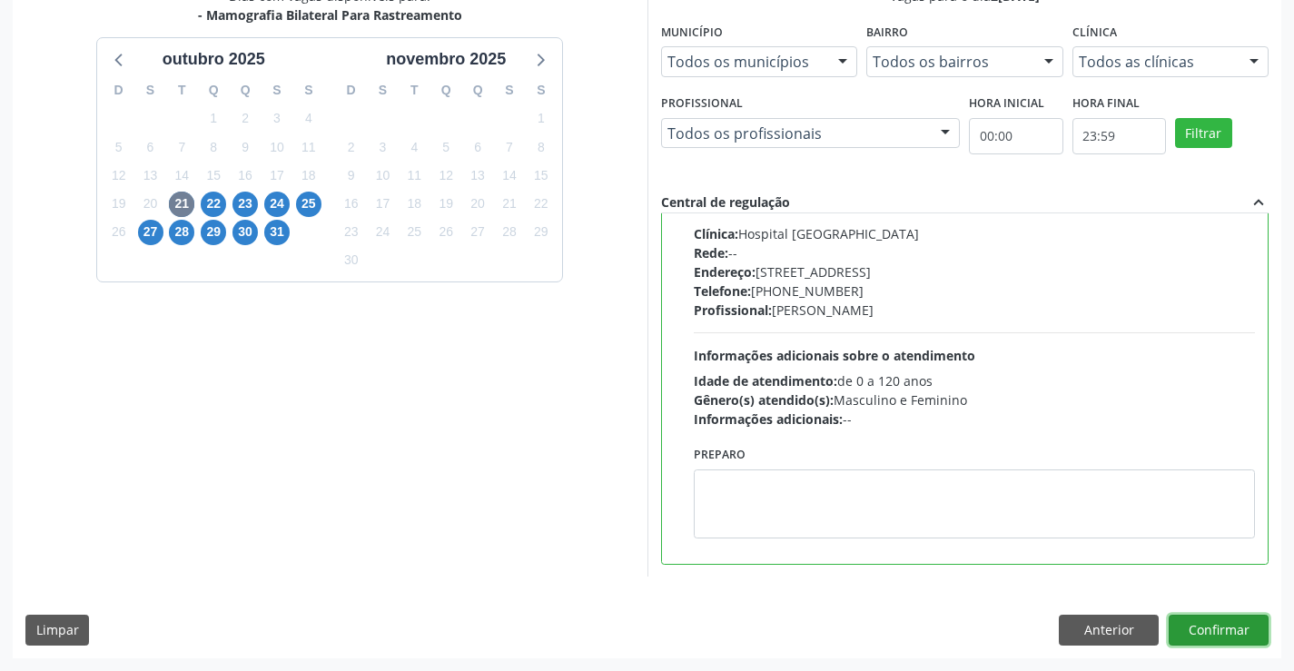
click at [1200, 623] on button "Confirmar" at bounding box center [1219, 630] width 100 height 31
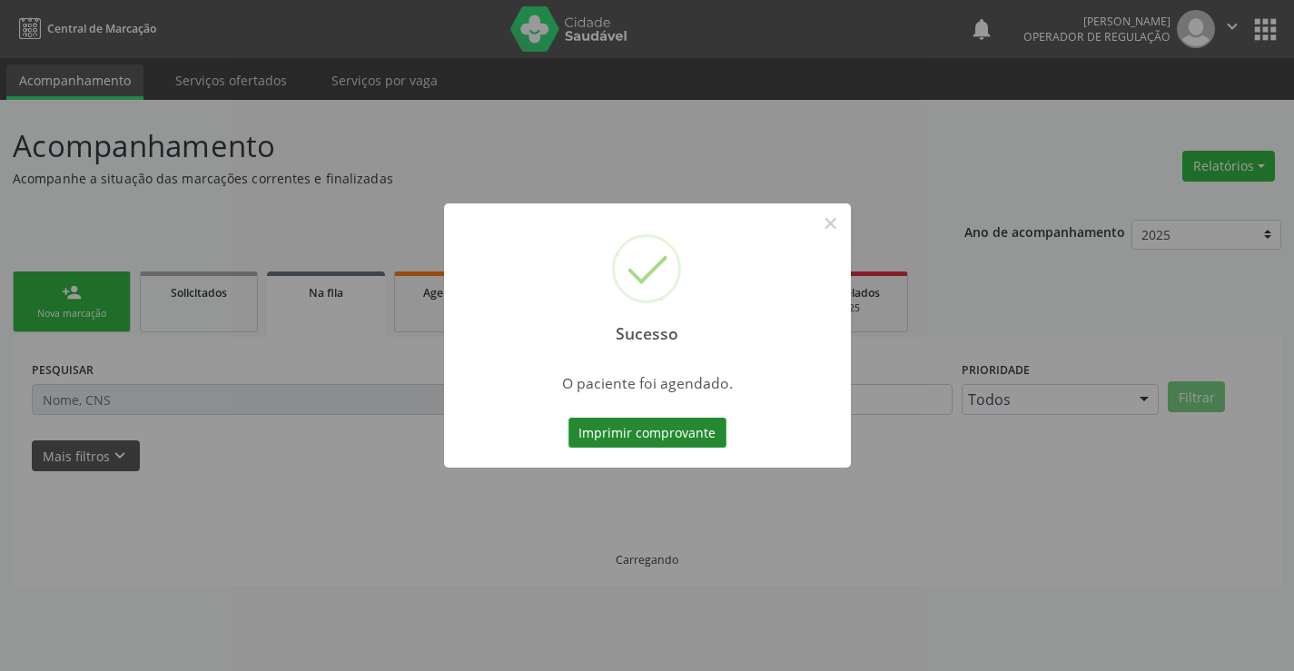
scroll to position [0, 0]
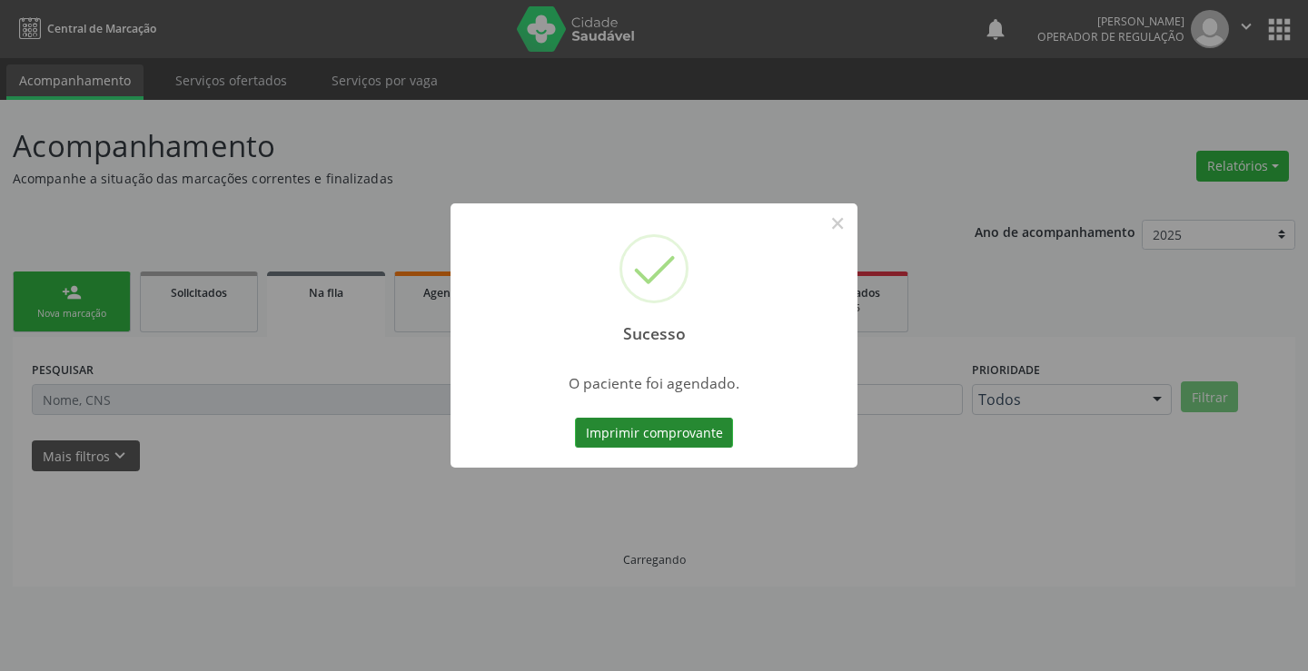
click at [623, 427] on button "Imprimir comprovante" at bounding box center [654, 433] width 158 height 31
